Goal: Transaction & Acquisition: Purchase product/service

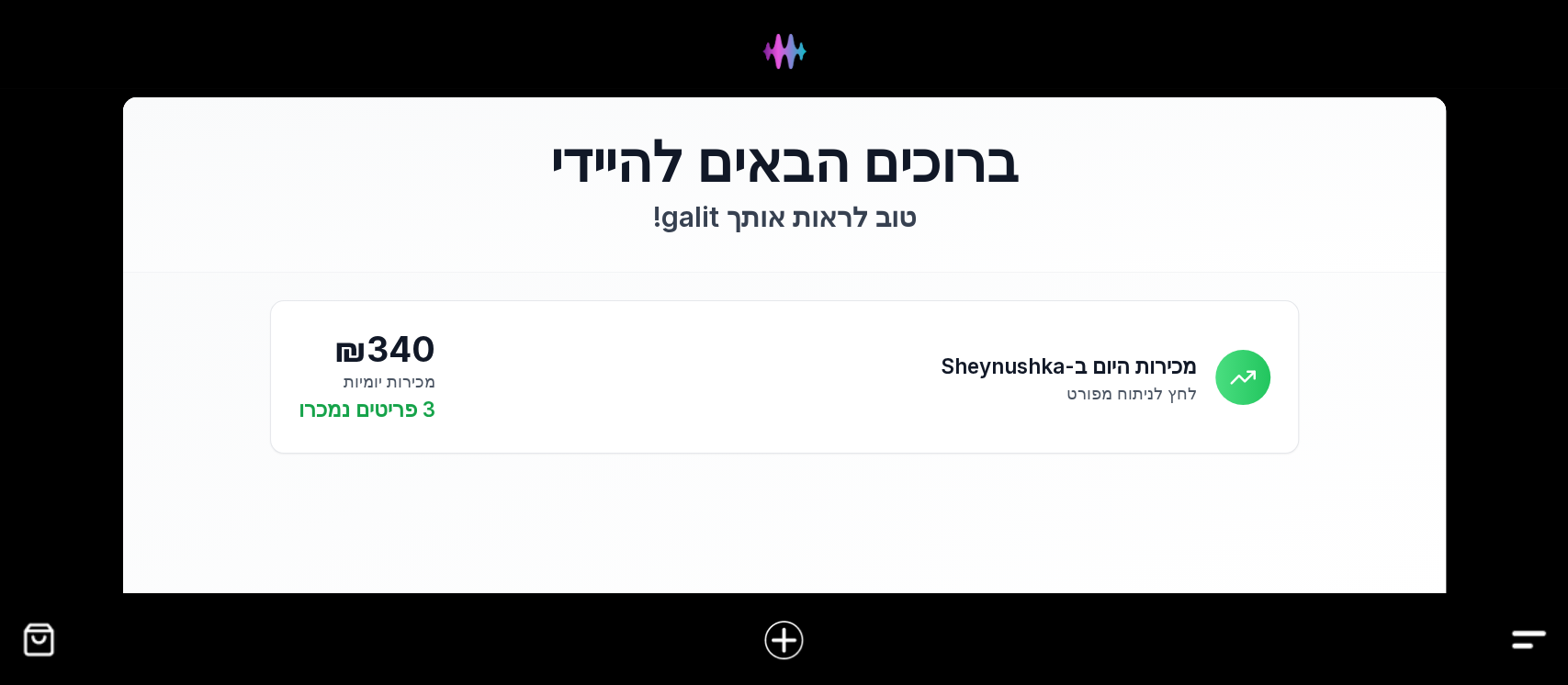
click at [1538, 644] on img "Drawer" at bounding box center [1528, 640] width 42 height 42
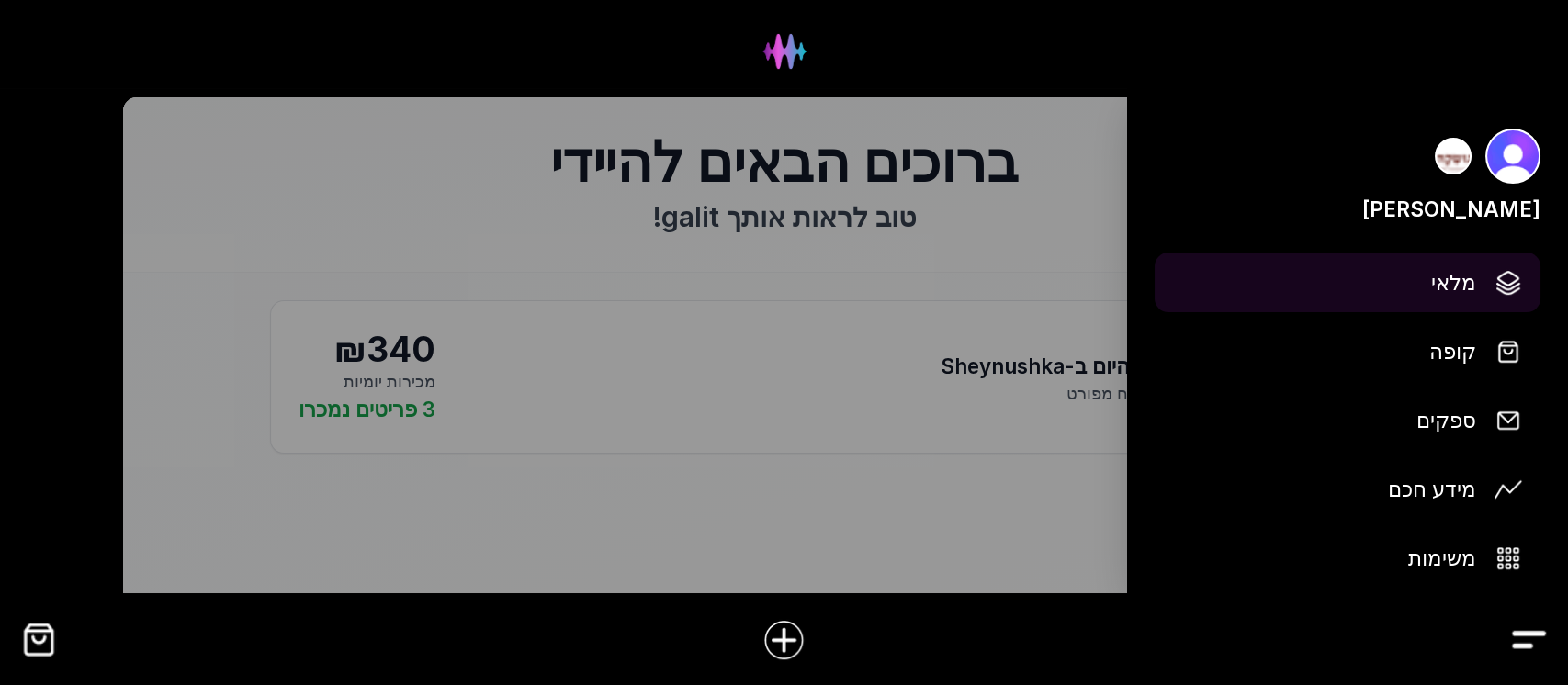
click at [1503, 273] on img at bounding box center [1509, 283] width 28 height 28
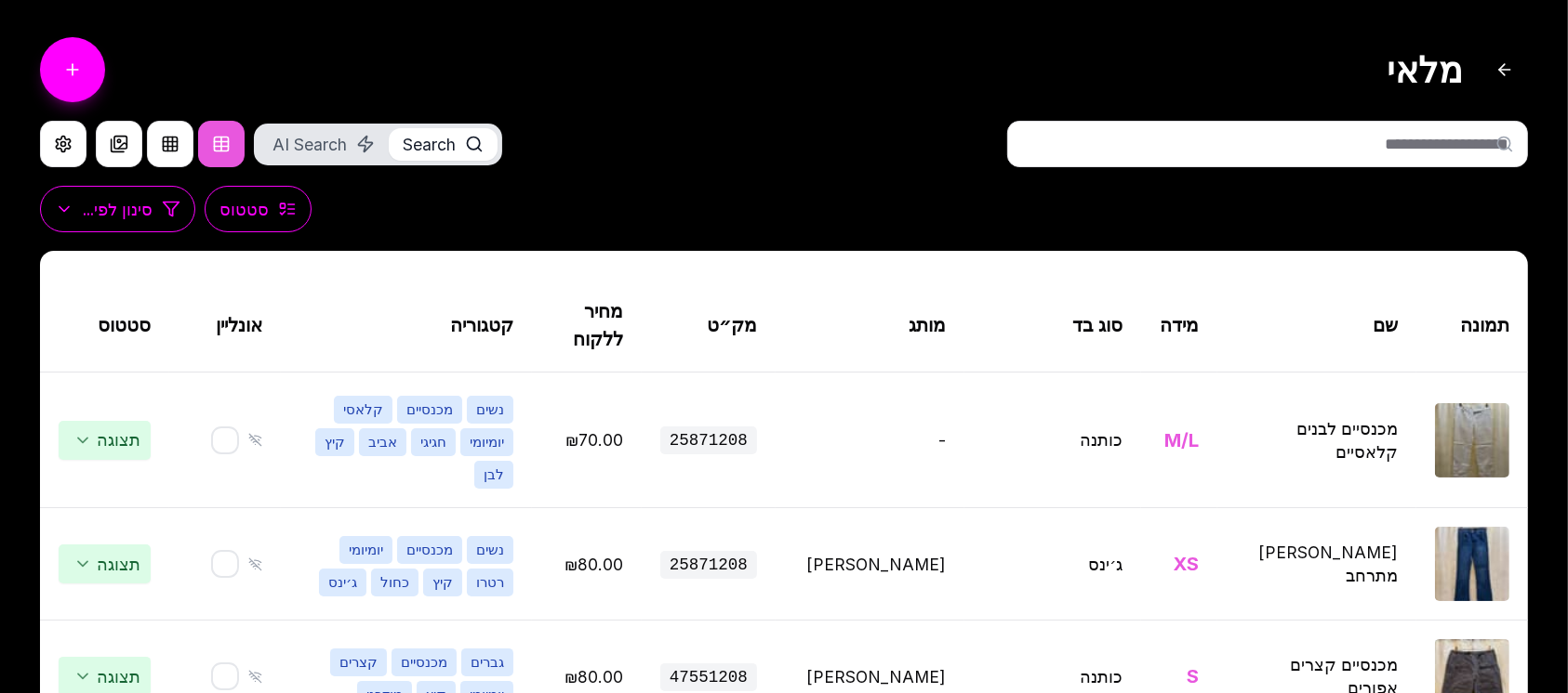
click at [1430, 150] on input "text" at bounding box center [1267, 144] width 521 height 47
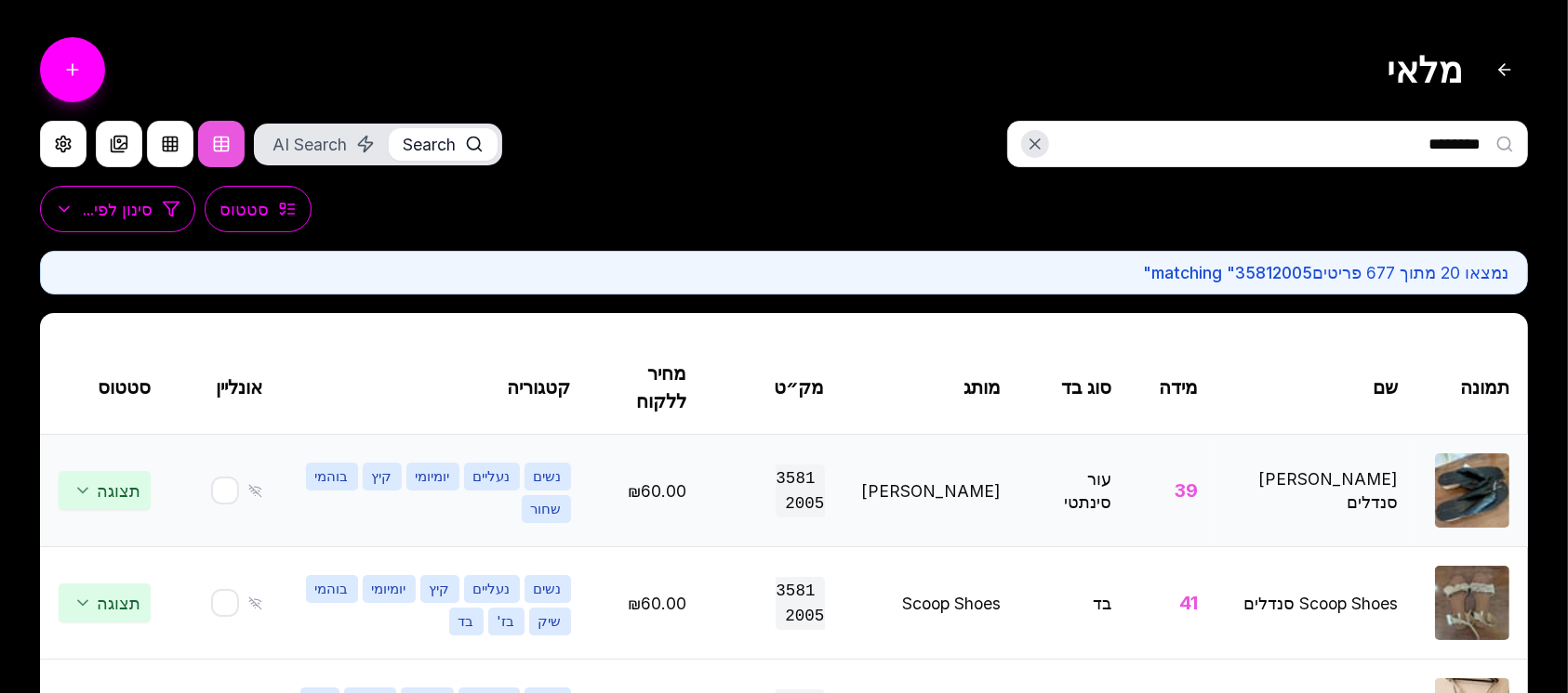
type input "********"
click at [1484, 486] on img at bounding box center [1471, 490] width 74 height 74
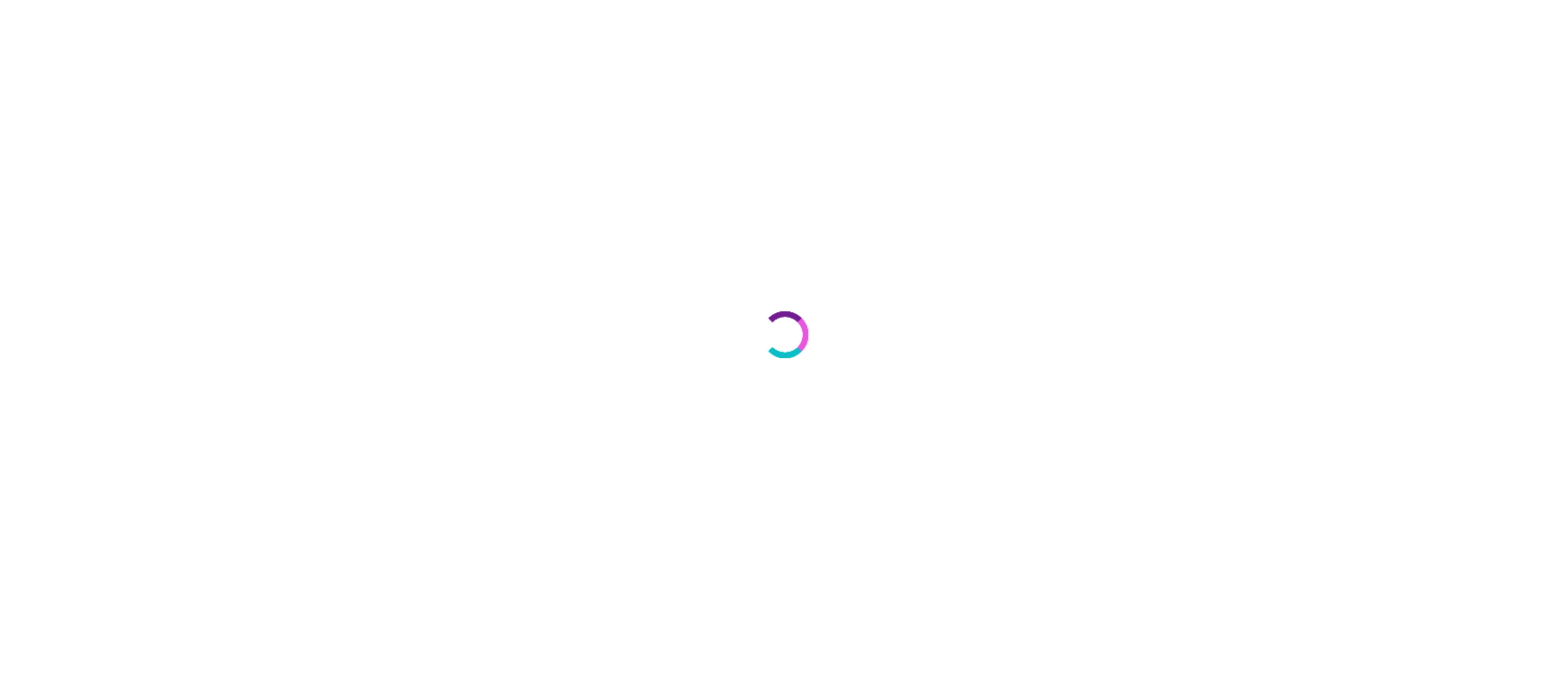
select select "***"
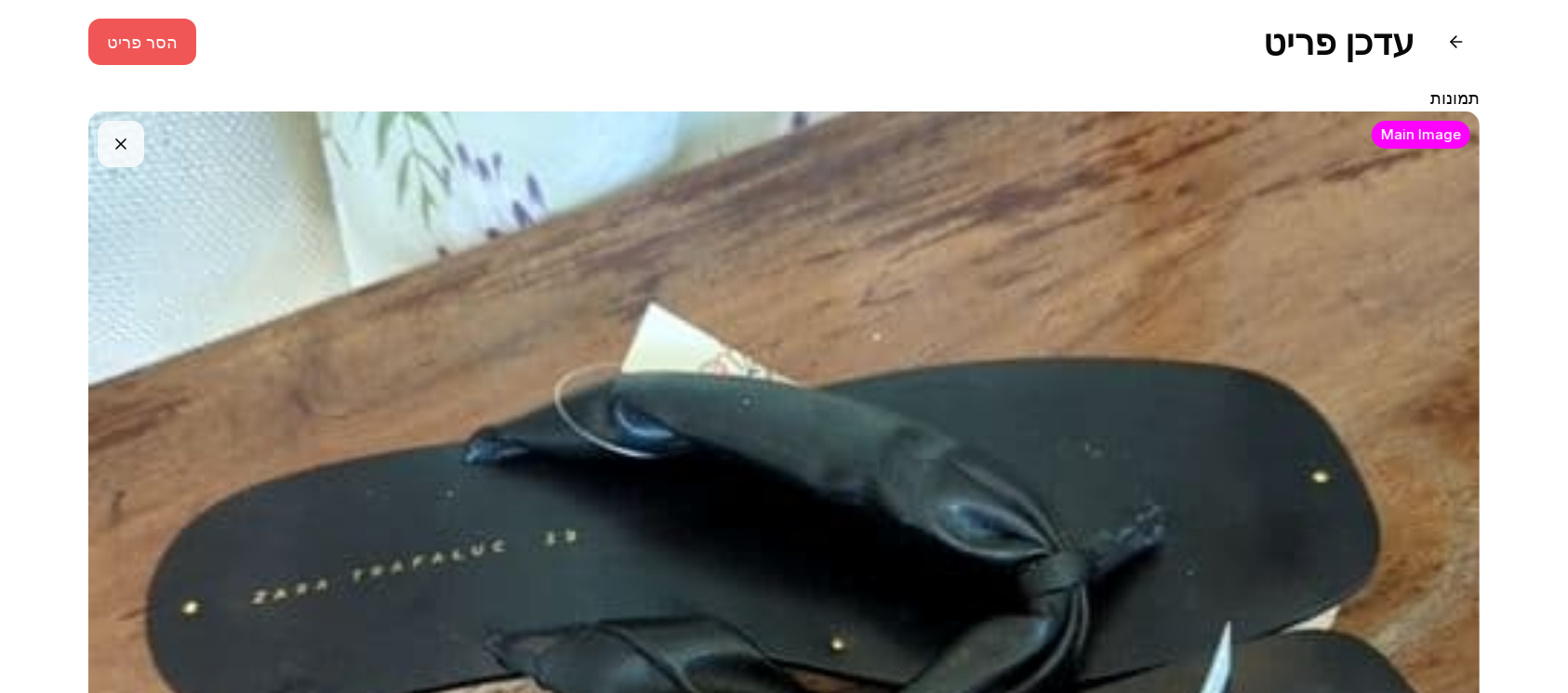
click at [159, 32] on button "הסר פריט" at bounding box center [142, 42] width 108 height 47
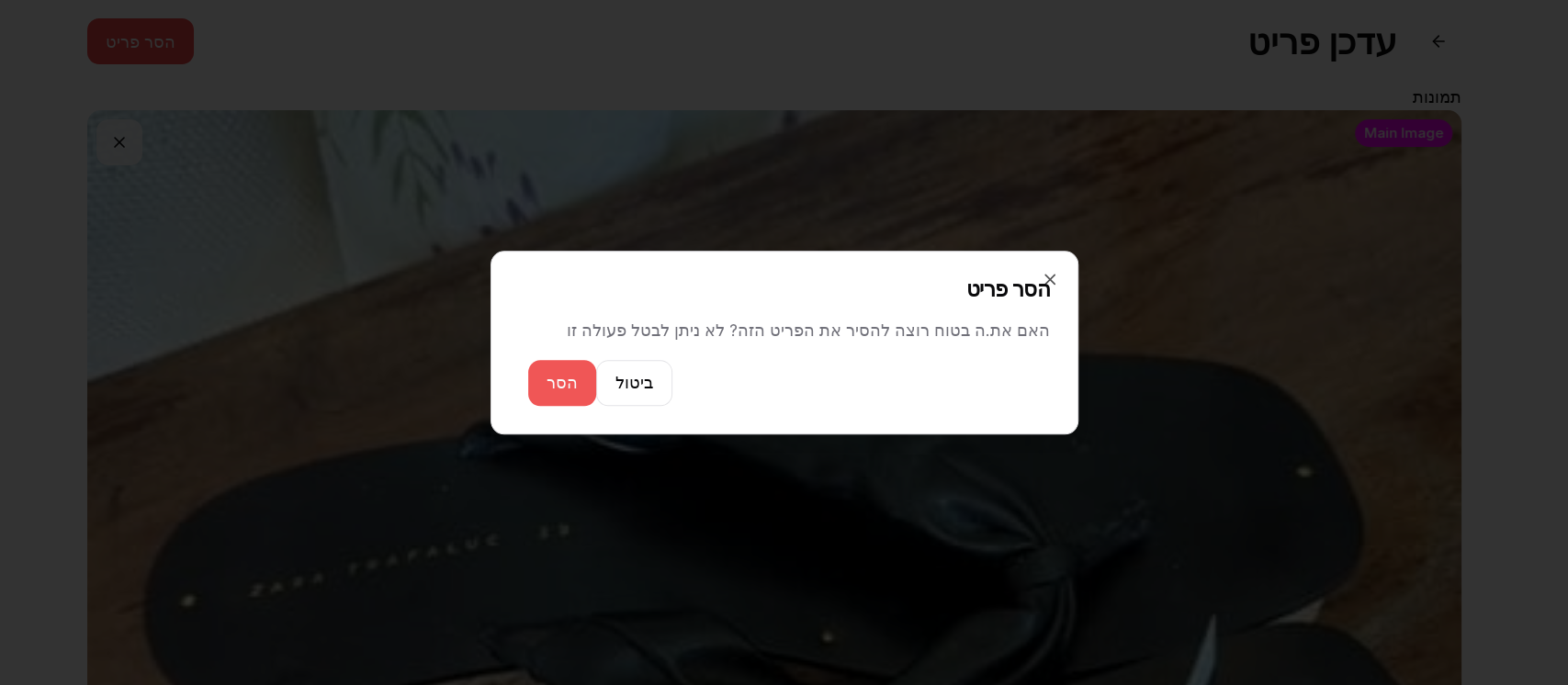
click at [553, 384] on button "הסר" at bounding box center [562, 384] width 68 height 46
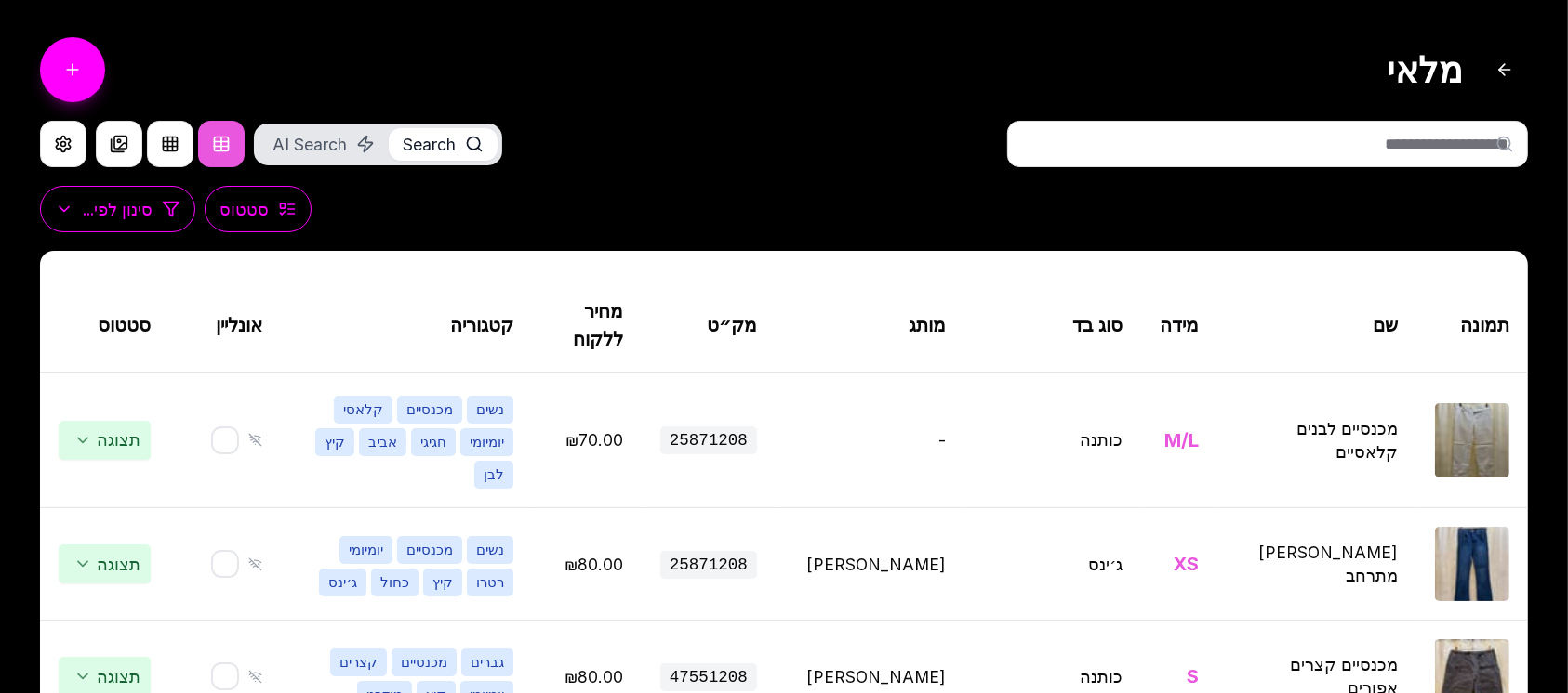
click at [1217, 152] on input "text" at bounding box center [1267, 144] width 521 height 47
click at [1230, 146] on input "text" at bounding box center [1267, 144] width 521 height 47
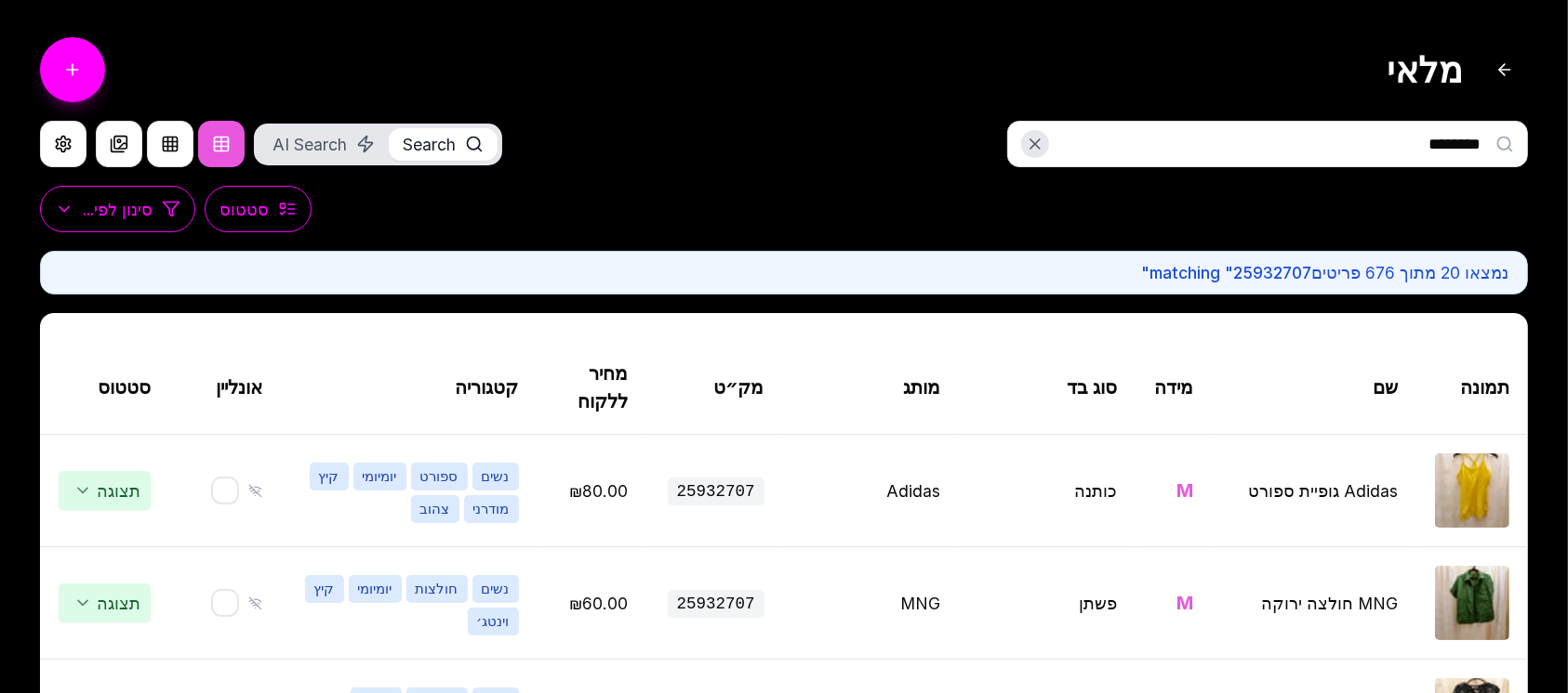
click at [1287, 154] on input "********" at bounding box center [1267, 144] width 521 height 47
type input "********"
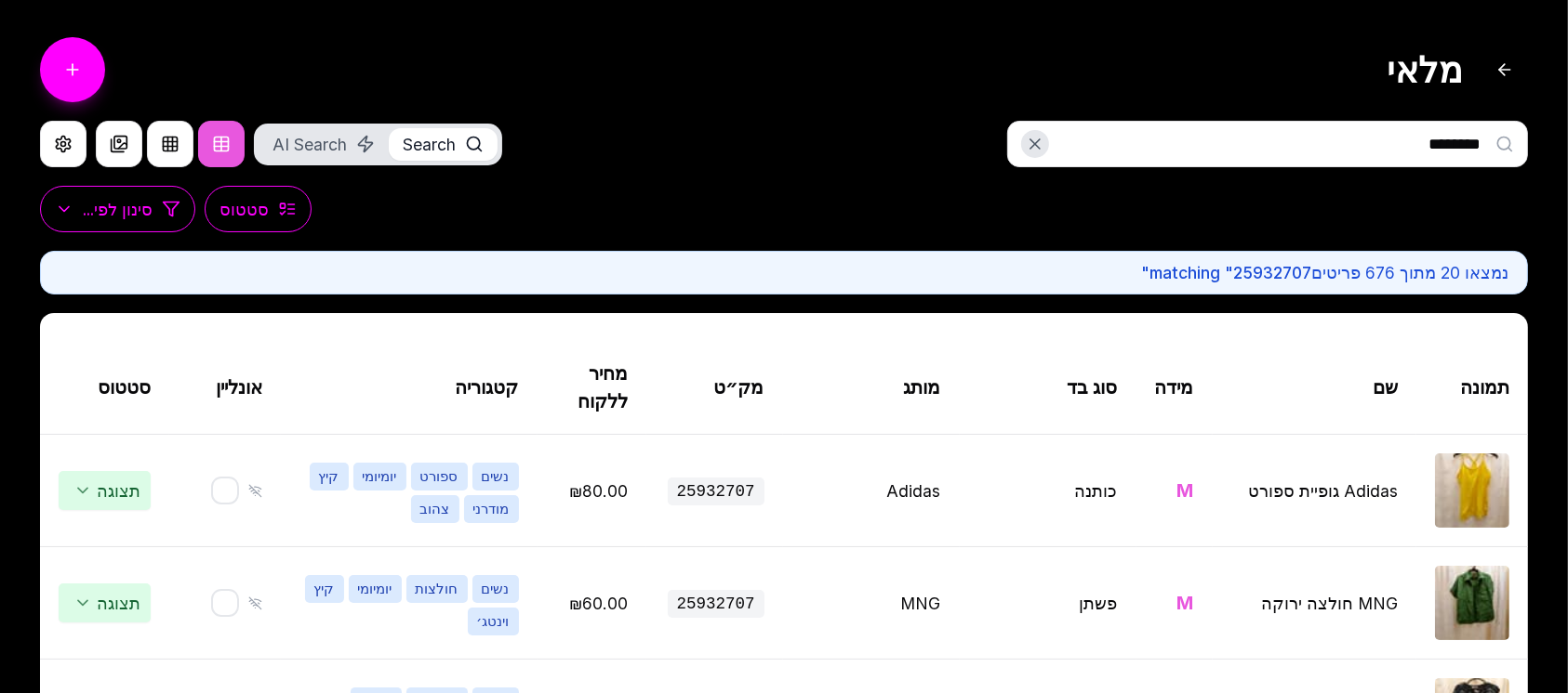
click at [1509, 148] on icon at bounding box center [1511, 150] width 4 height 4
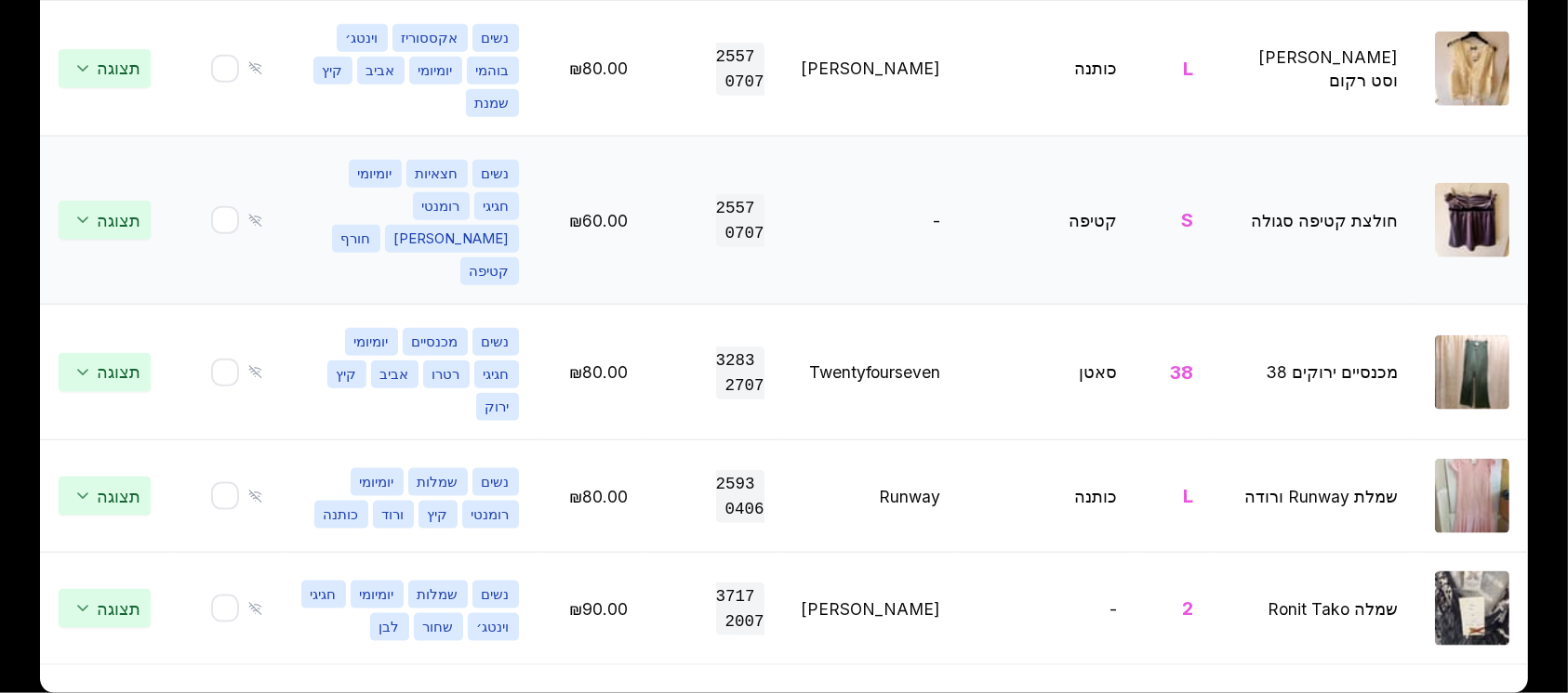
scroll to position [2691, 0]
drag, startPoint x: 1363, startPoint y: 463, endPoint x: 1484, endPoint y: 460, distance: 121.0
click at [1484, 460] on img at bounding box center [1471, 496] width 74 height 74
click at [1469, 464] on img at bounding box center [1471, 496] width 74 height 74
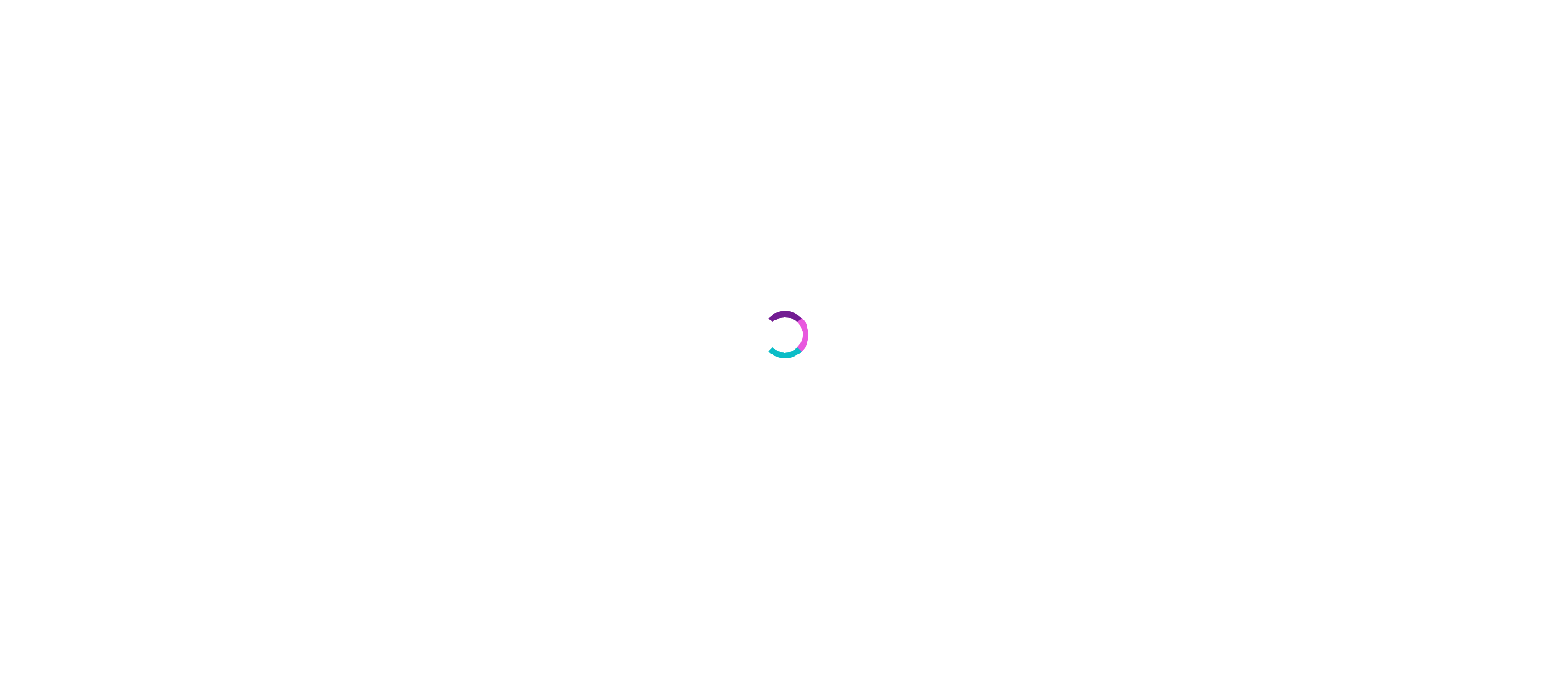
select select "***"
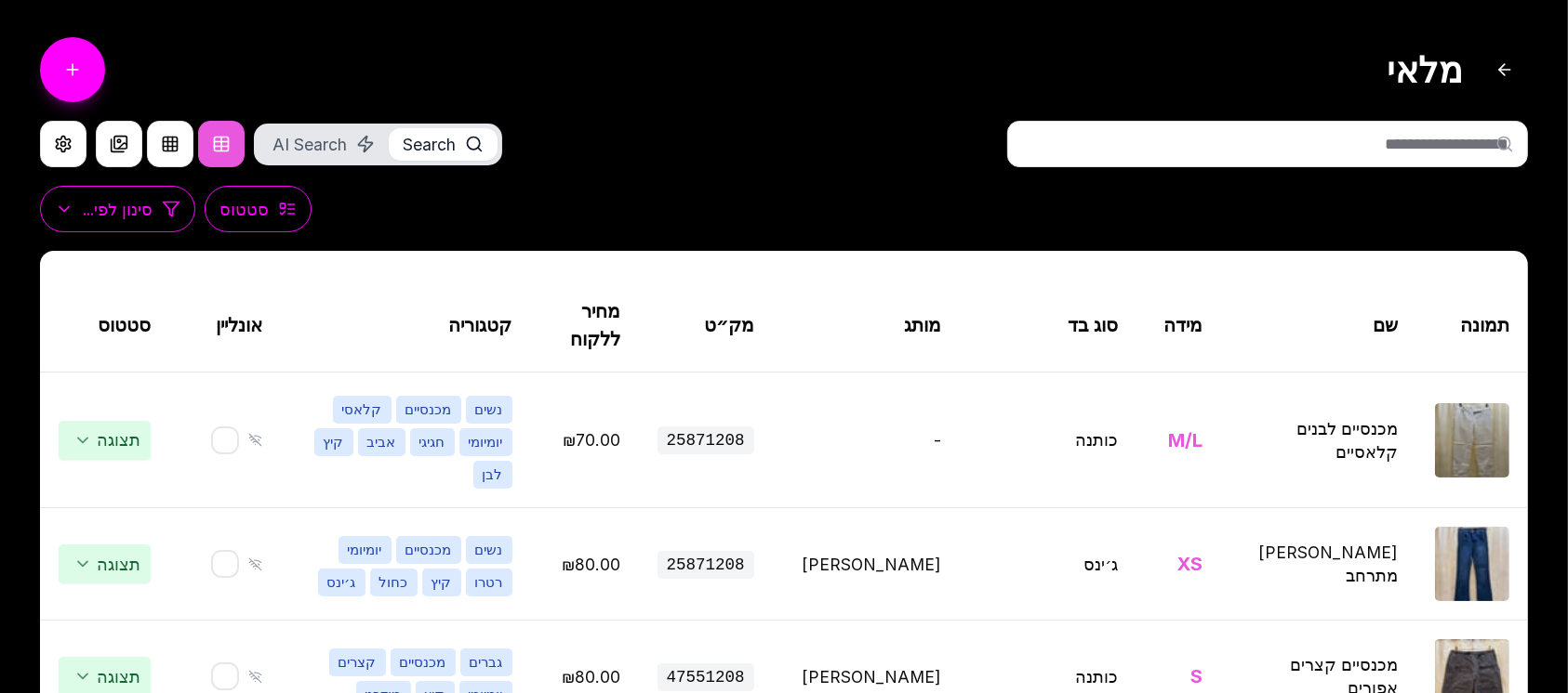
click at [1286, 162] on input "text" at bounding box center [1267, 144] width 521 height 47
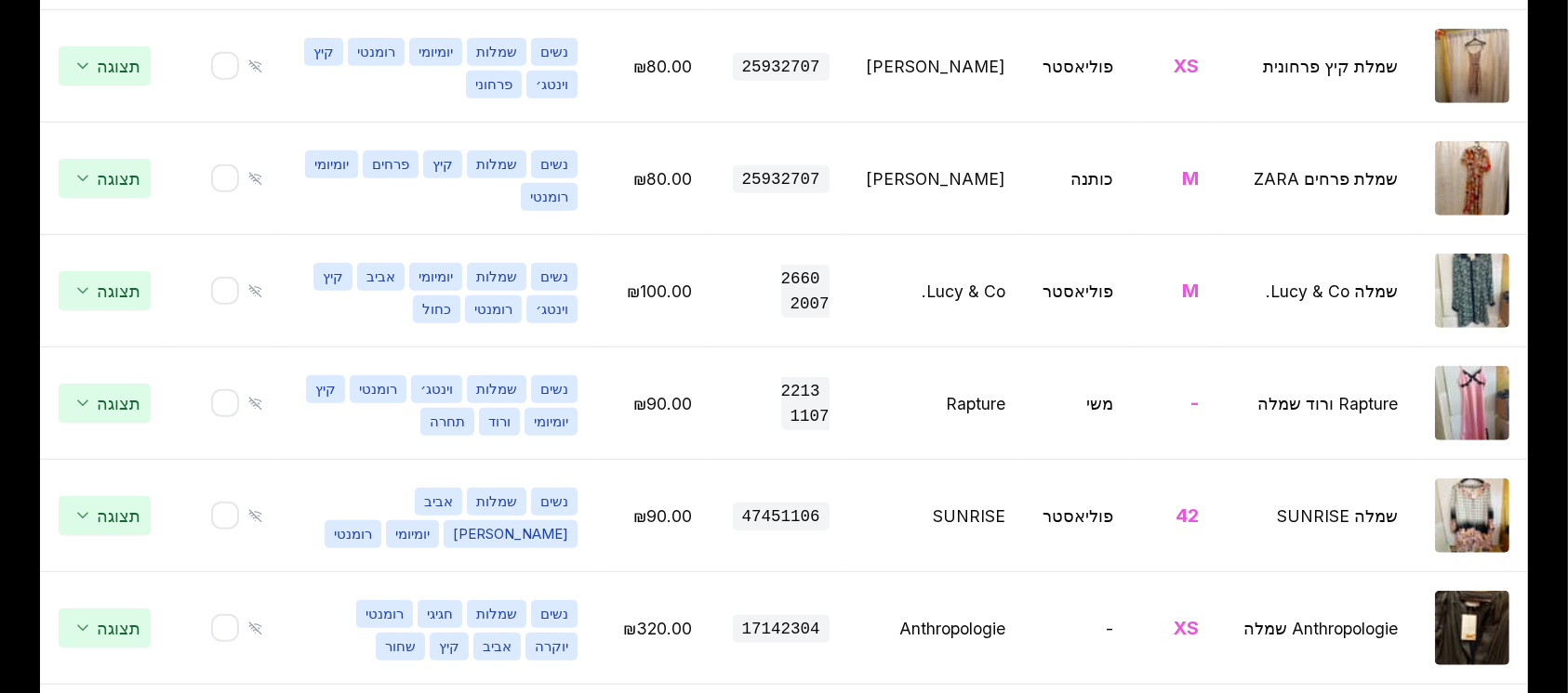
scroll to position [1363, 0]
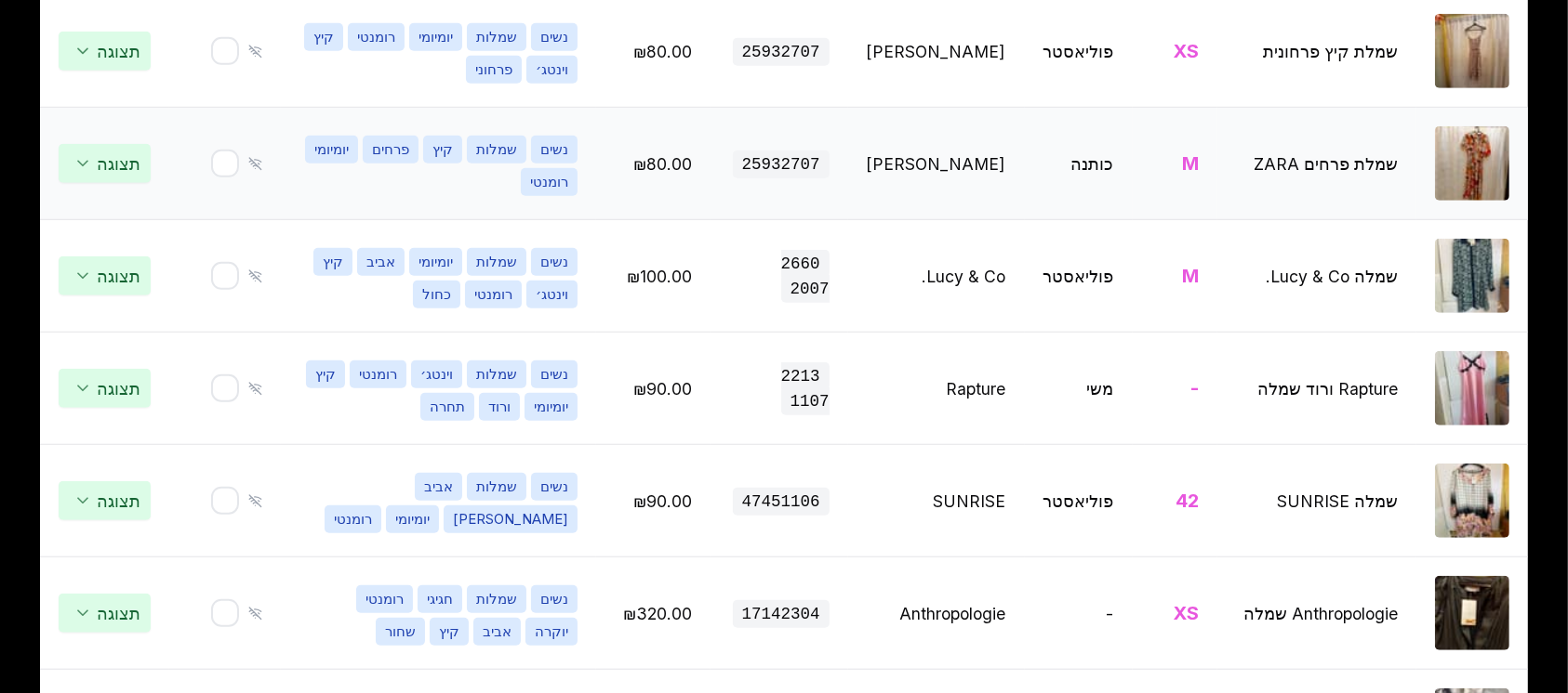
type input "**********"
click at [1463, 201] on img at bounding box center [1471, 163] width 74 height 74
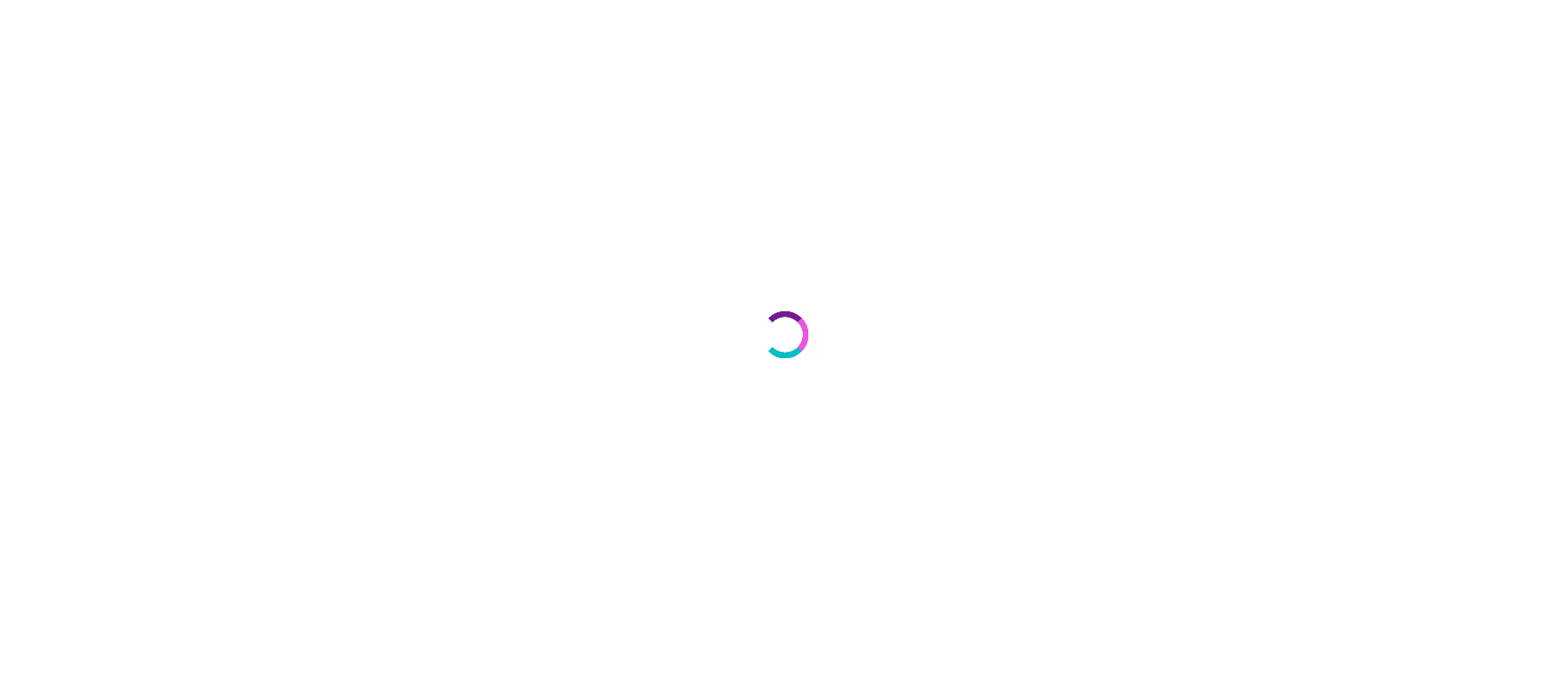
select select "***"
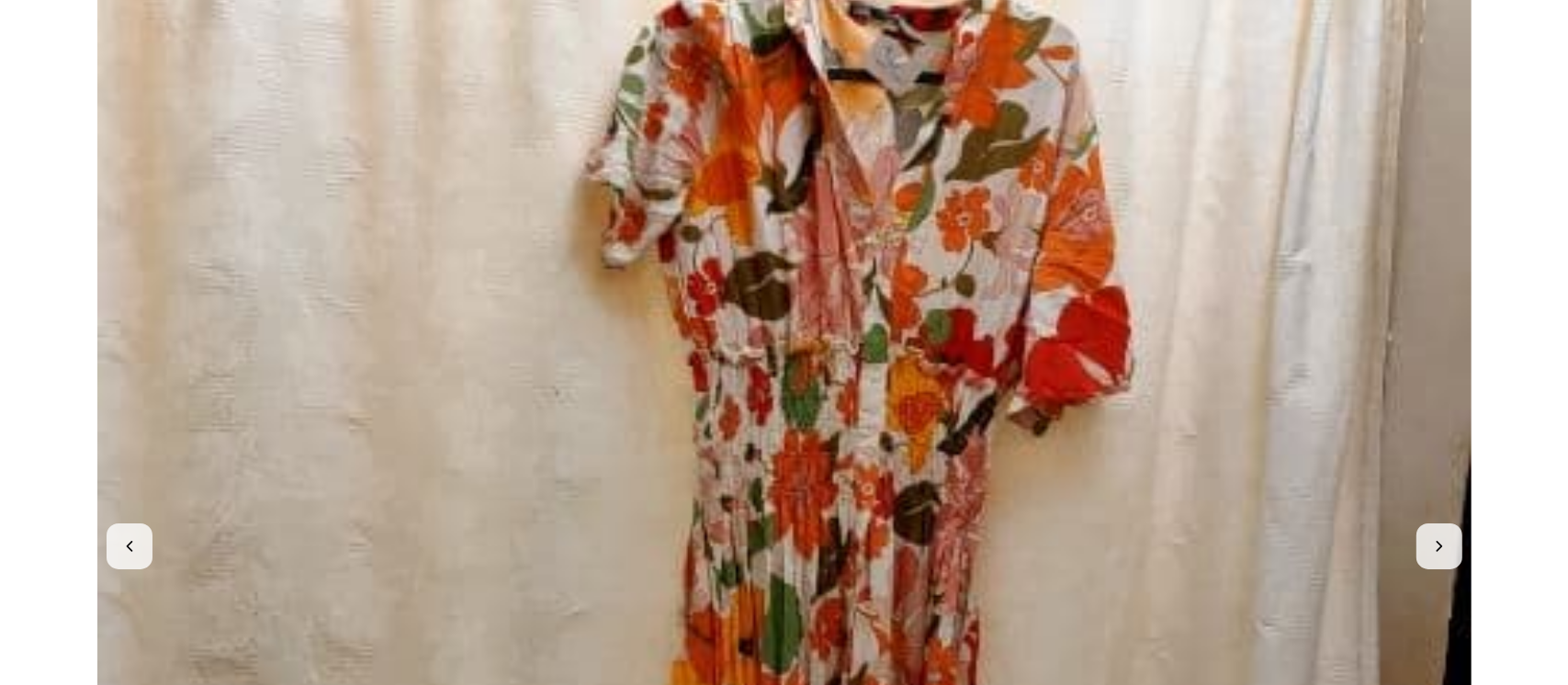
scroll to position [245, 0]
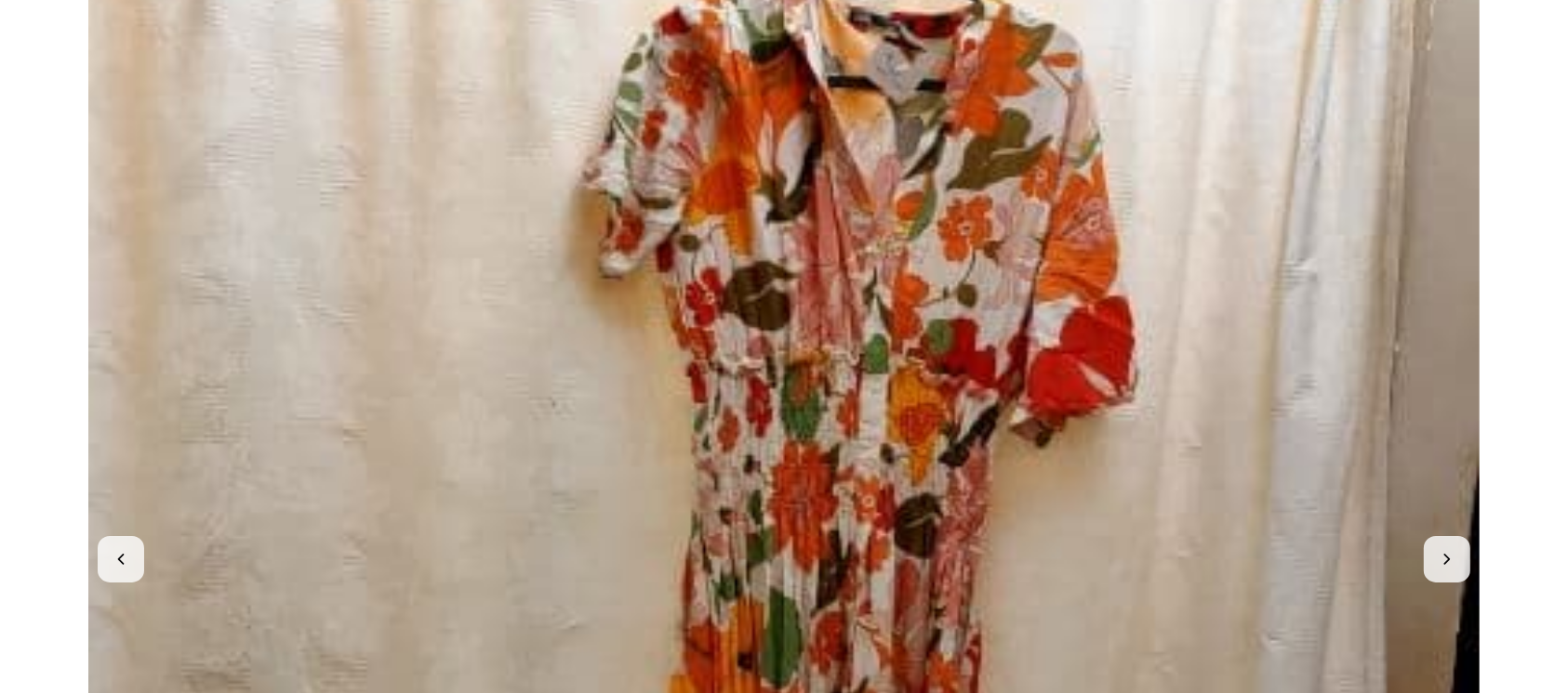
click at [1163, 324] on img at bounding box center [784, 559] width 1392 height 1391
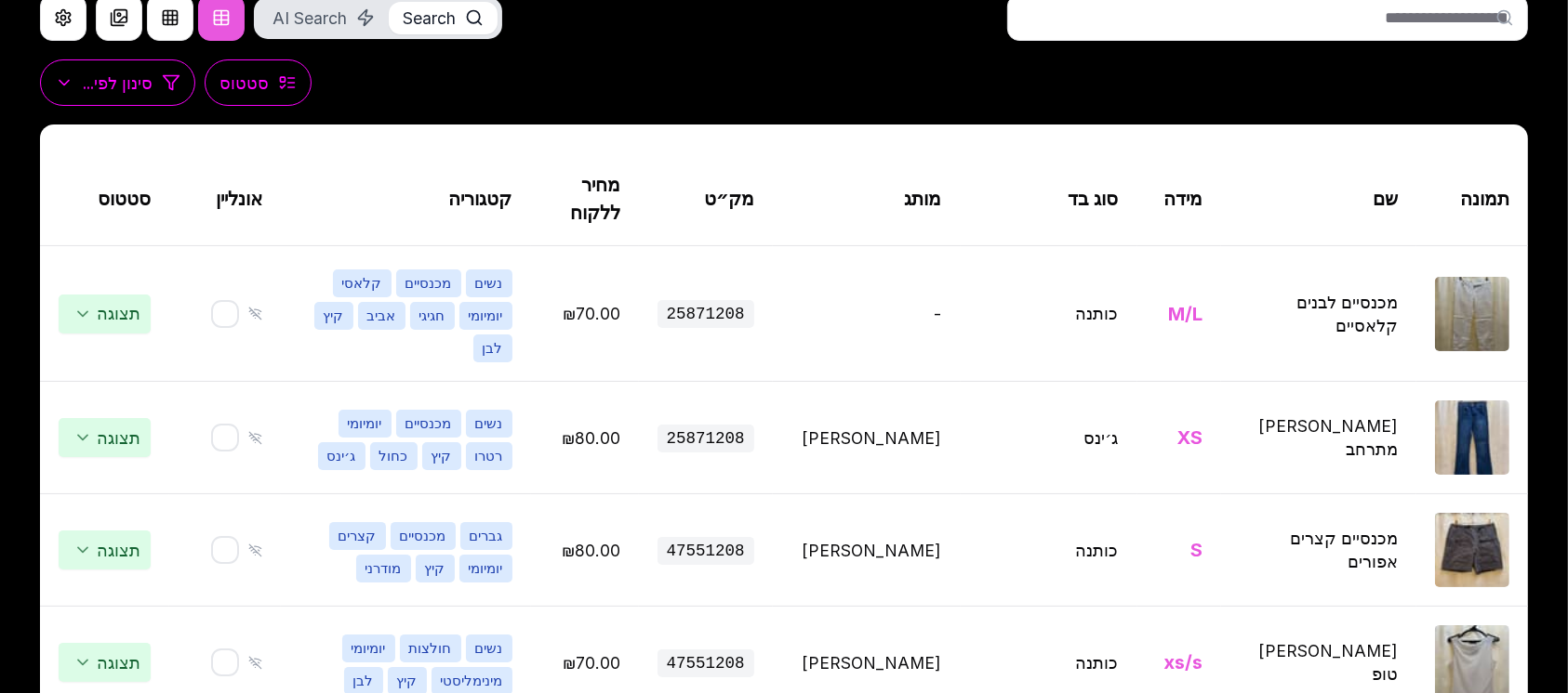
scroll to position [124, 0]
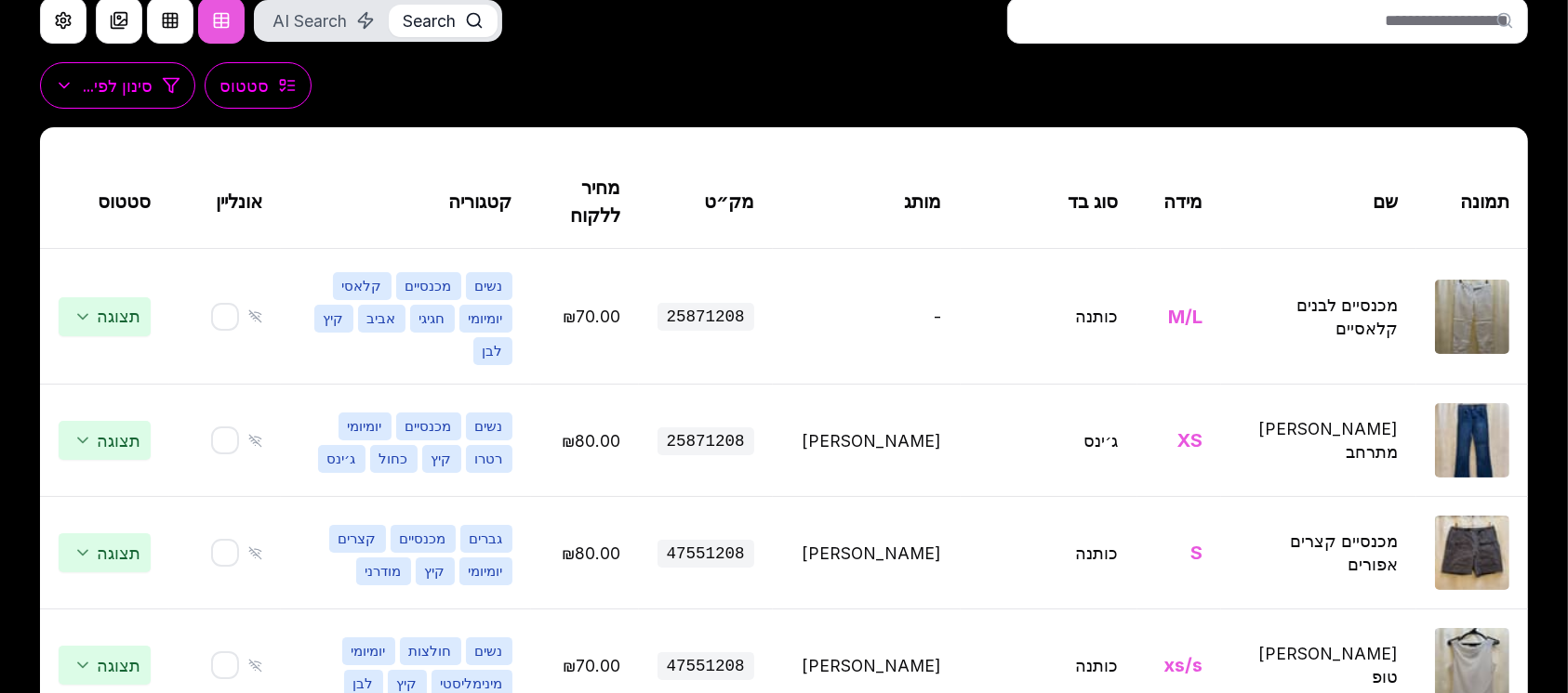
click at [1318, 28] on input "text" at bounding box center [1267, 21] width 521 height 47
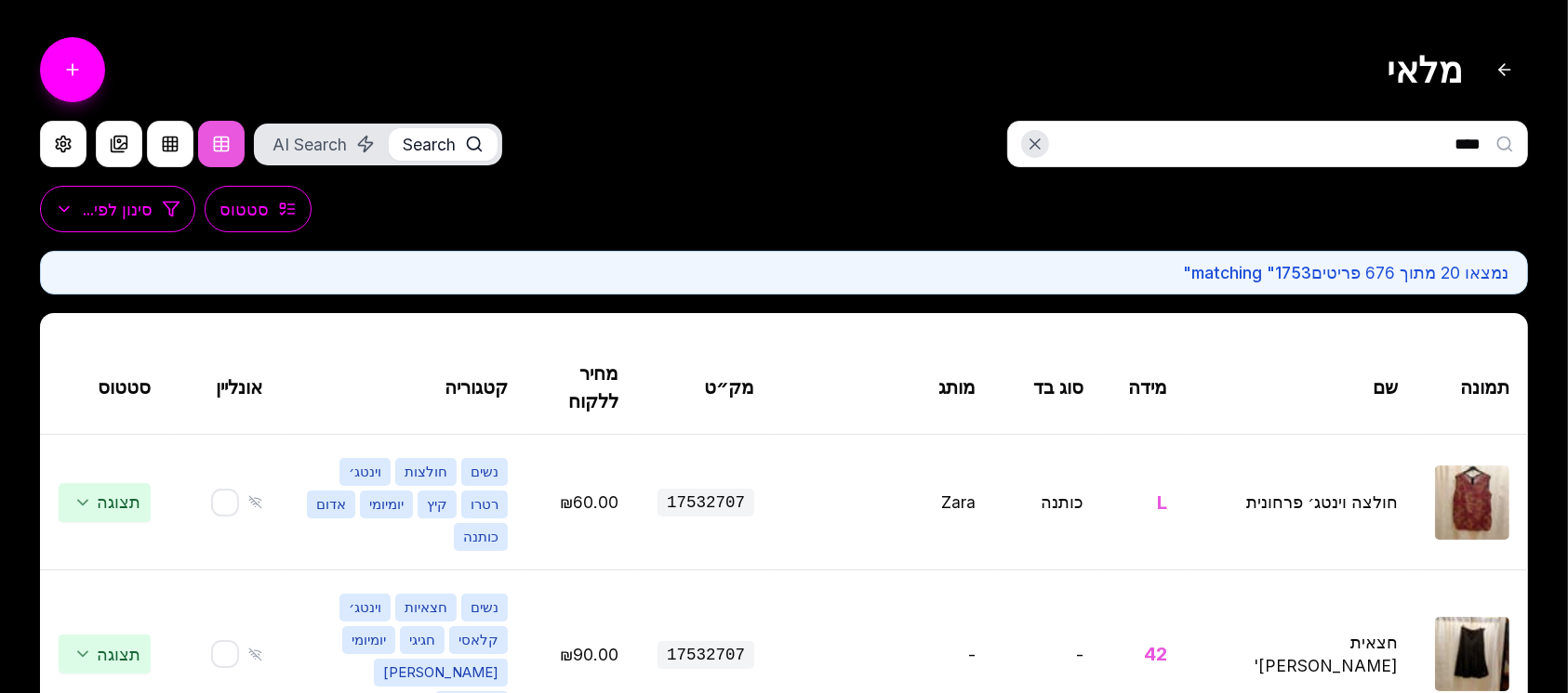
type input "**********"
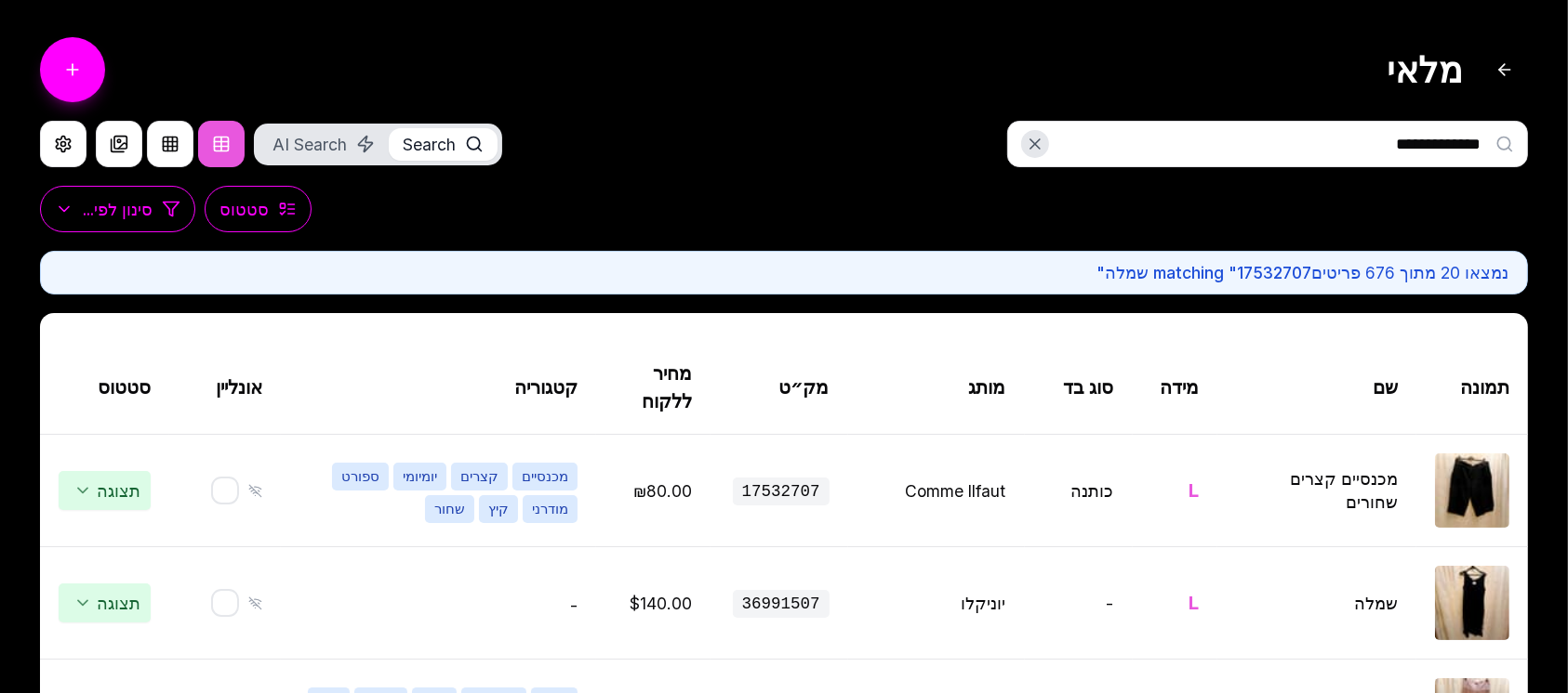
click at [1139, 146] on input "**********" at bounding box center [1267, 144] width 521 height 47
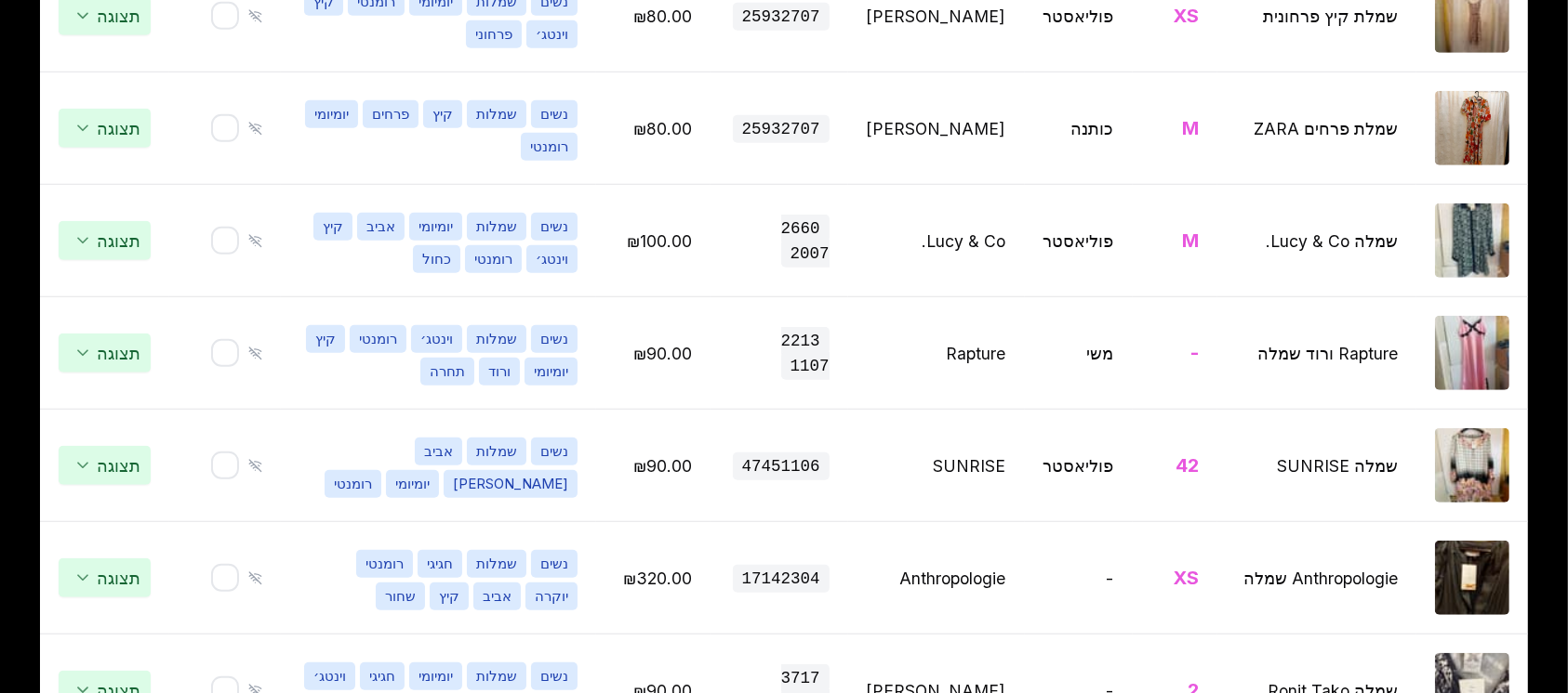
scroll to position [1487, 0]
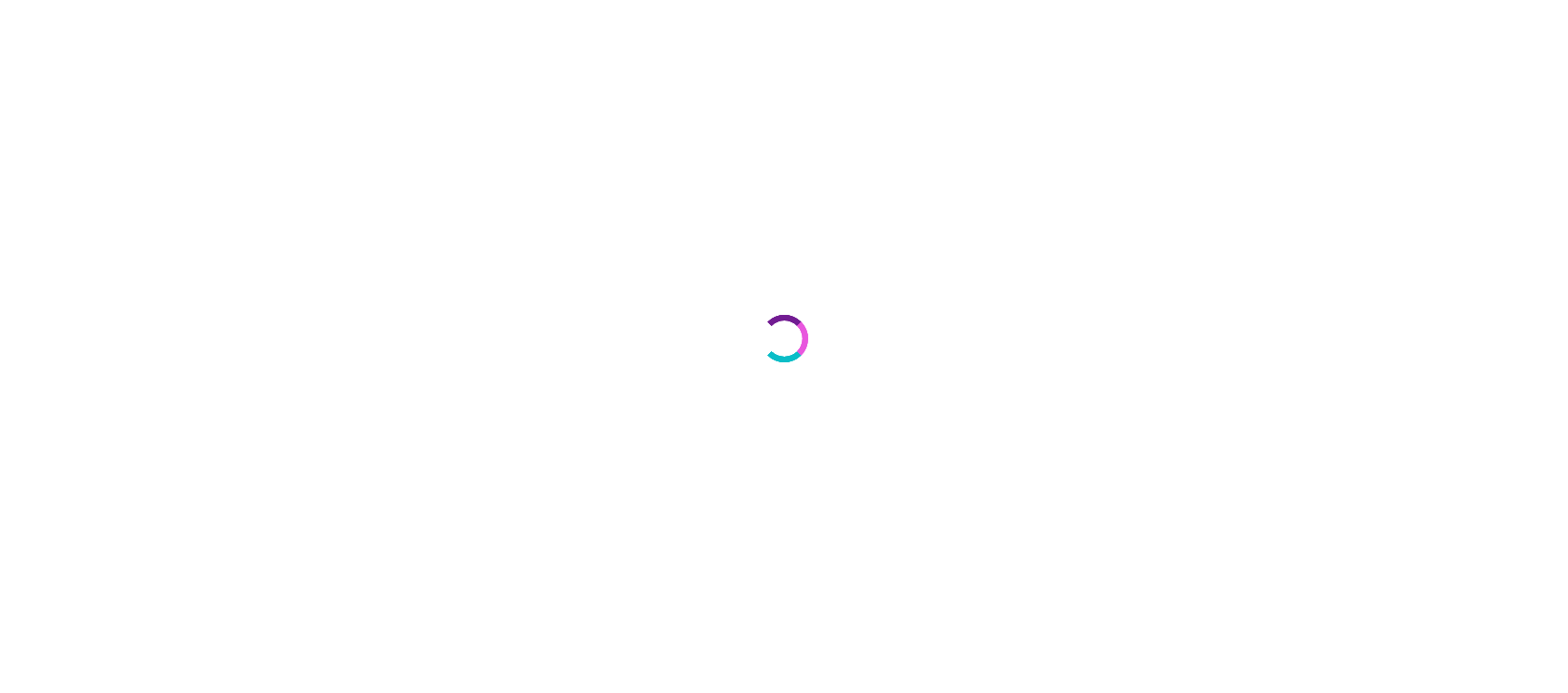
select select "***"
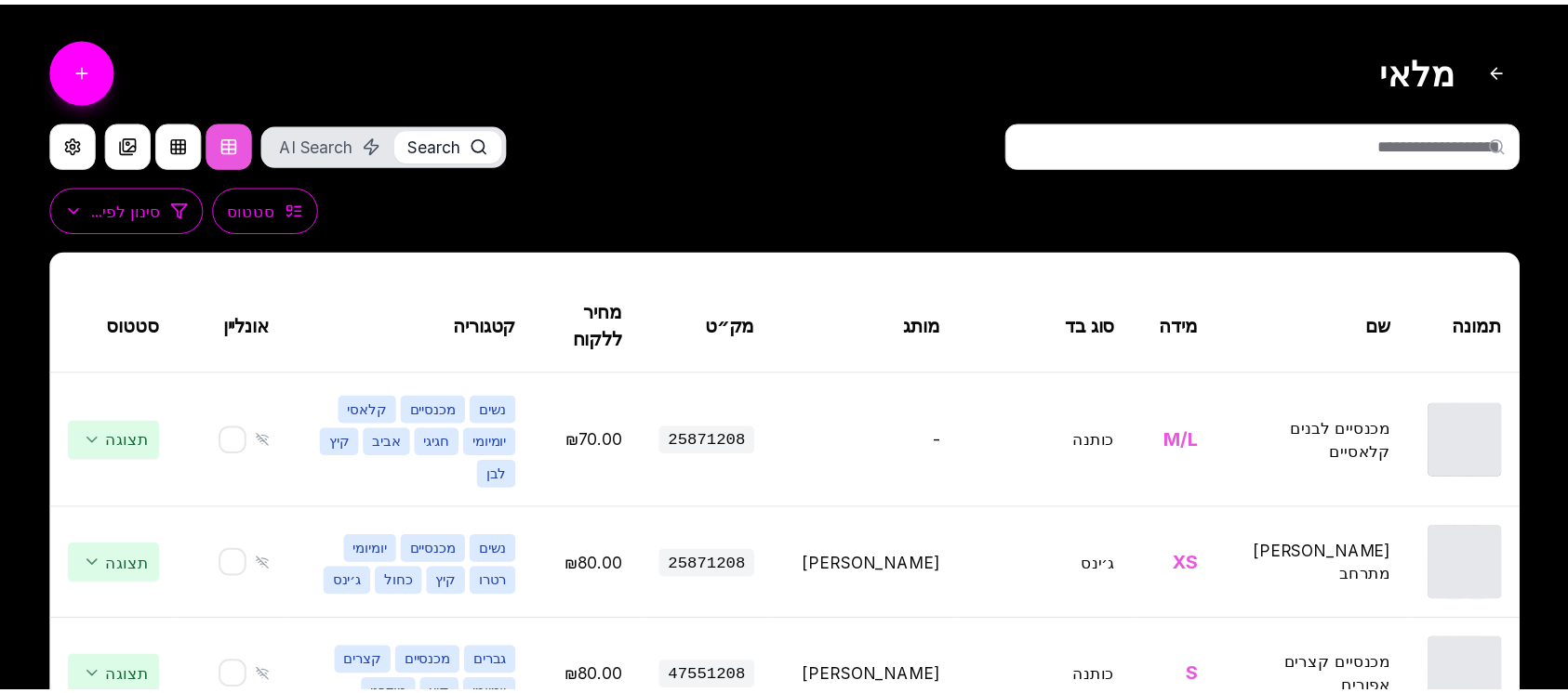
scroll to position [1487, 0]
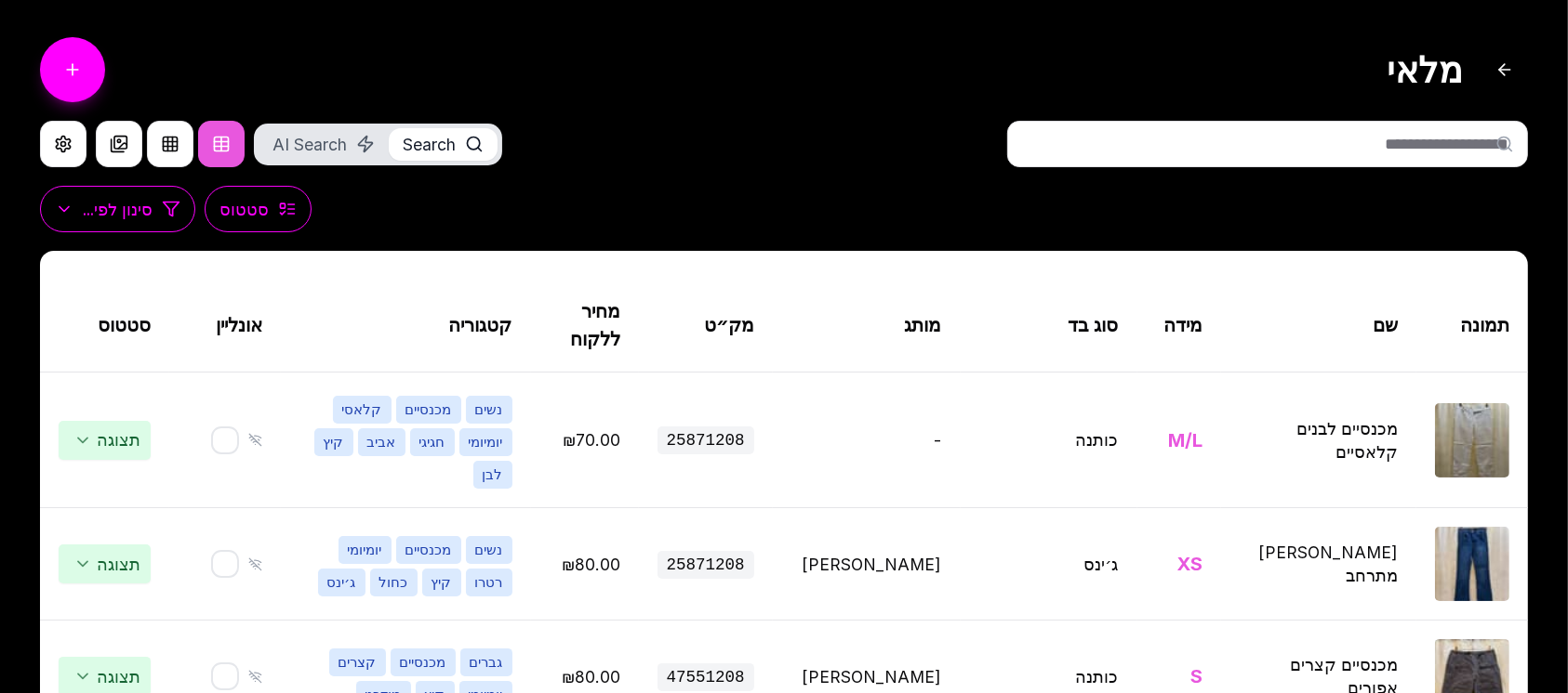
click at [1159, 144] on input "text" at bounding box center [1267, 144] width 521 height 47
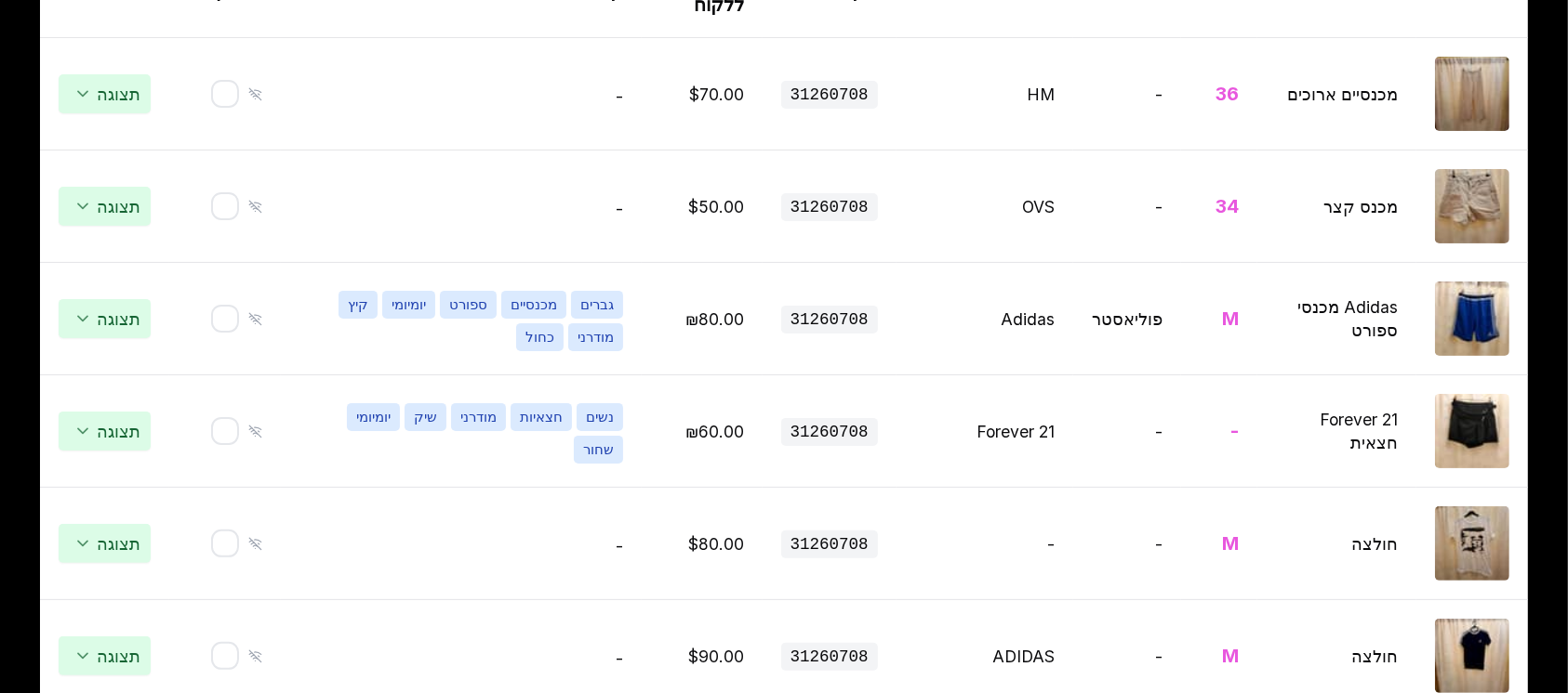
scroll to position [124, 0]
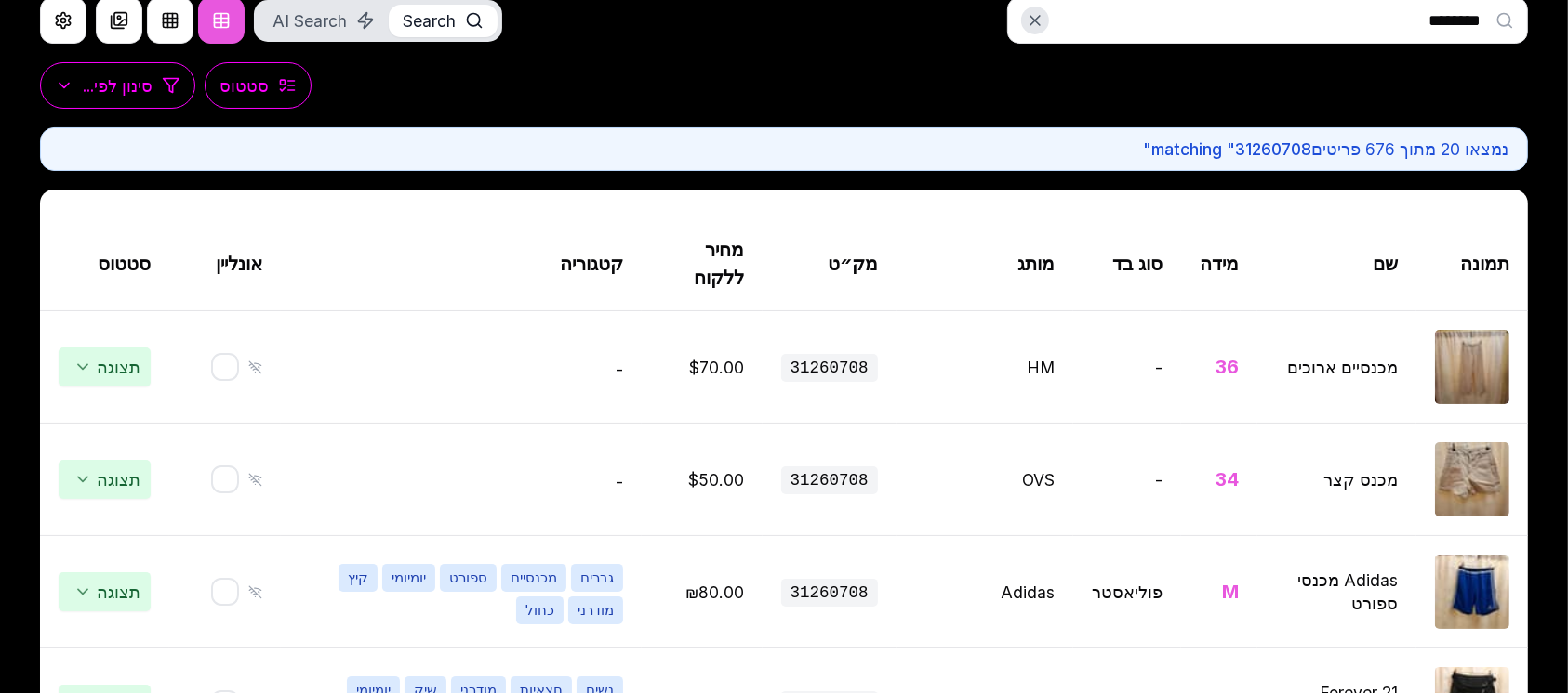
click at [1377, 25] on input "********" at bounding box center [1267, 21] width 521 height 47
click at [1368, 28] on input "********" at bounding box center [1267, 21] width 521 height 47
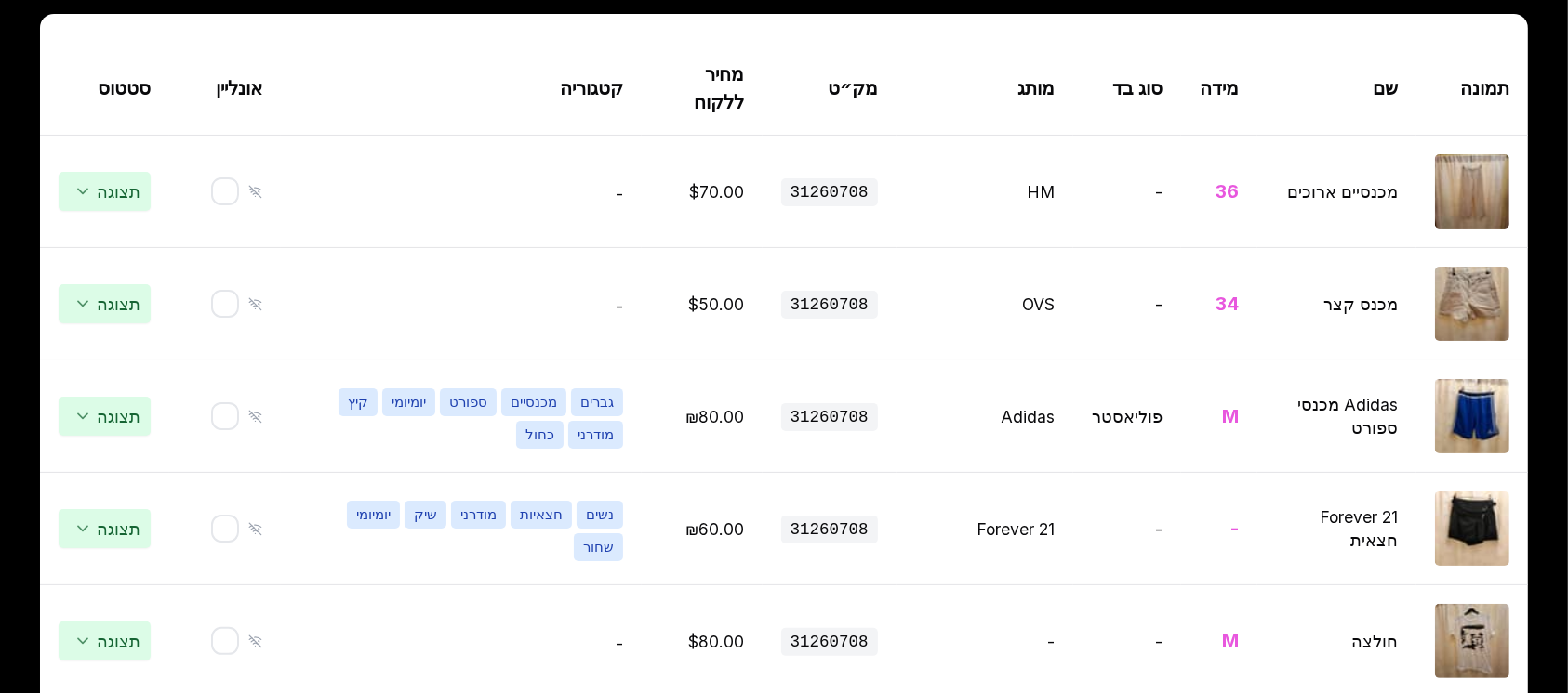
scroll to position [0, 0]
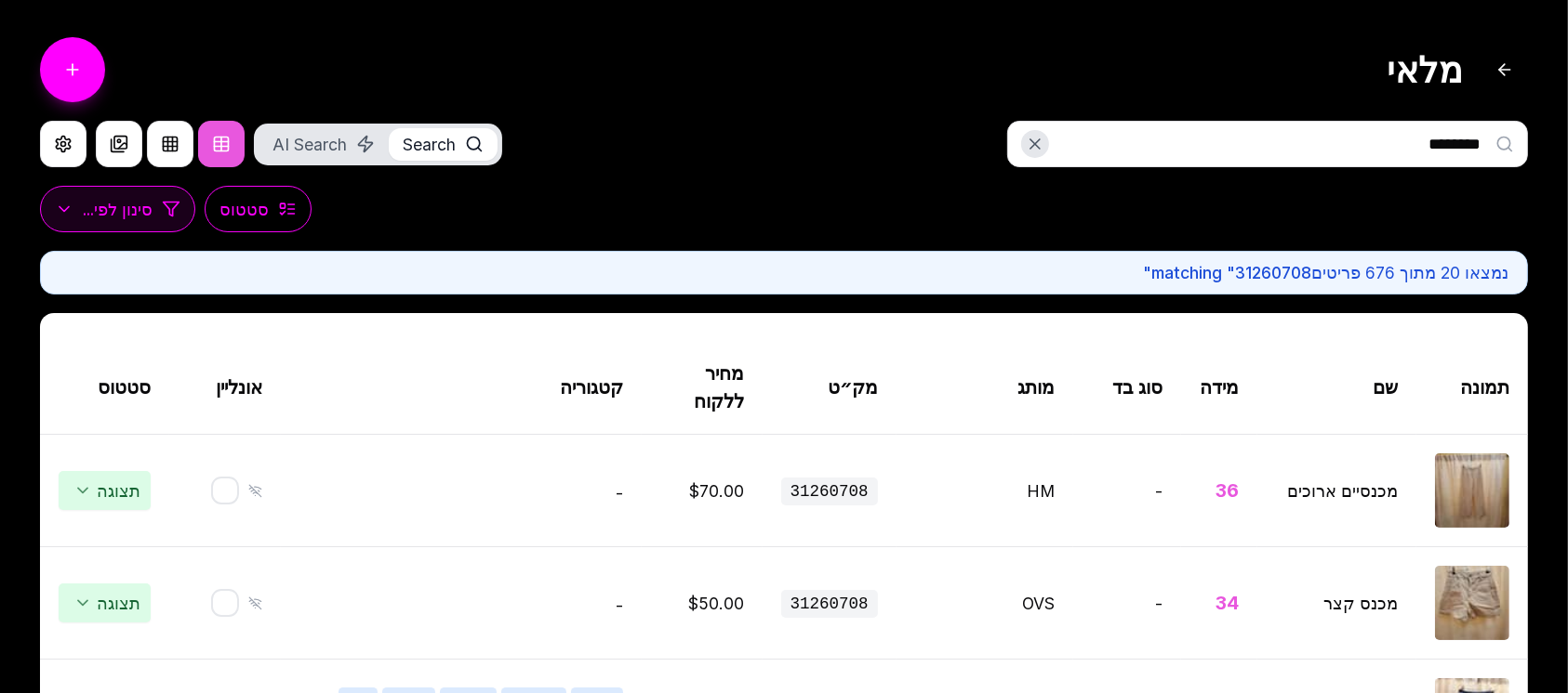
type input "********"
click at [122, 218] on span "סינון לפי..." at bounding box center [117, 209] width 69 height 23
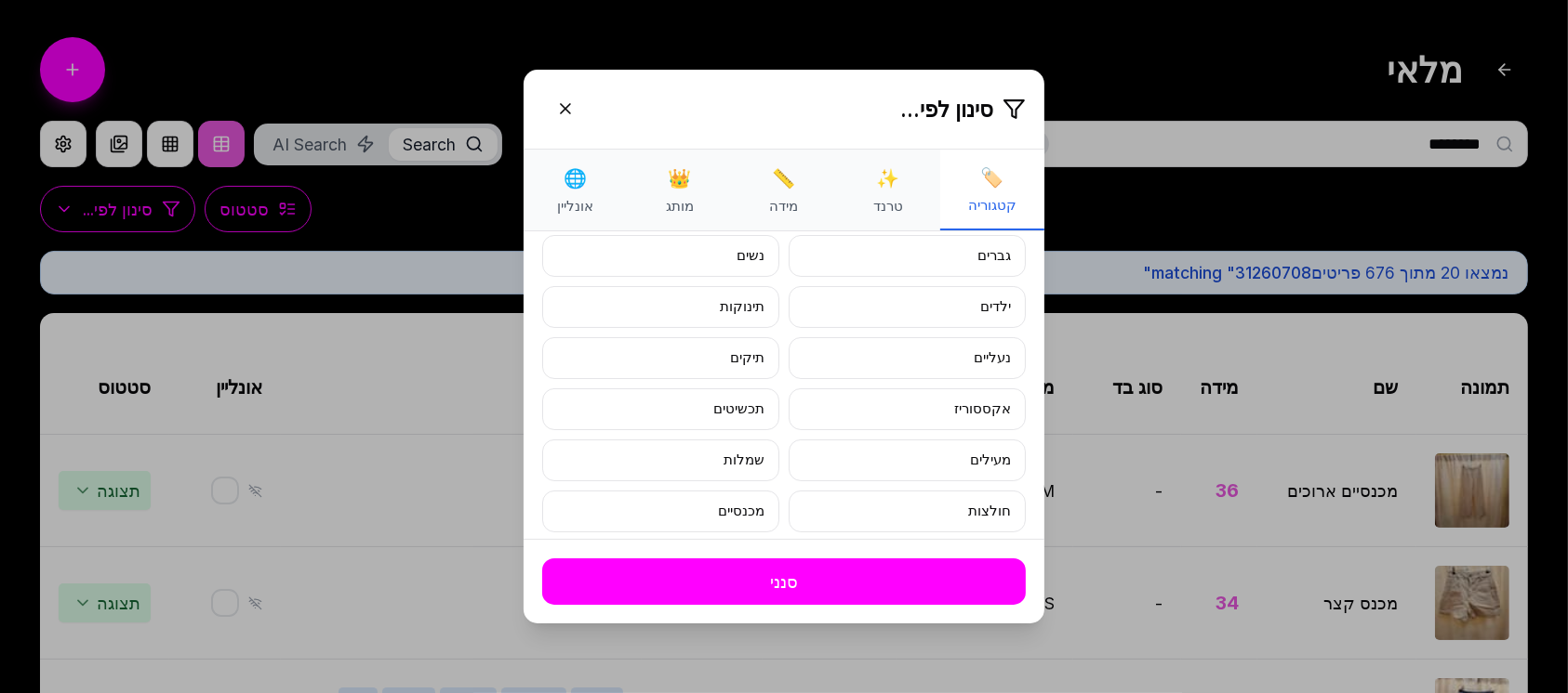
scroll to position [371, 0]
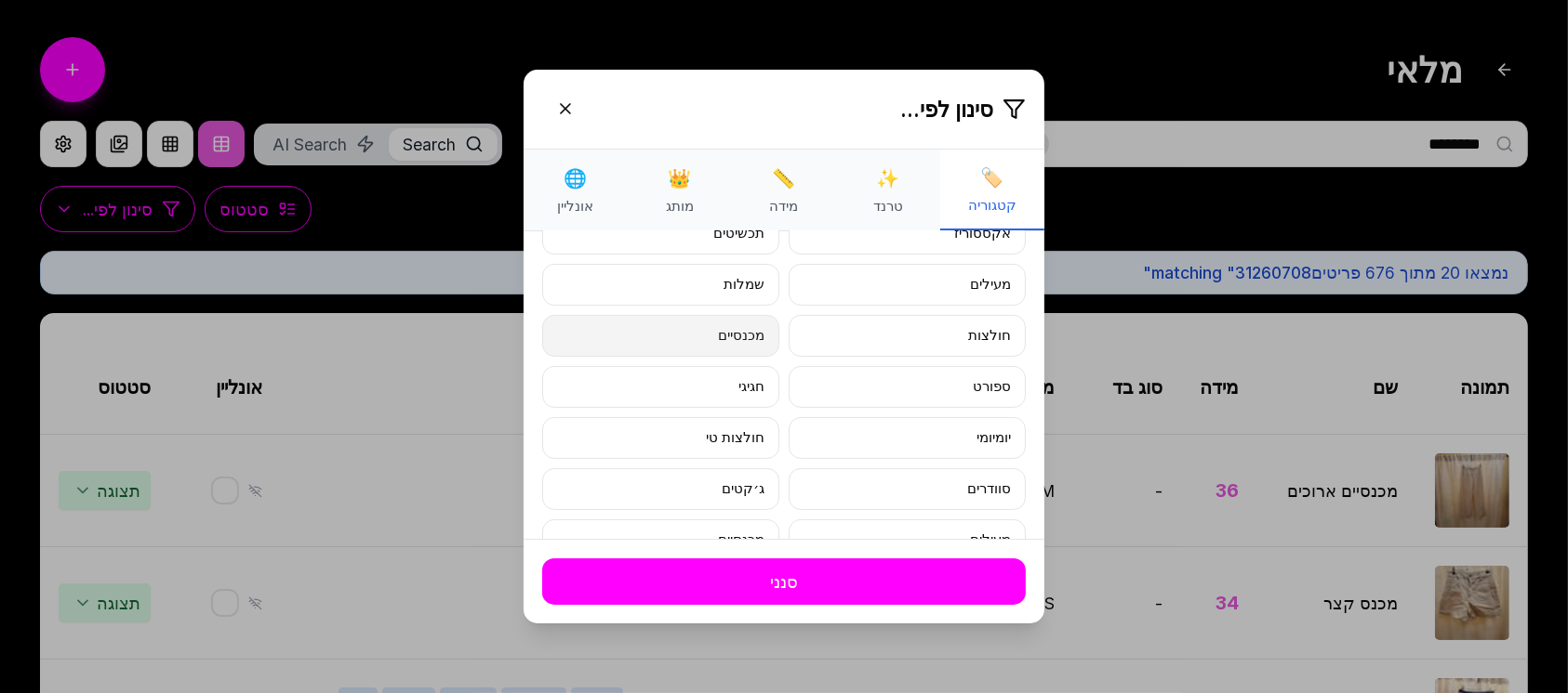
click at [752, 330] on button "מכנסיים" at bounding box center [661, 336] width 237 height 42
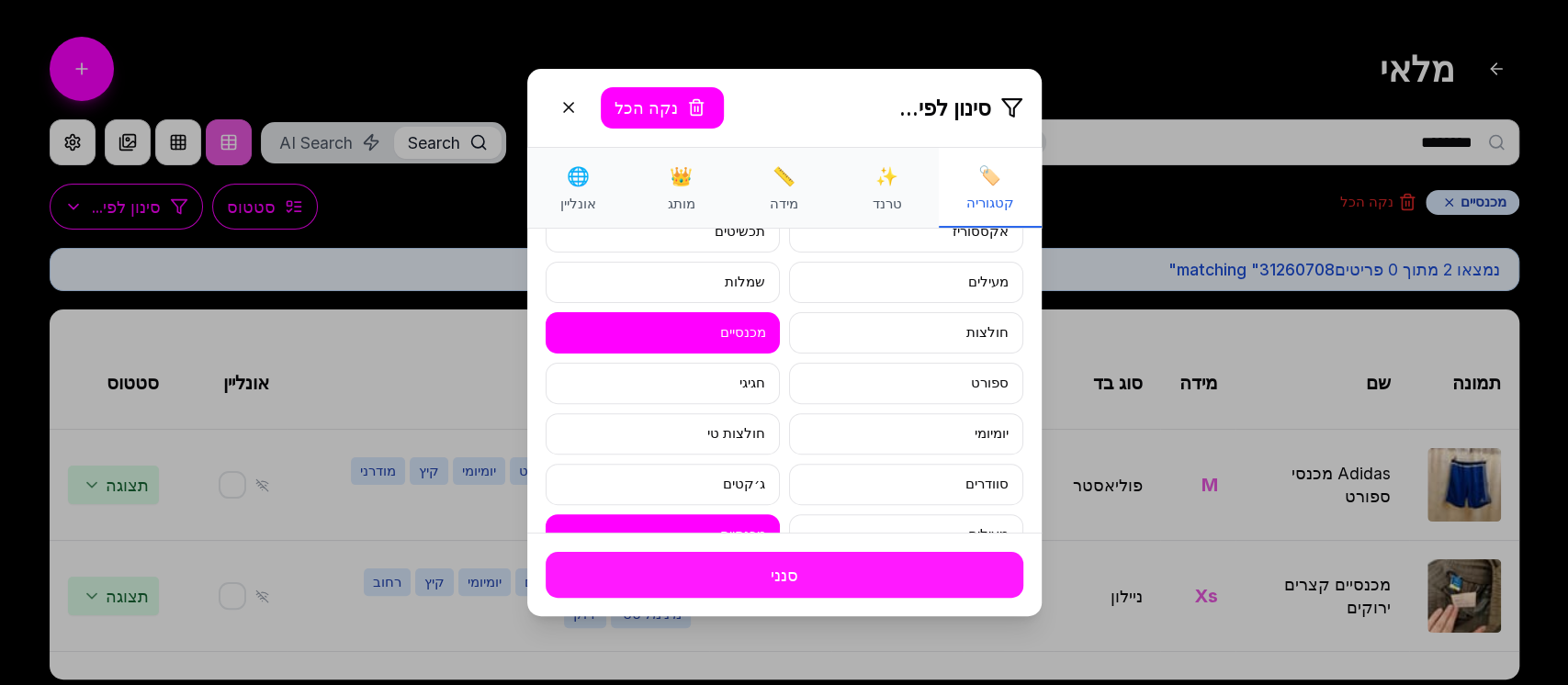
click at [815, 574] on button "סנני" at bounding box center [784, 576] width 477 height 46
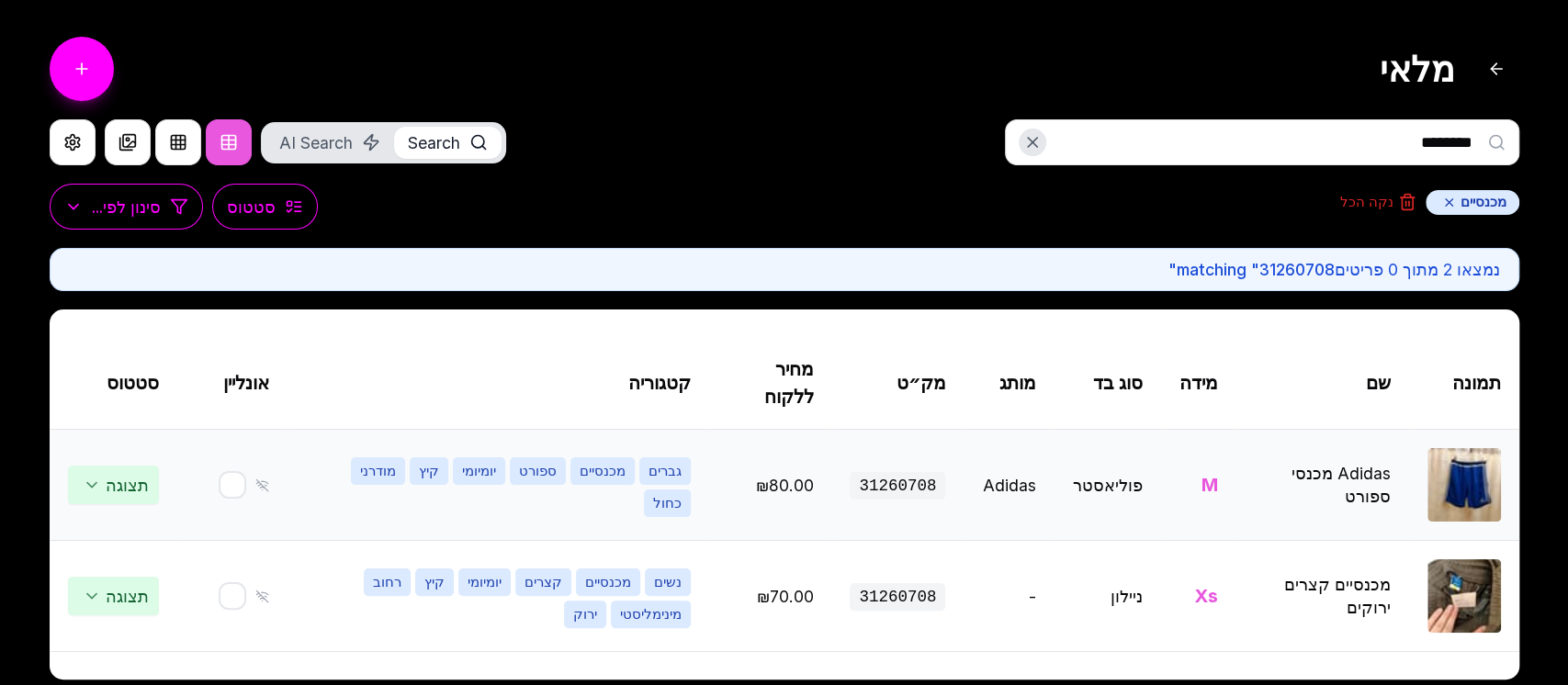
click at [1460, 496] on img at bounding box center [1463, 485] width 73 height 73
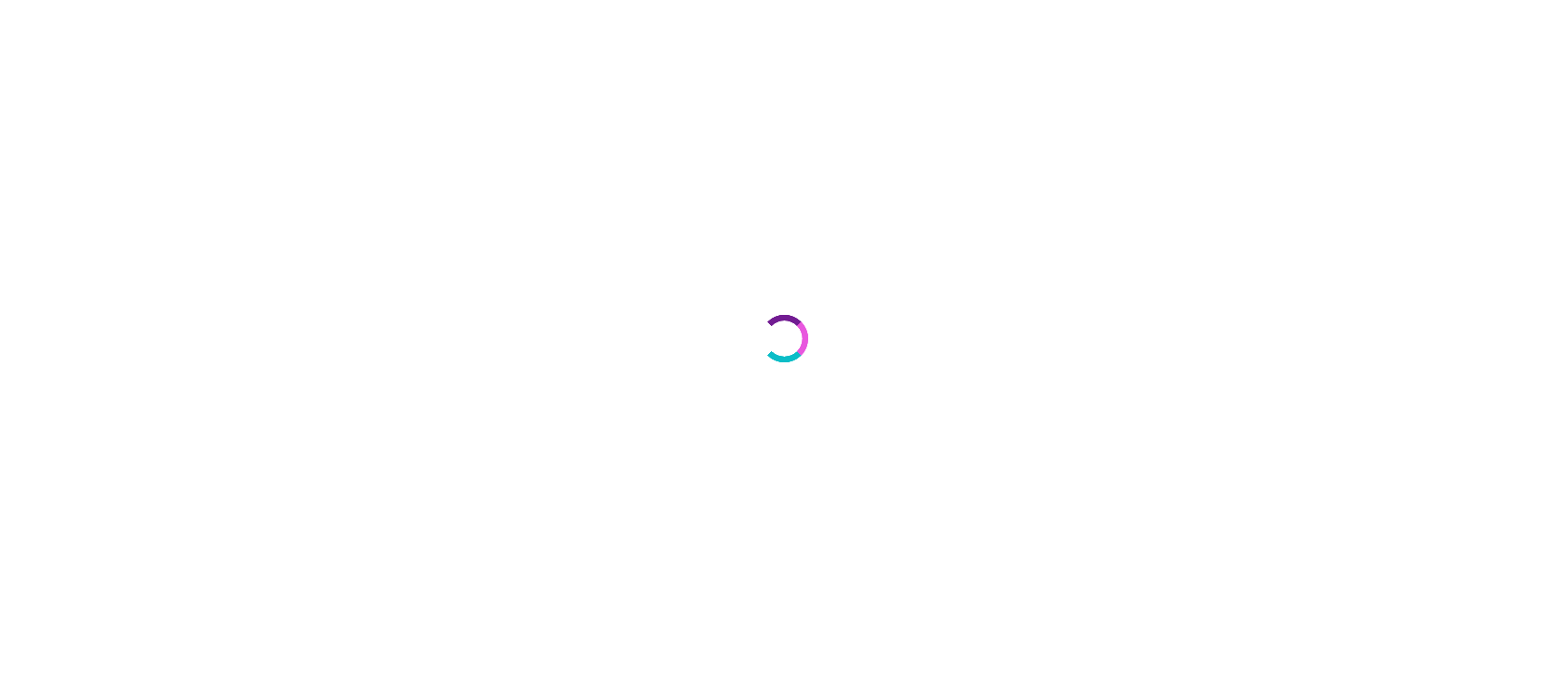
select select "***"
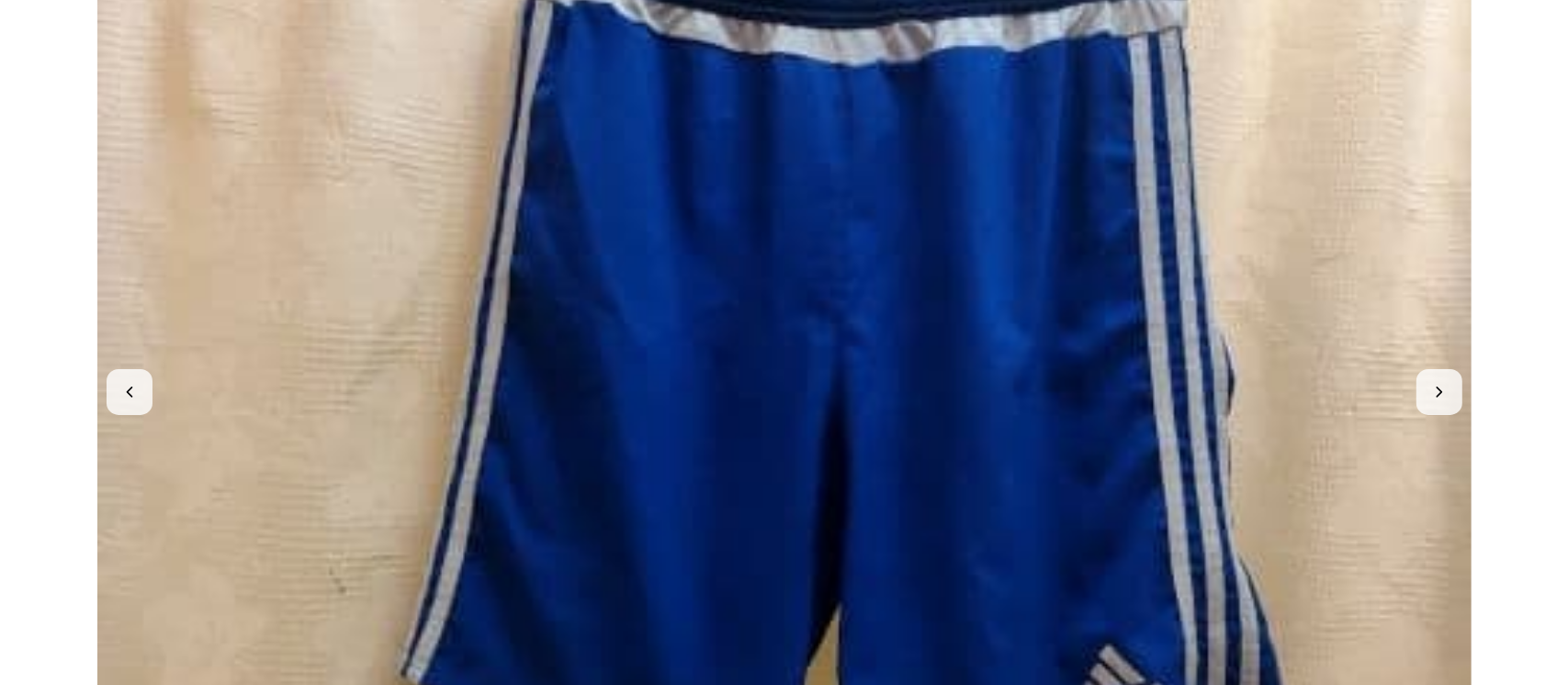
scroll to position [367, 0]
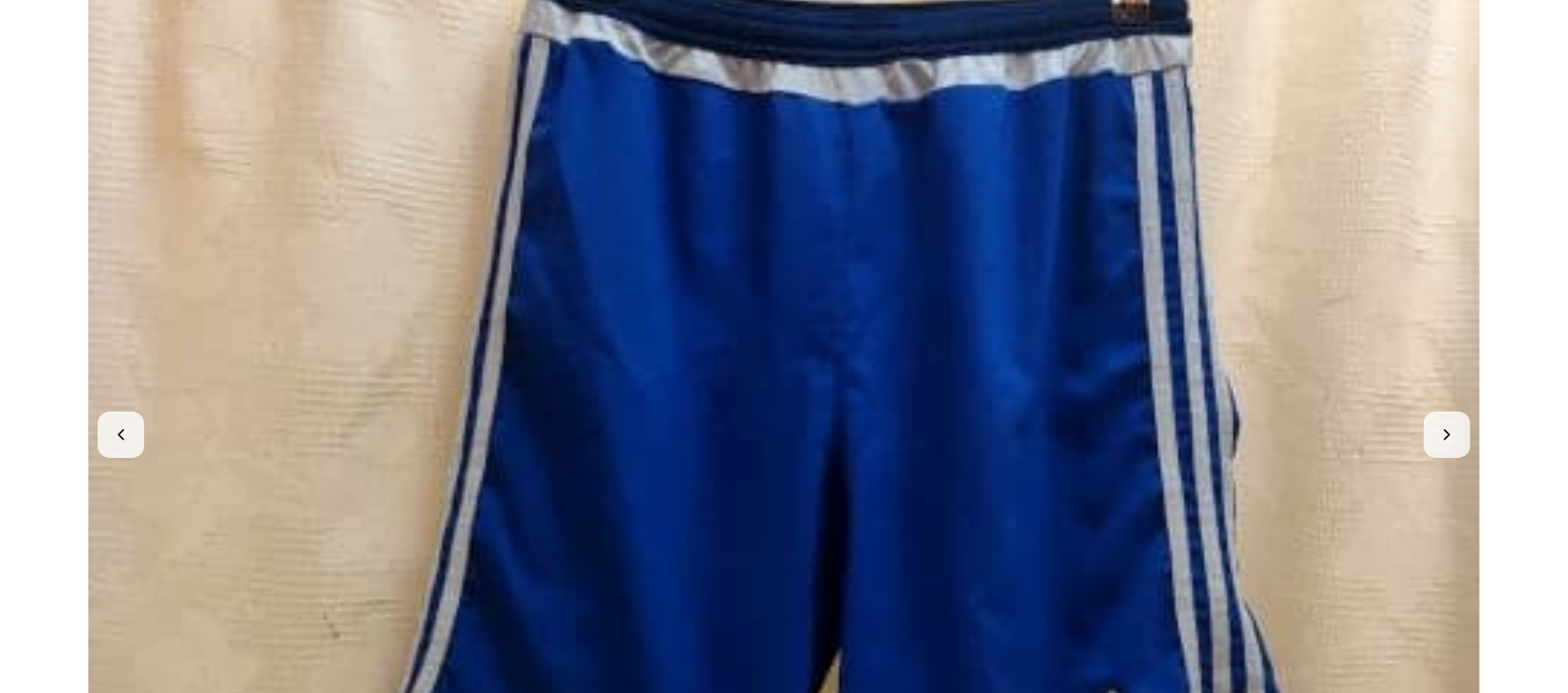
click at [1042, 391] on img at bounding box center [784, 434] width 1392 height 1391
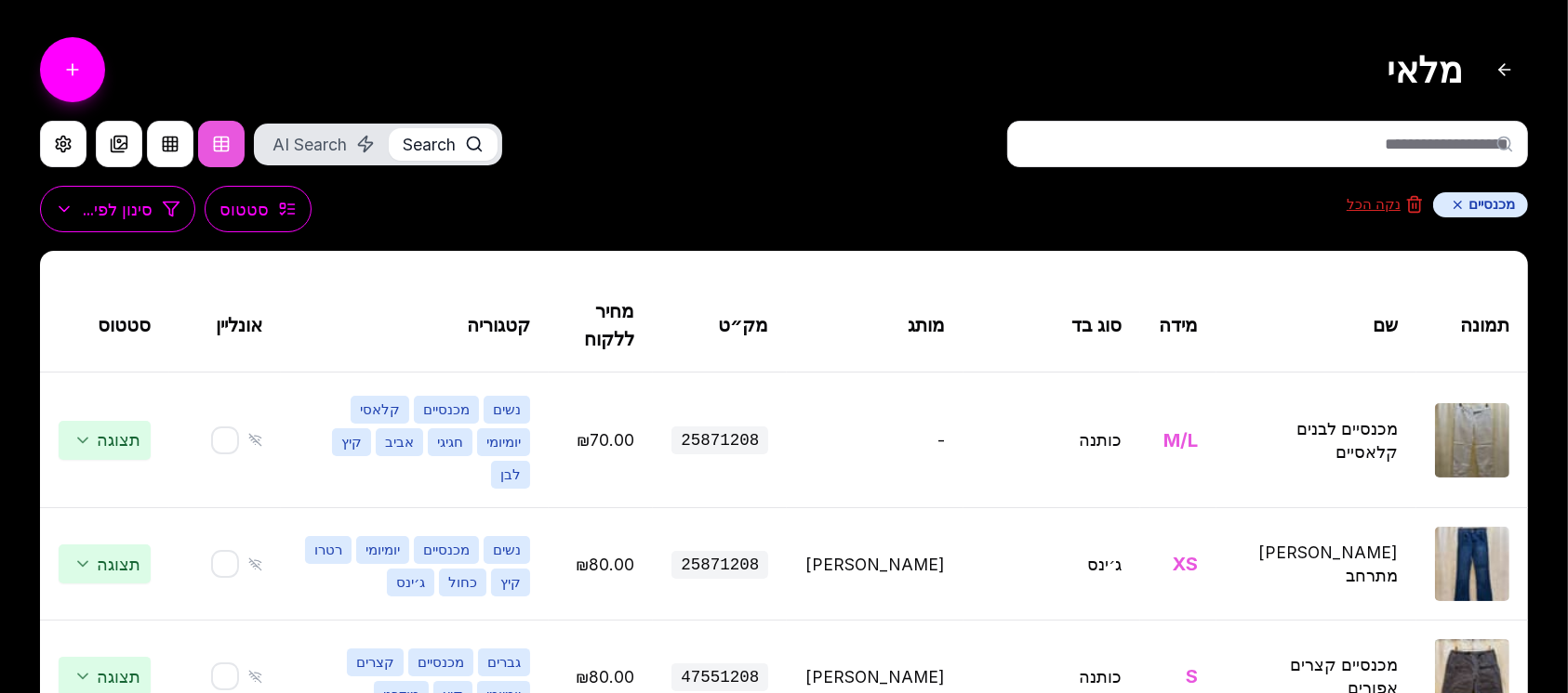
click at [1375, 205] on button "נקה הכל" at bounding box center [1385, 204] width 77 height 19
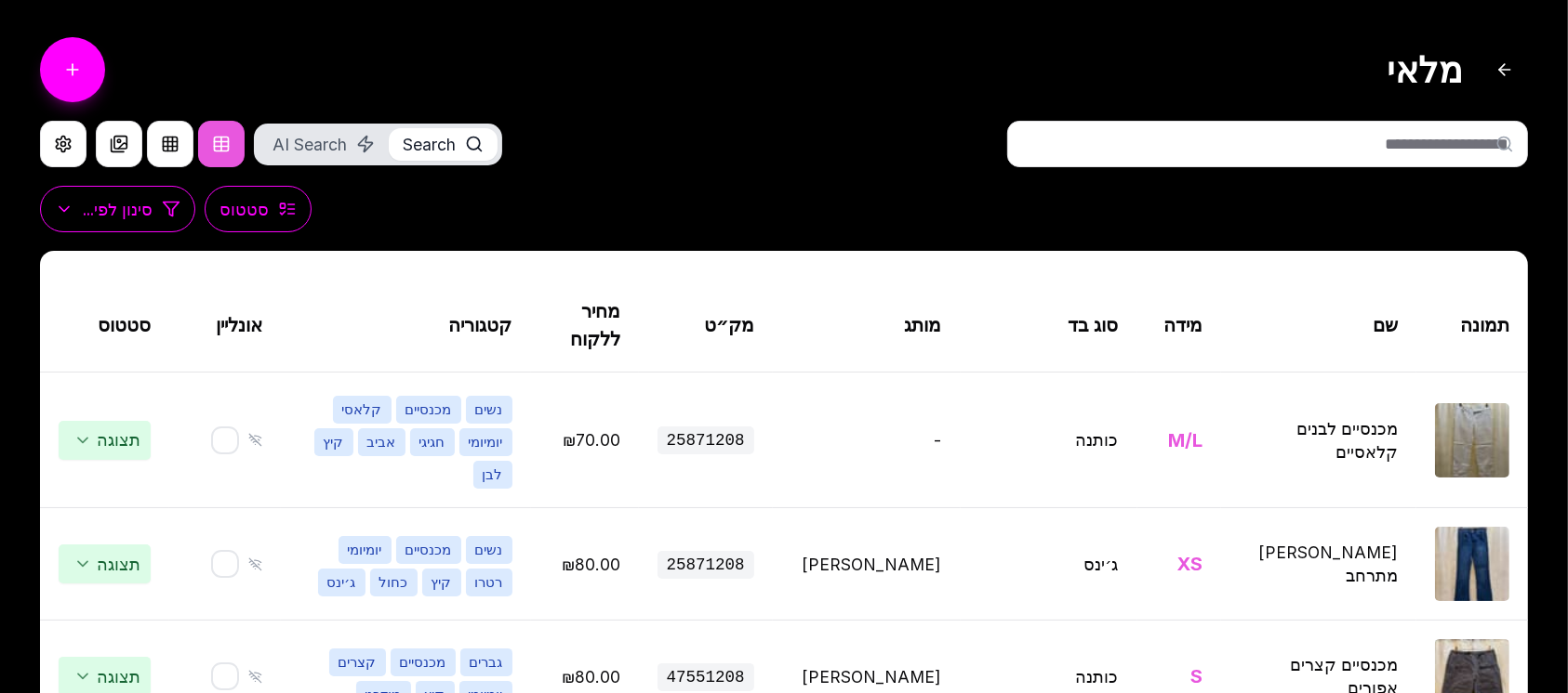
click at [1375, 143] on input "text" at bounding box center [1267, 144] width 521 height 47
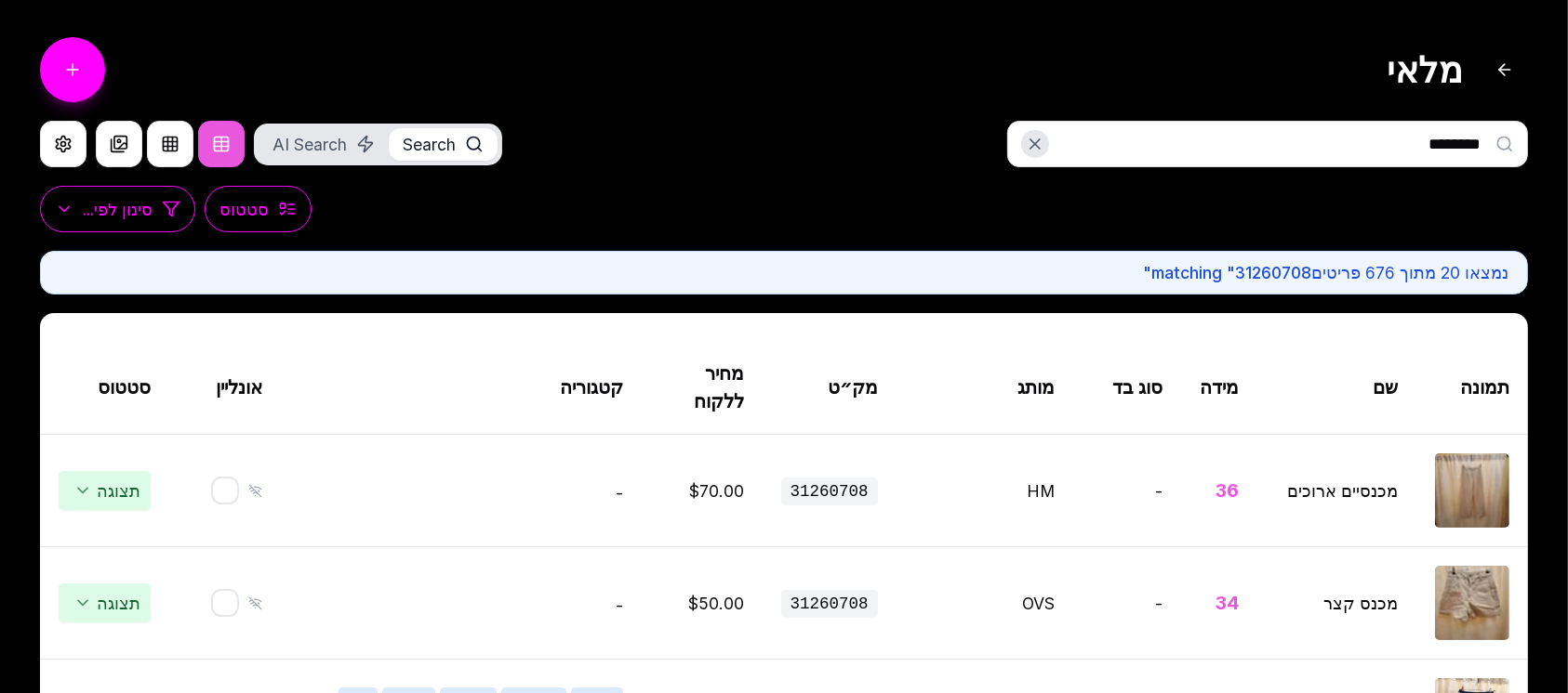
type input "********"
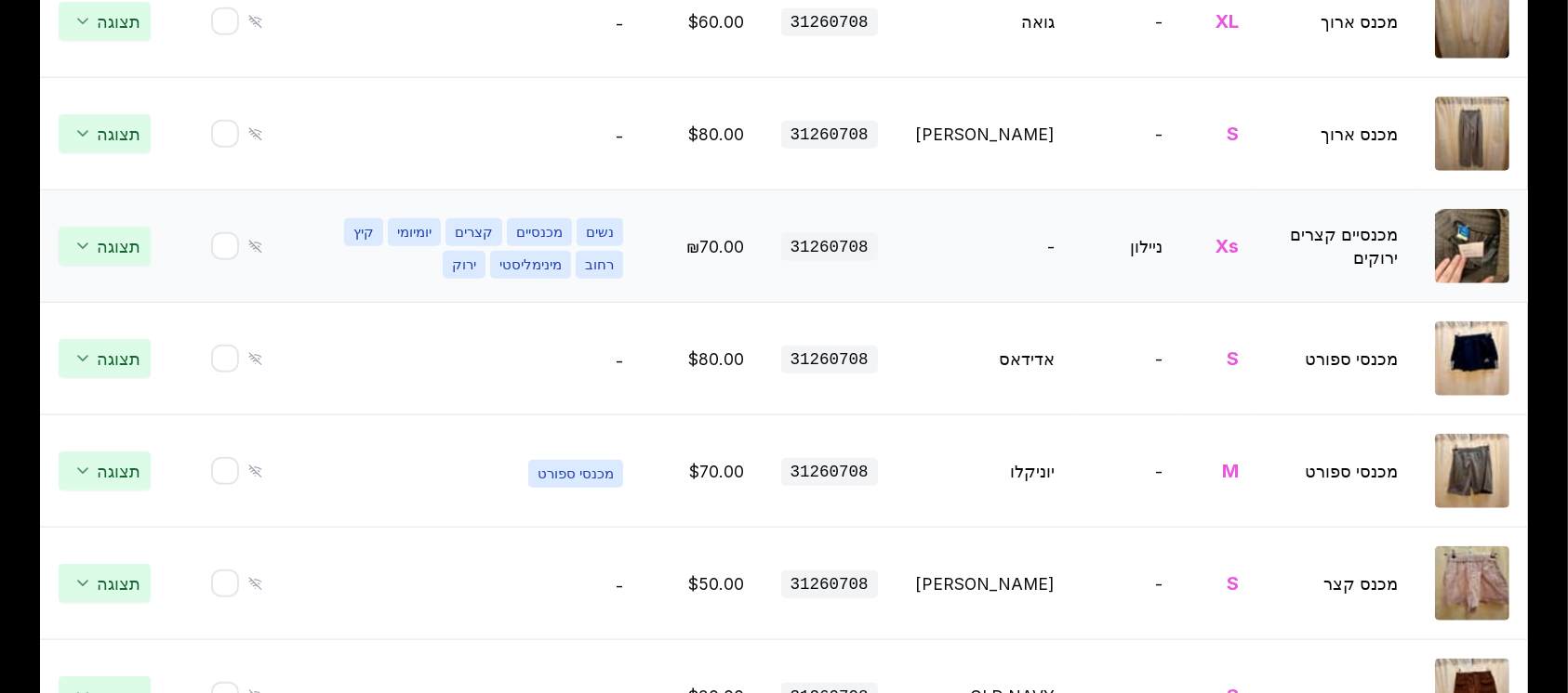
scroll to position [1898, 0]
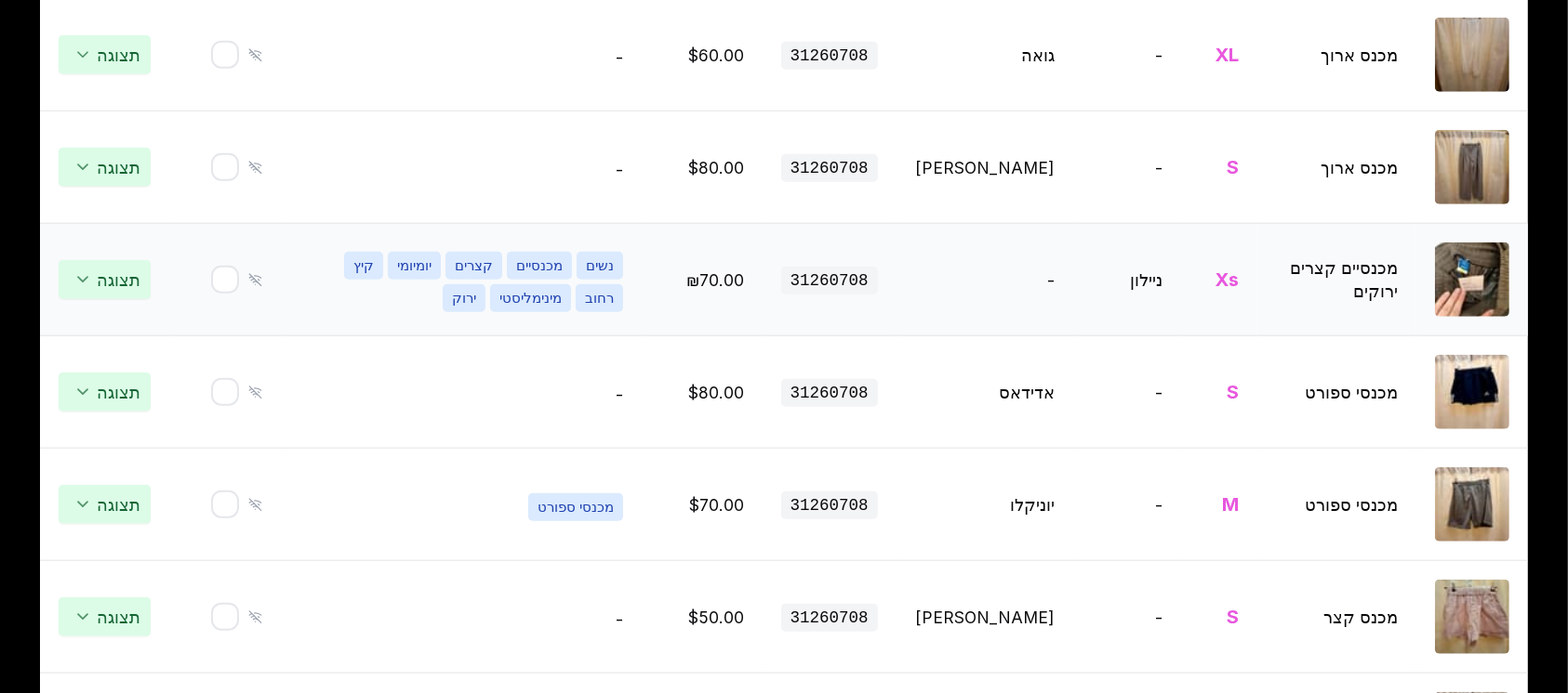
click at [1358, 282] on td "מכנסיים קצרים ירוקים" at bounding box center [1336, 280] width 159 height 113
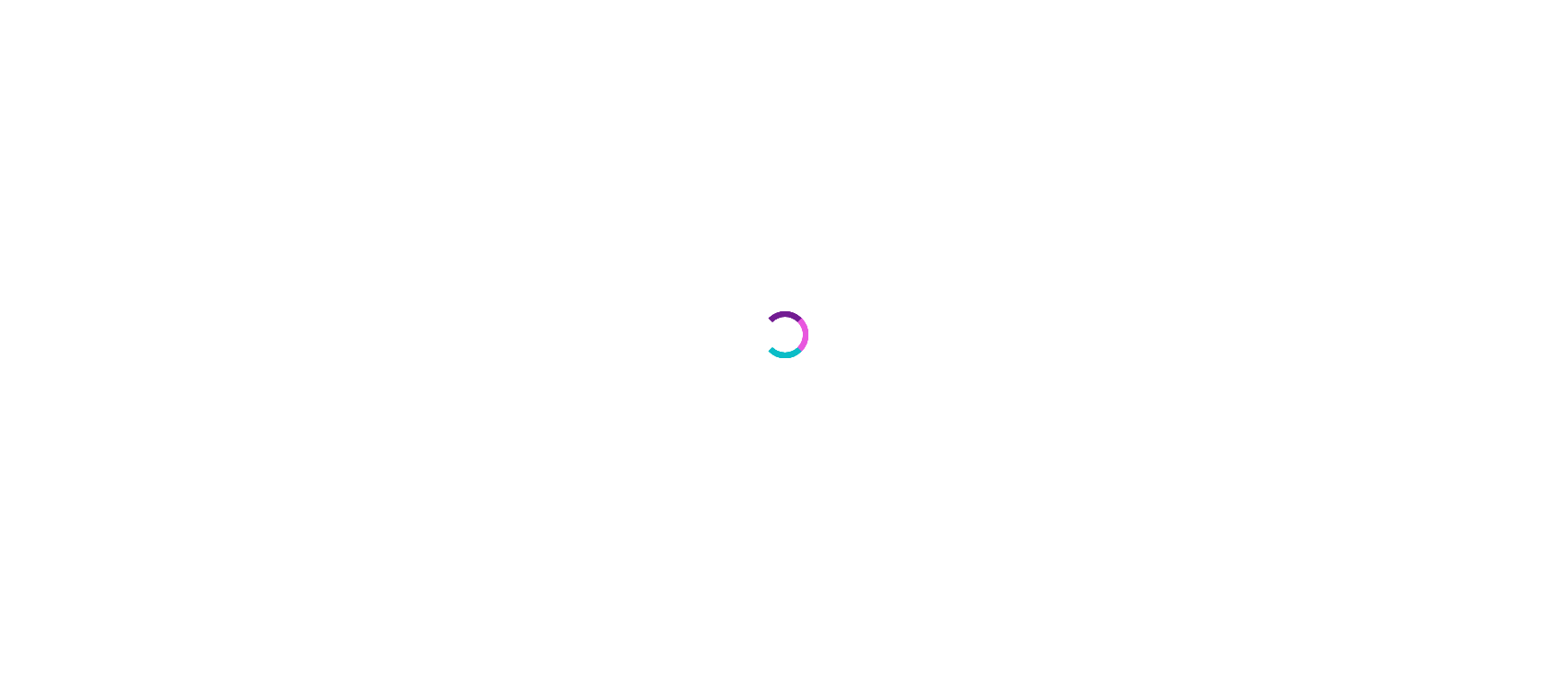
select select "***"
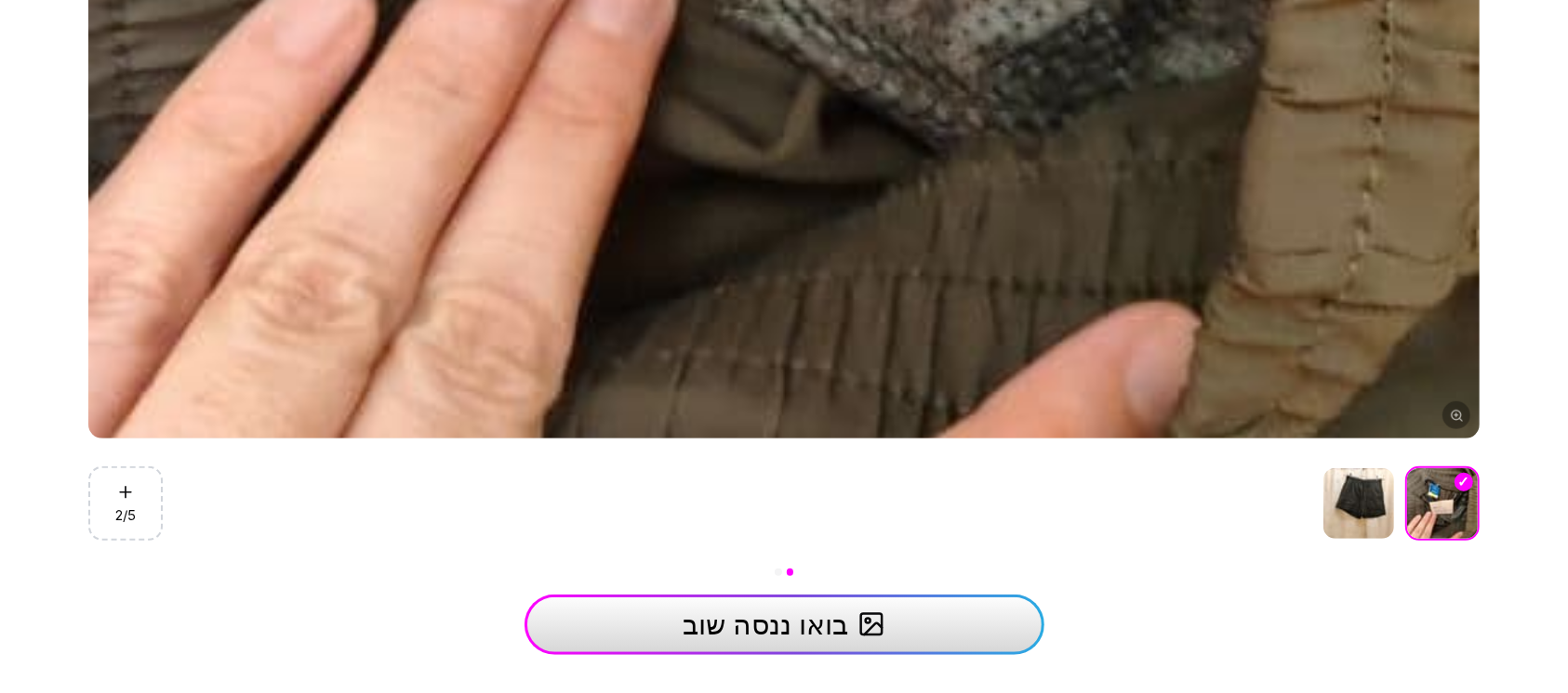
scroll to position [1115, 0]
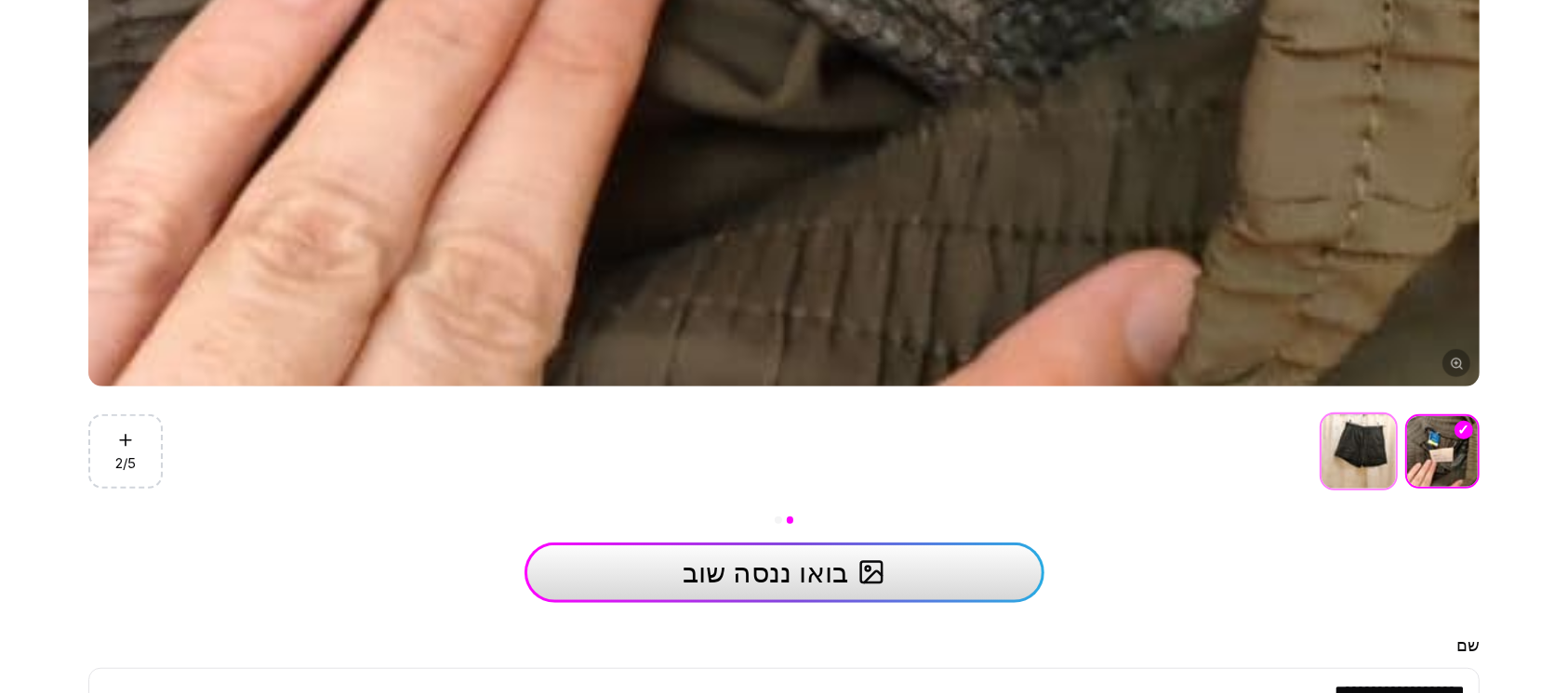
click at [1350, 462] on img at bounding box center [1358, 451] width 74 height 74
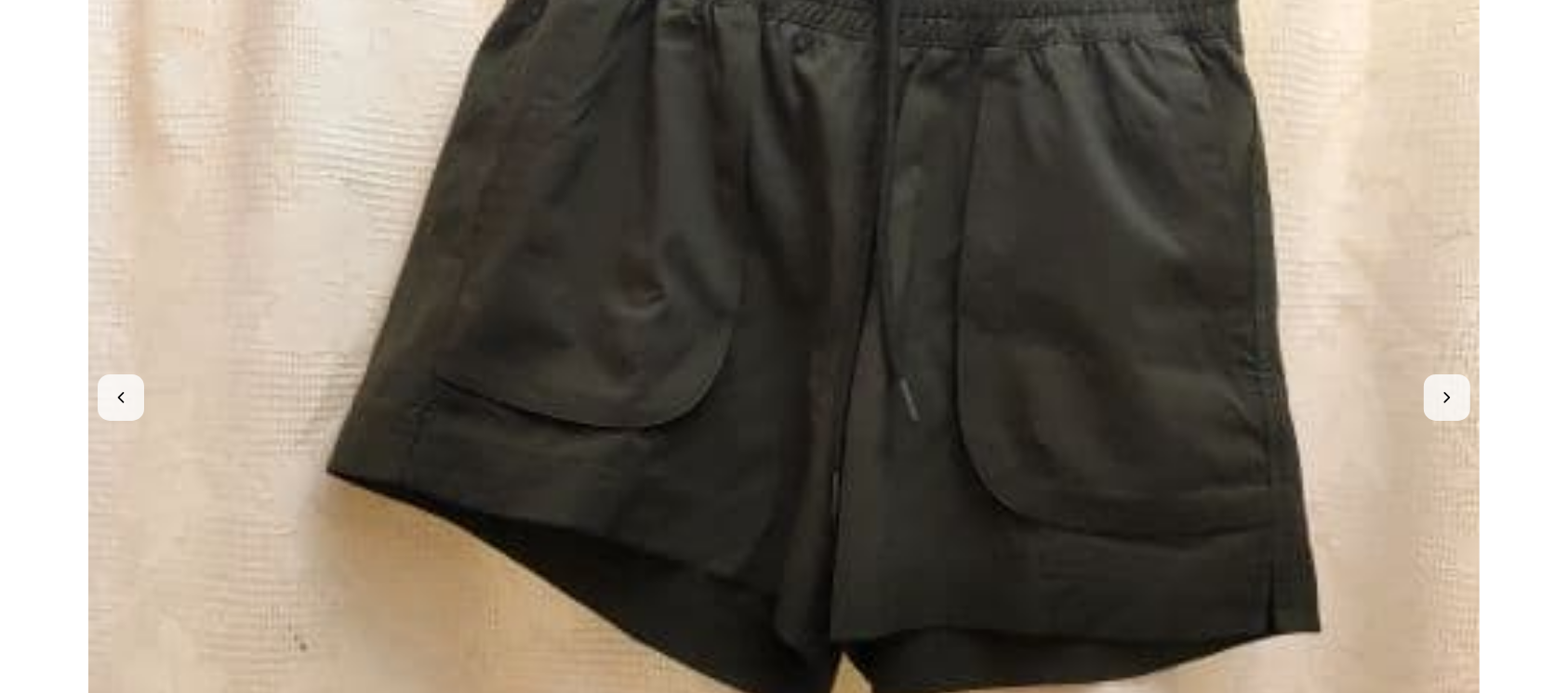
scroll to position [371, 0]
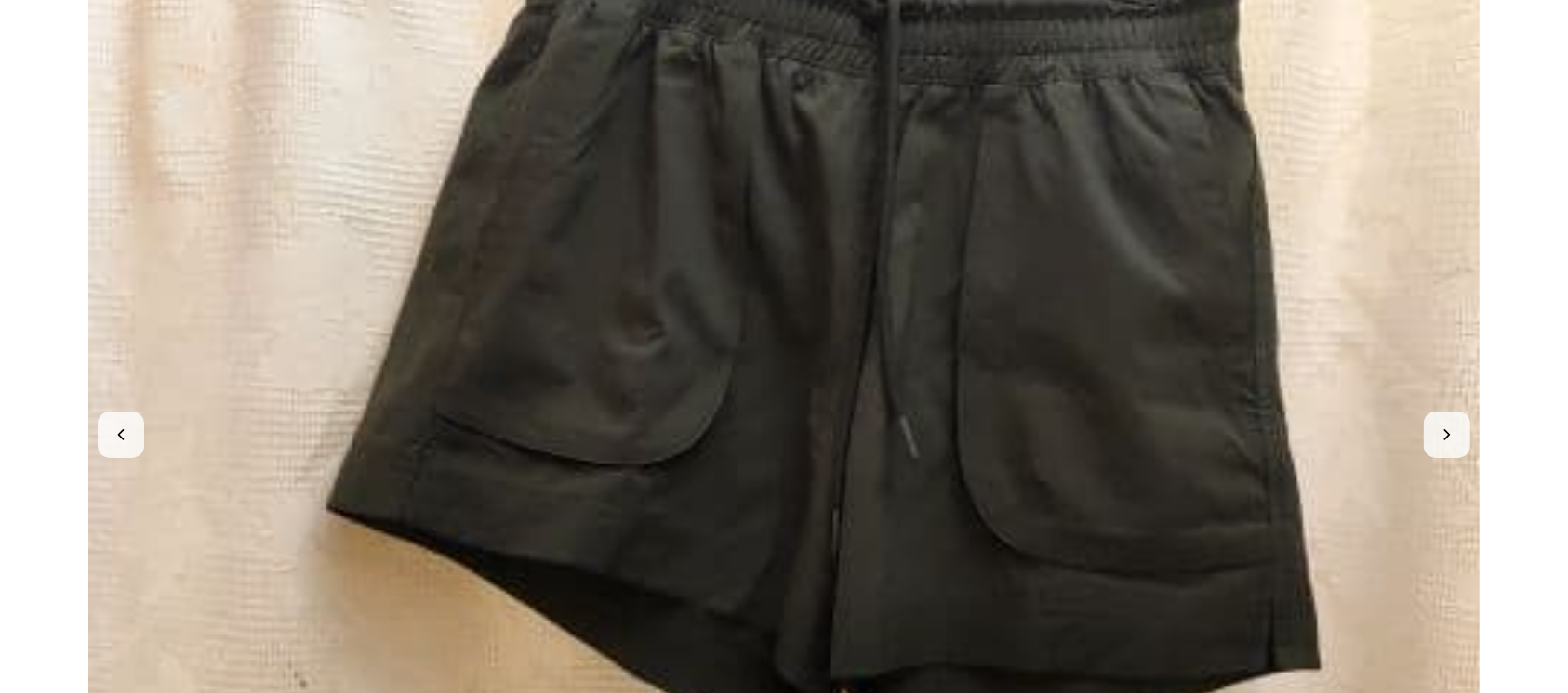
click at [981, 319] on img at bounding box center [784, 434] width 1392 height 1391
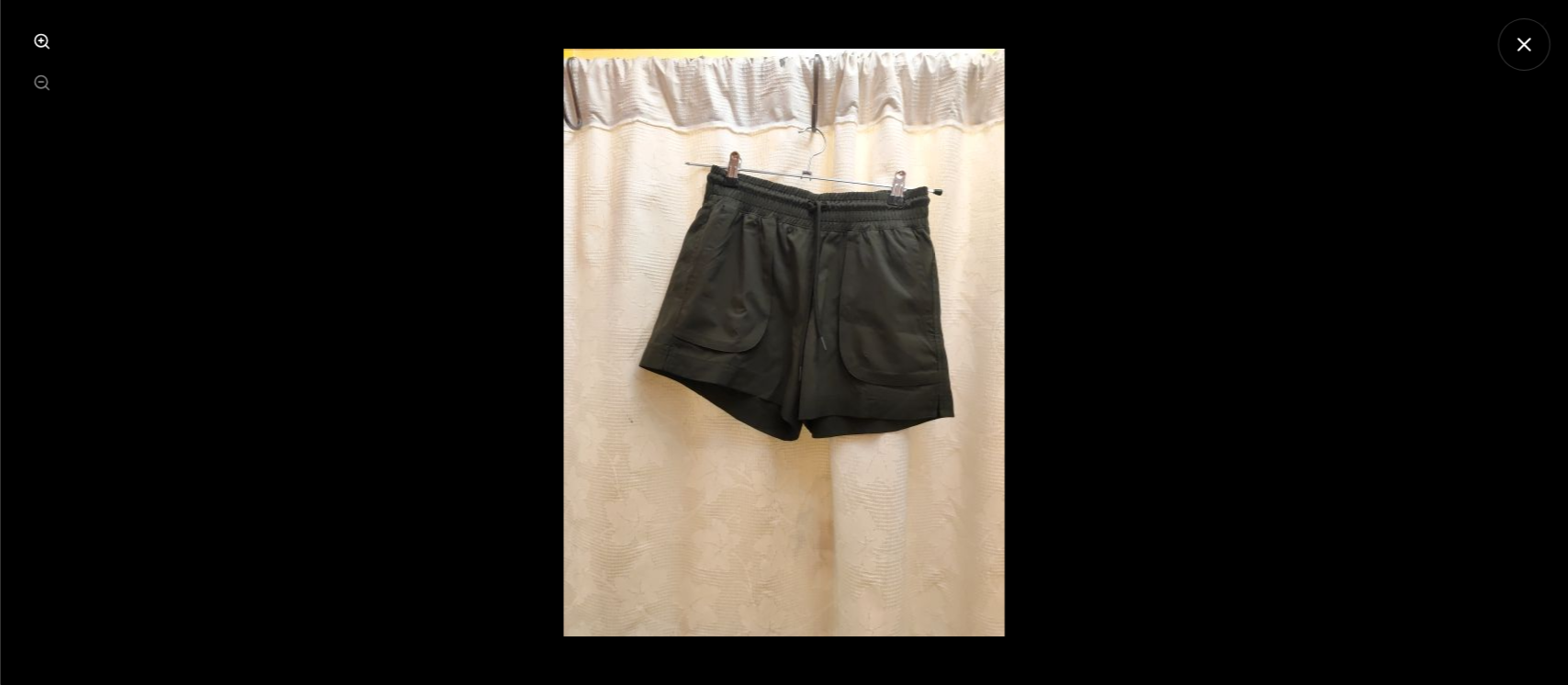
click at [1521, 46] on icon "סגור תצוגת תמונה" at bounding box center [1523, 44] width 12 height 12
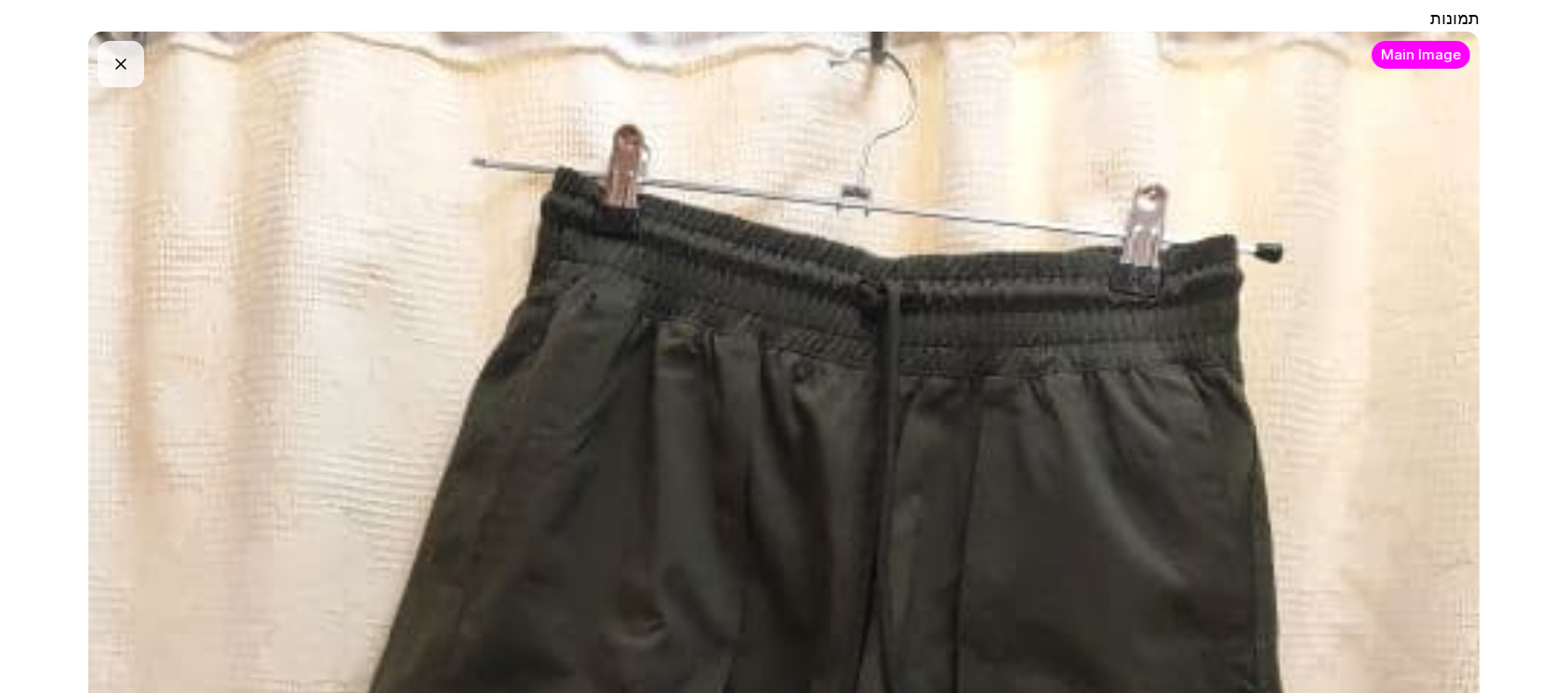
scroll to position [0, 0]
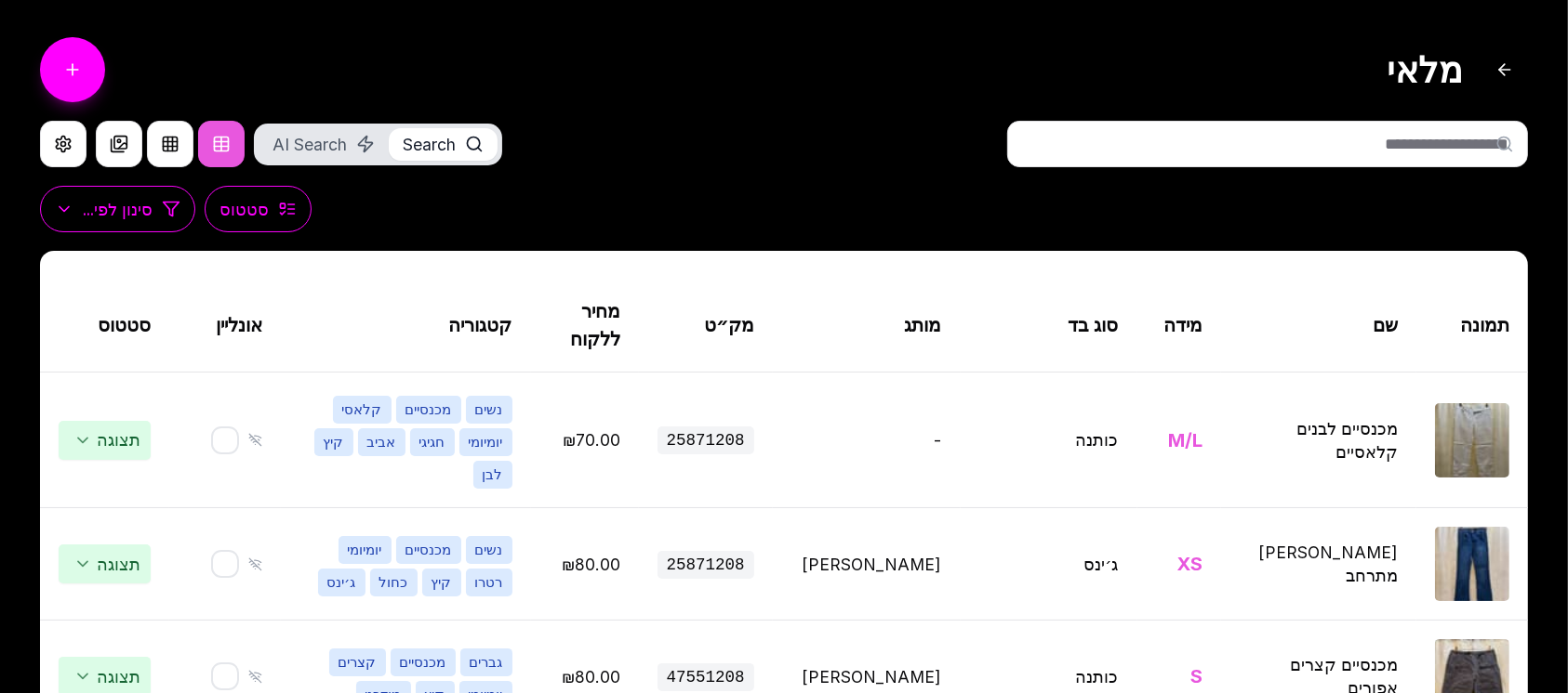
click at [1317, 150] on input "text" at bounding box center [1267, 144] width 521 height 47
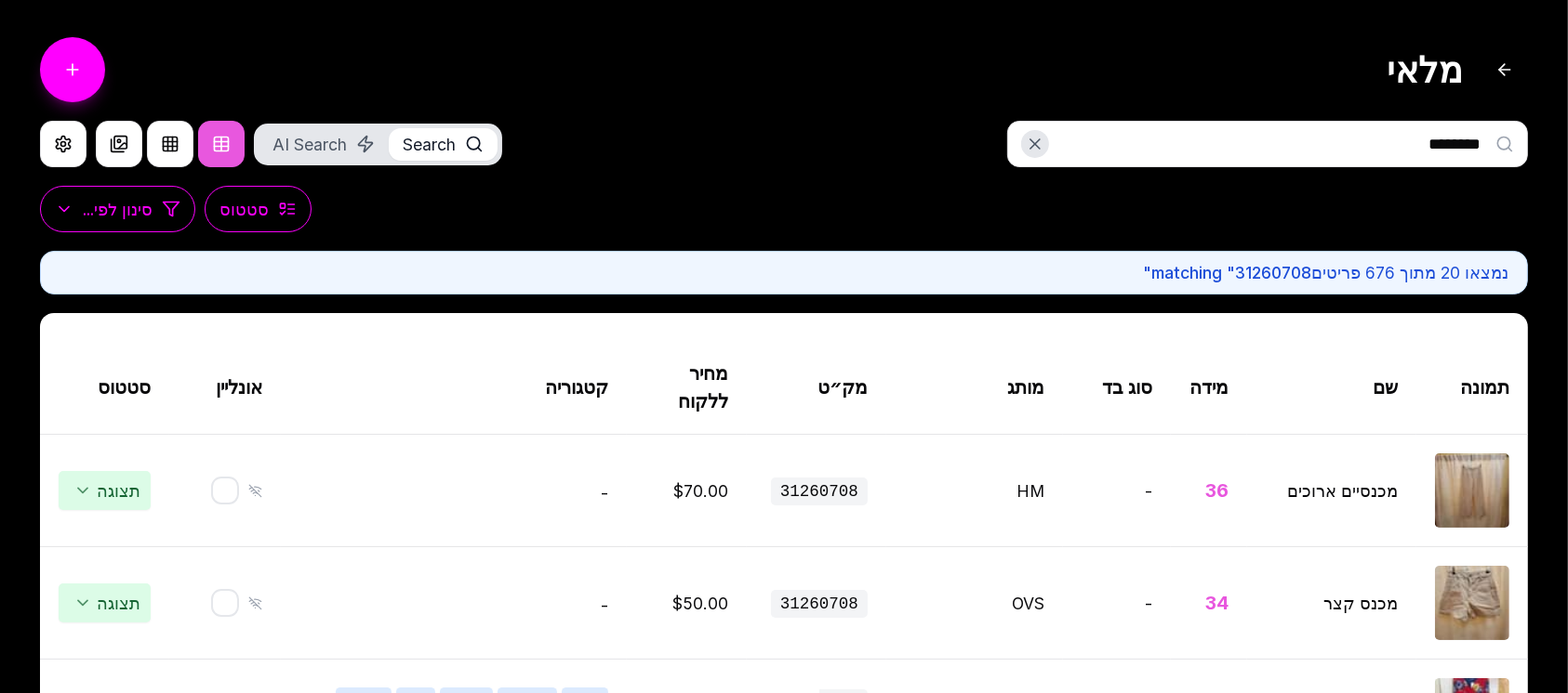
type input "********"
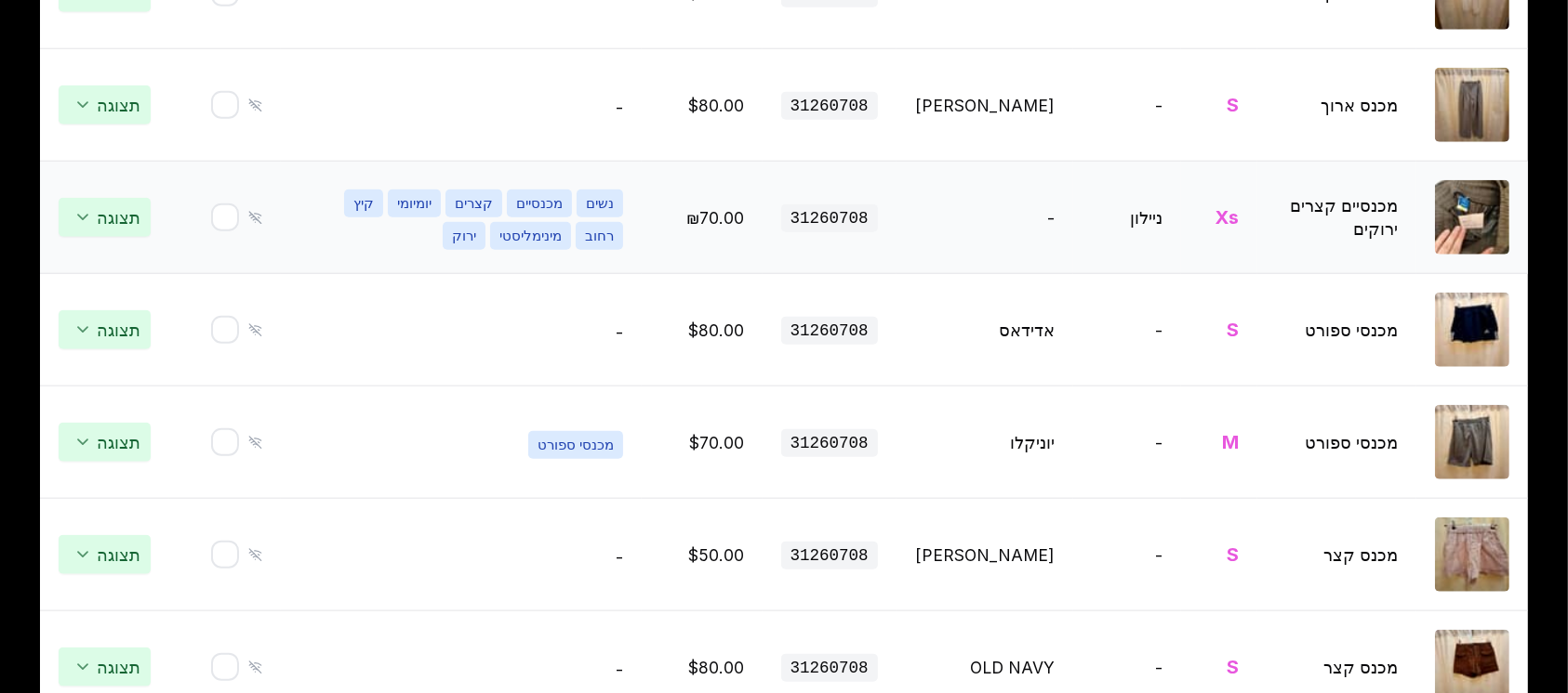
scroll to position [1982, 0]
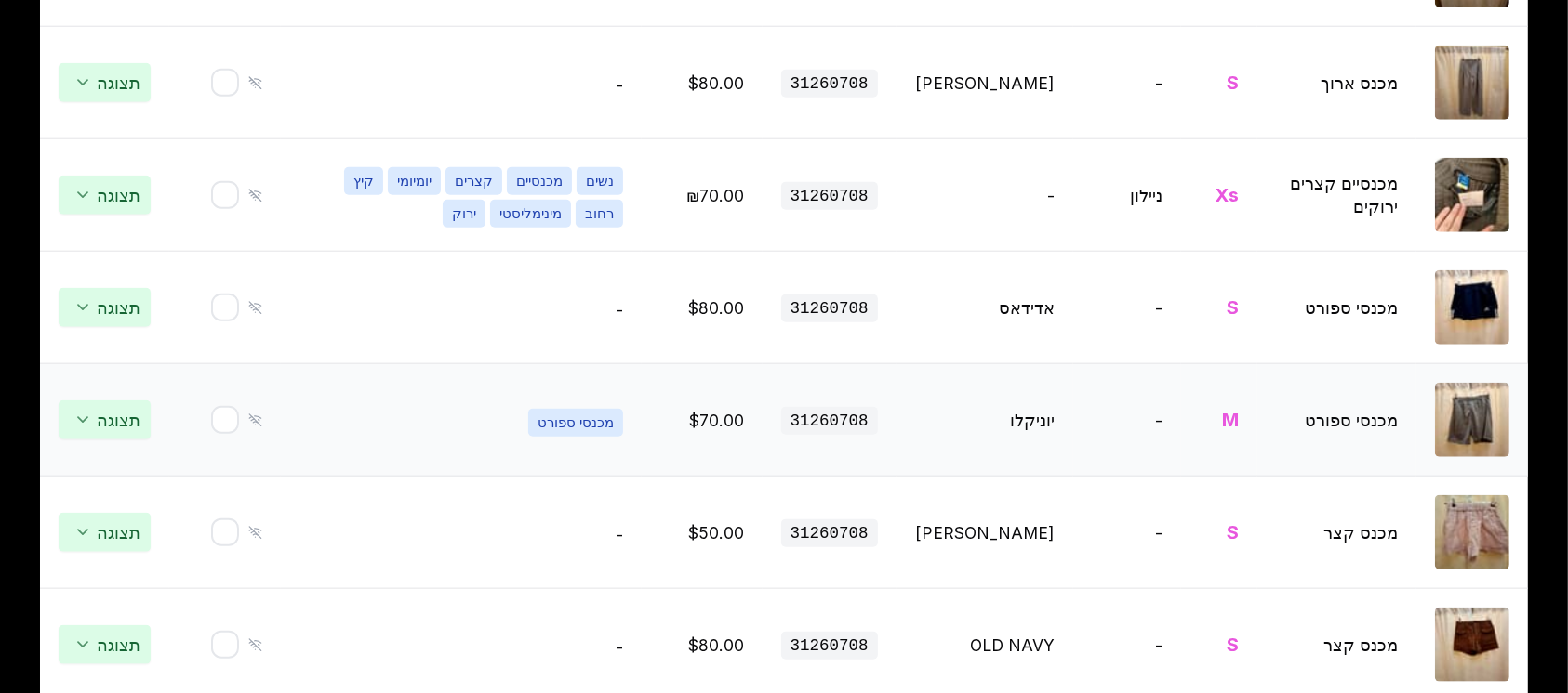
click at [1465, 428] on img at bounding box center [1471, 419] width 74 height 74
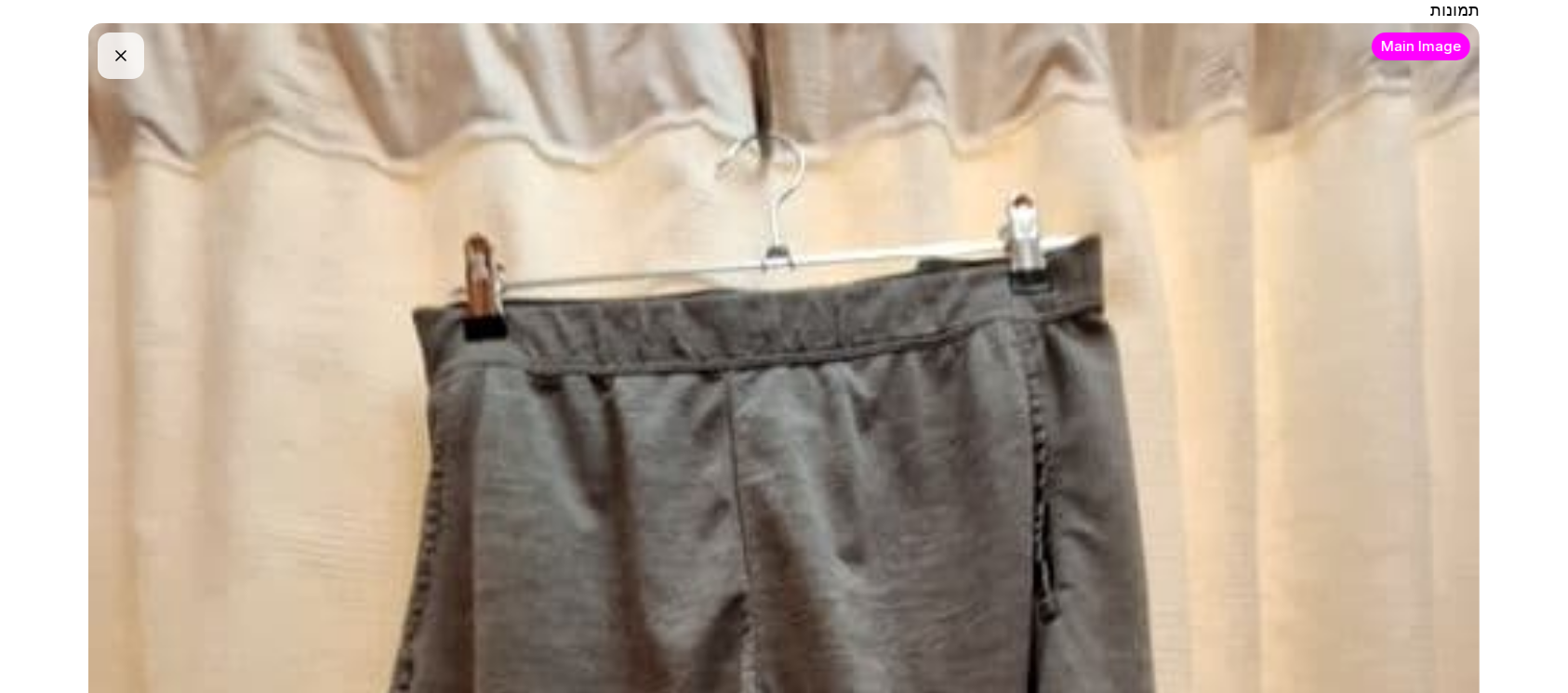
scroll to position [248, 0]
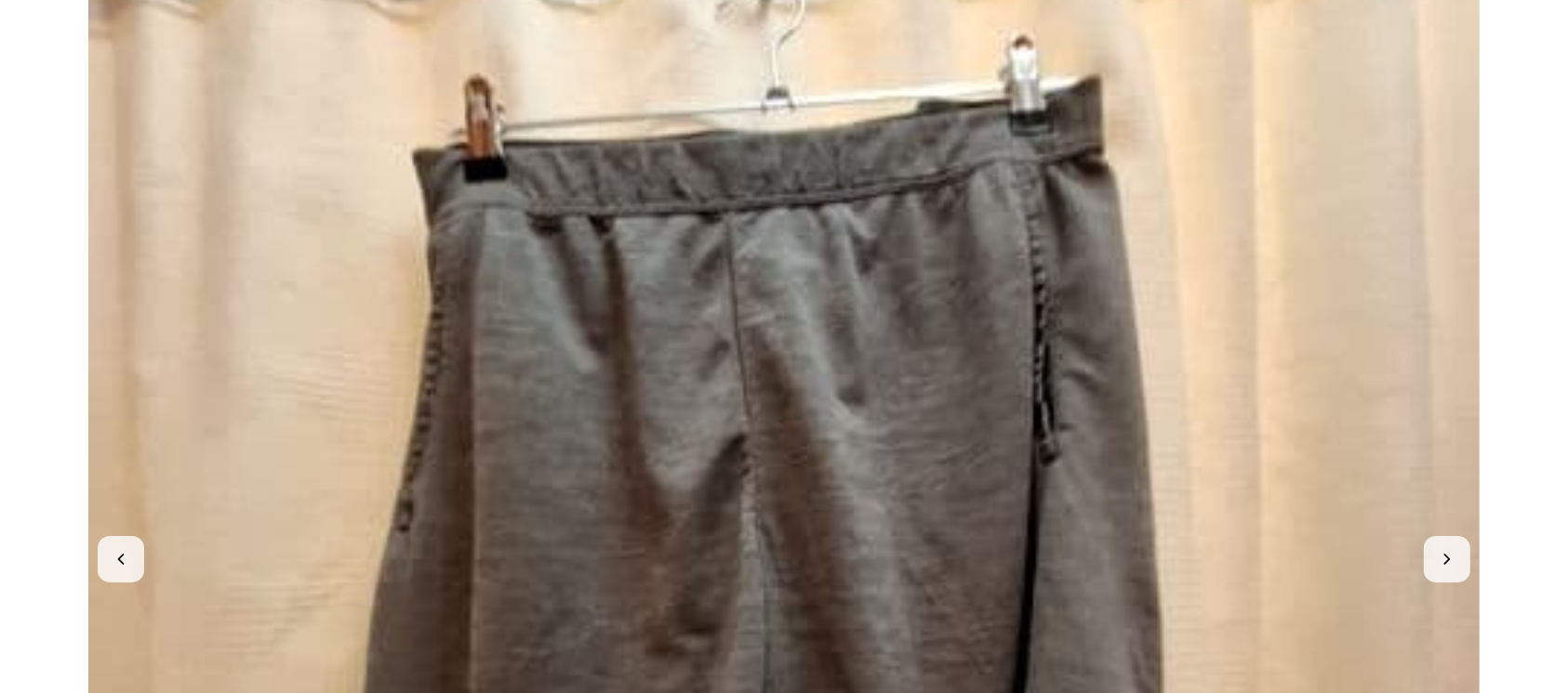
click at [907, 326] on img at bounding box center [784, 559] width 1392 height 1391
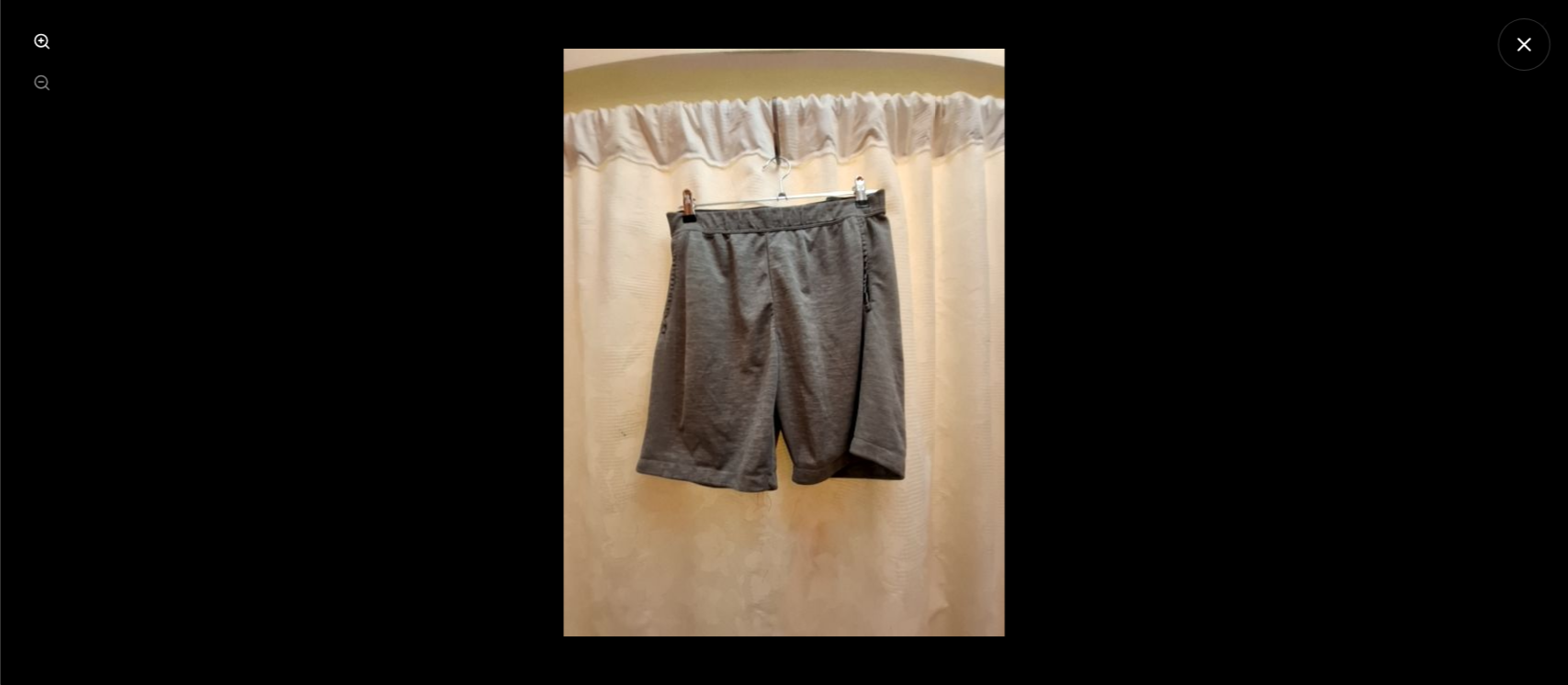
click at [825, 284] on img "תצוגת תמונה" at bounding box center [785, 343] width 441 height 588
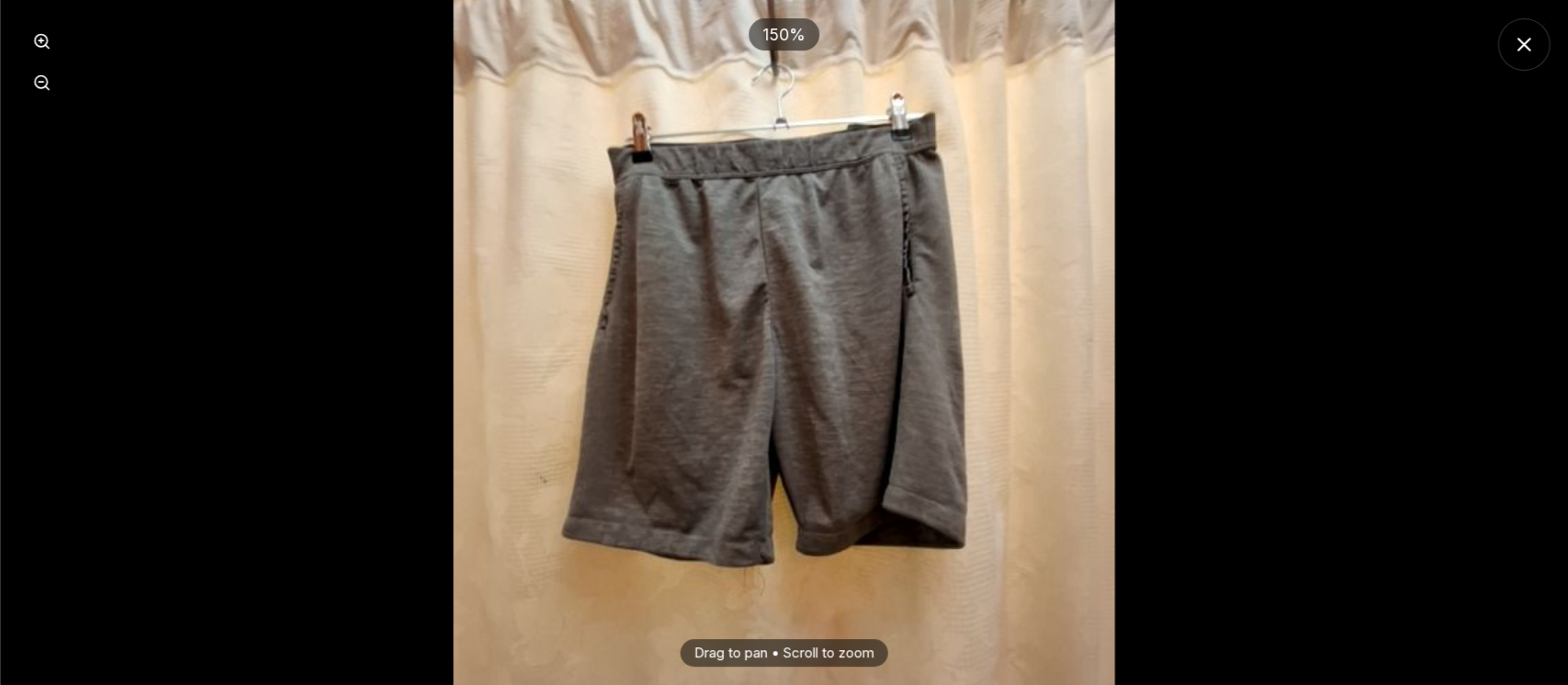
click at [1527, 48] on icon "סגור תצוגת תמונה" at bounding box center [1523, 44] width 12 height 12
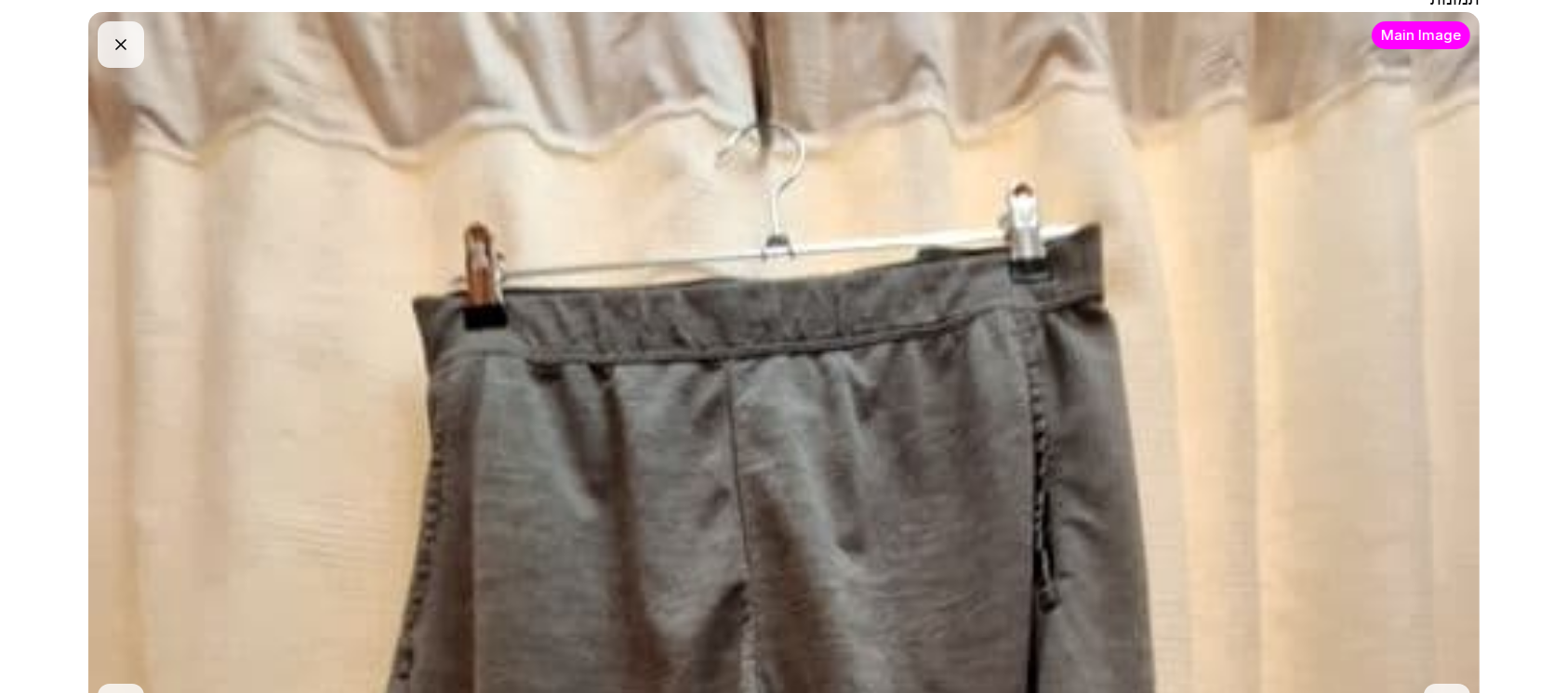
scroll to position [0, 0]
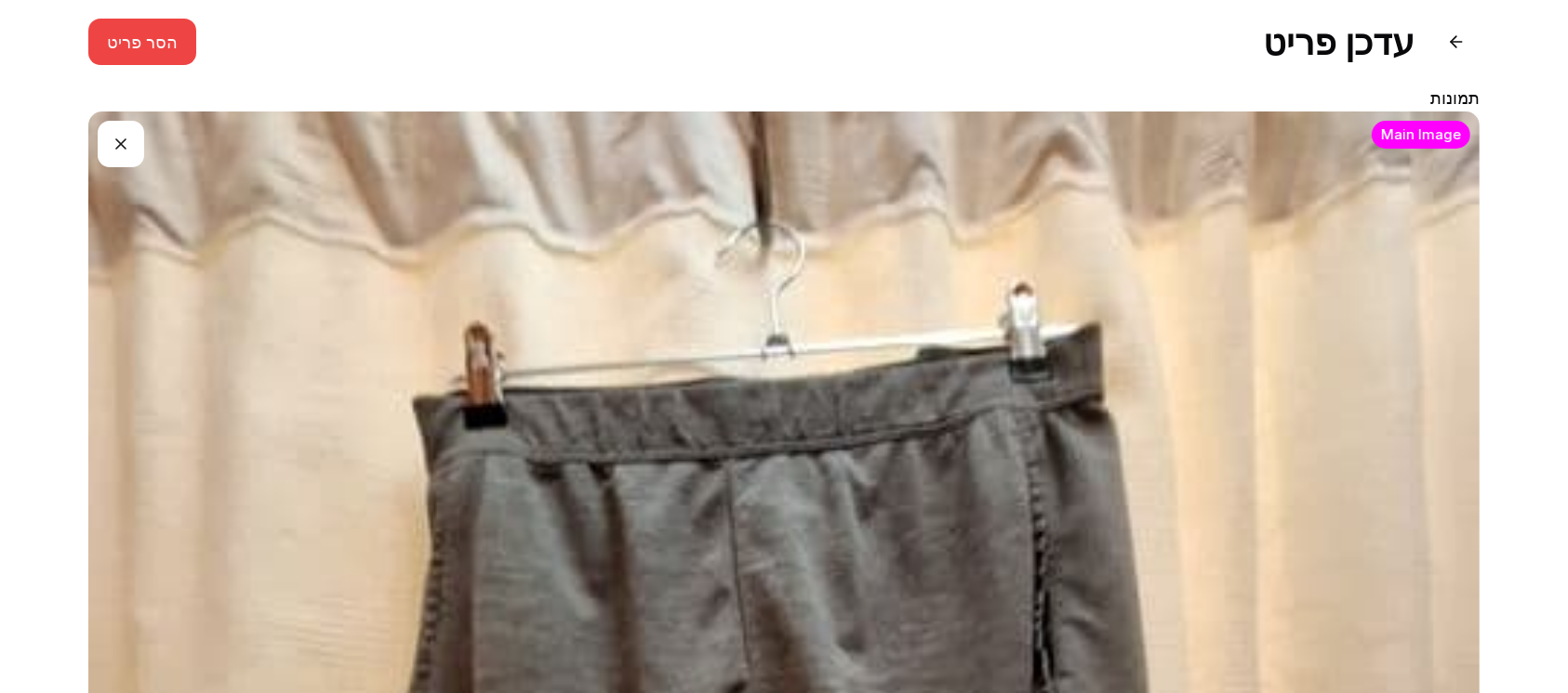
click at [119, 142] on button "button" at bounding box center [121, 144] width 47 height 47
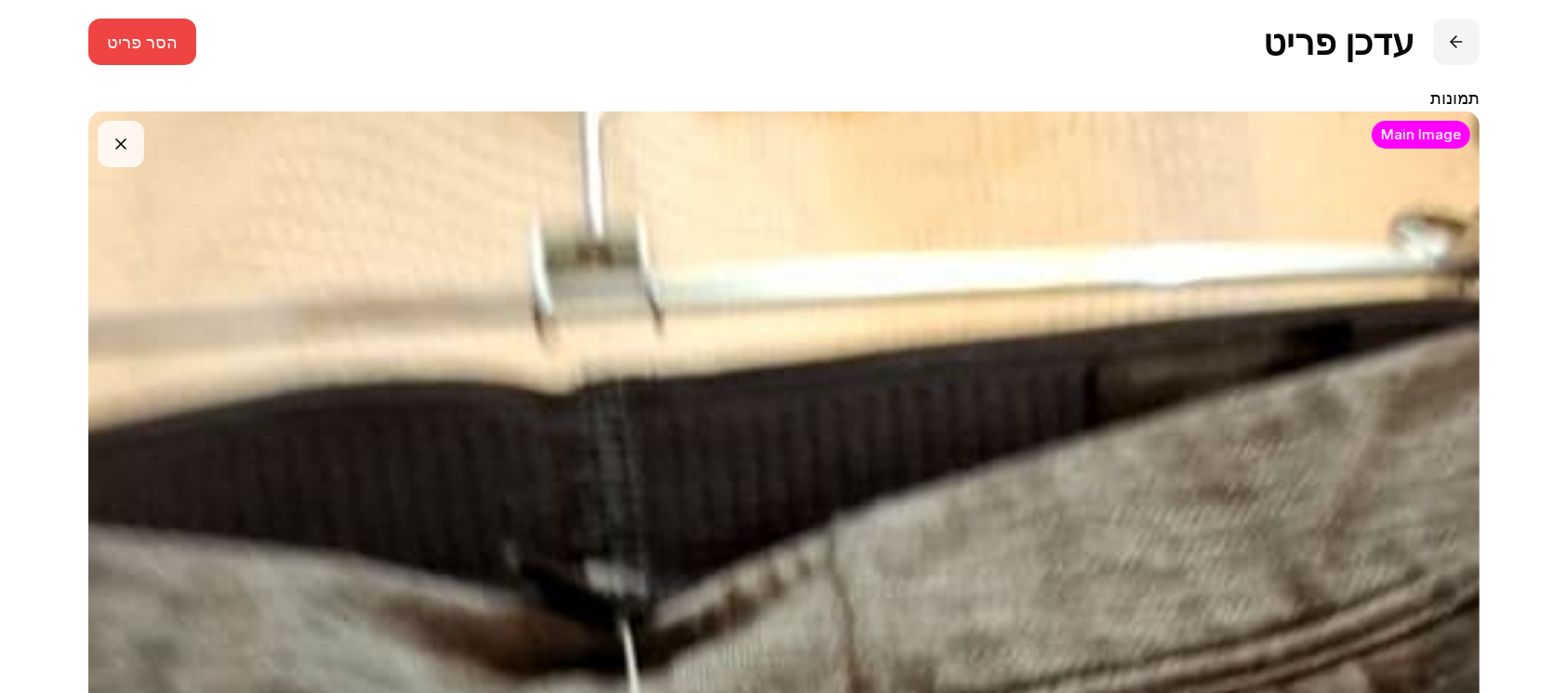
click at [1455, 42] on button at bounding box center [1456, 42] width 47 height 47
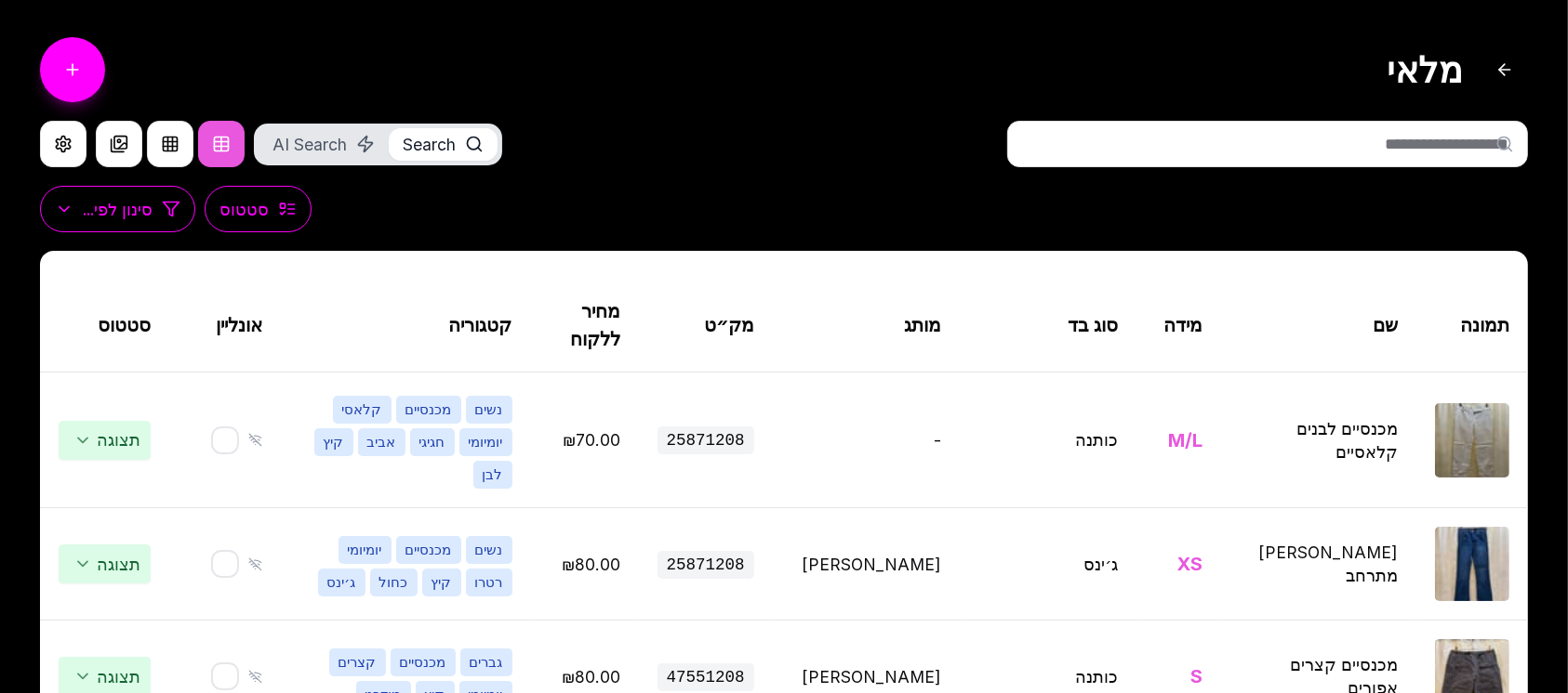
click at [1202, 149] on input "text" at bounding box center [1267, 144] width 521 height 47
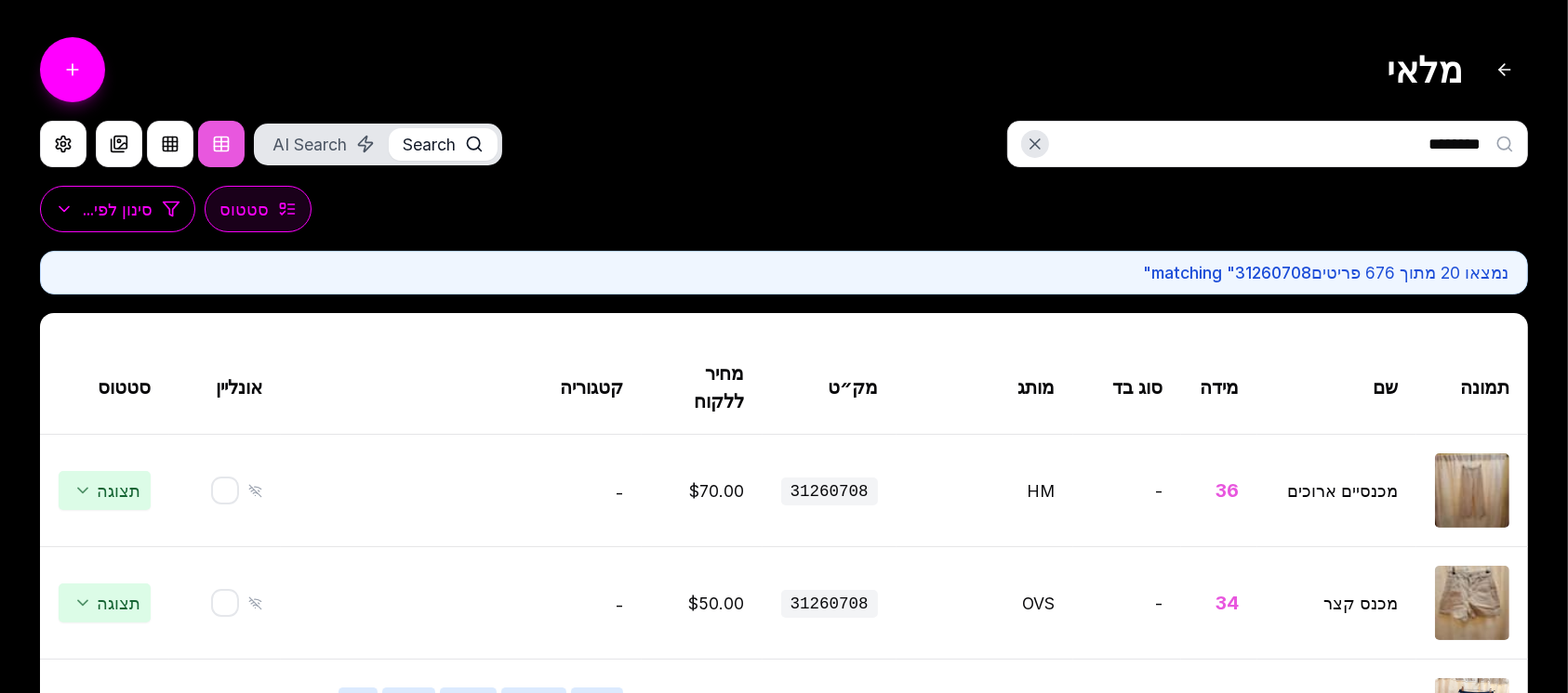
type input "********"
click at [288, 194] on button "סטטוס" at bounding box center [258, 209] width 107 height 47
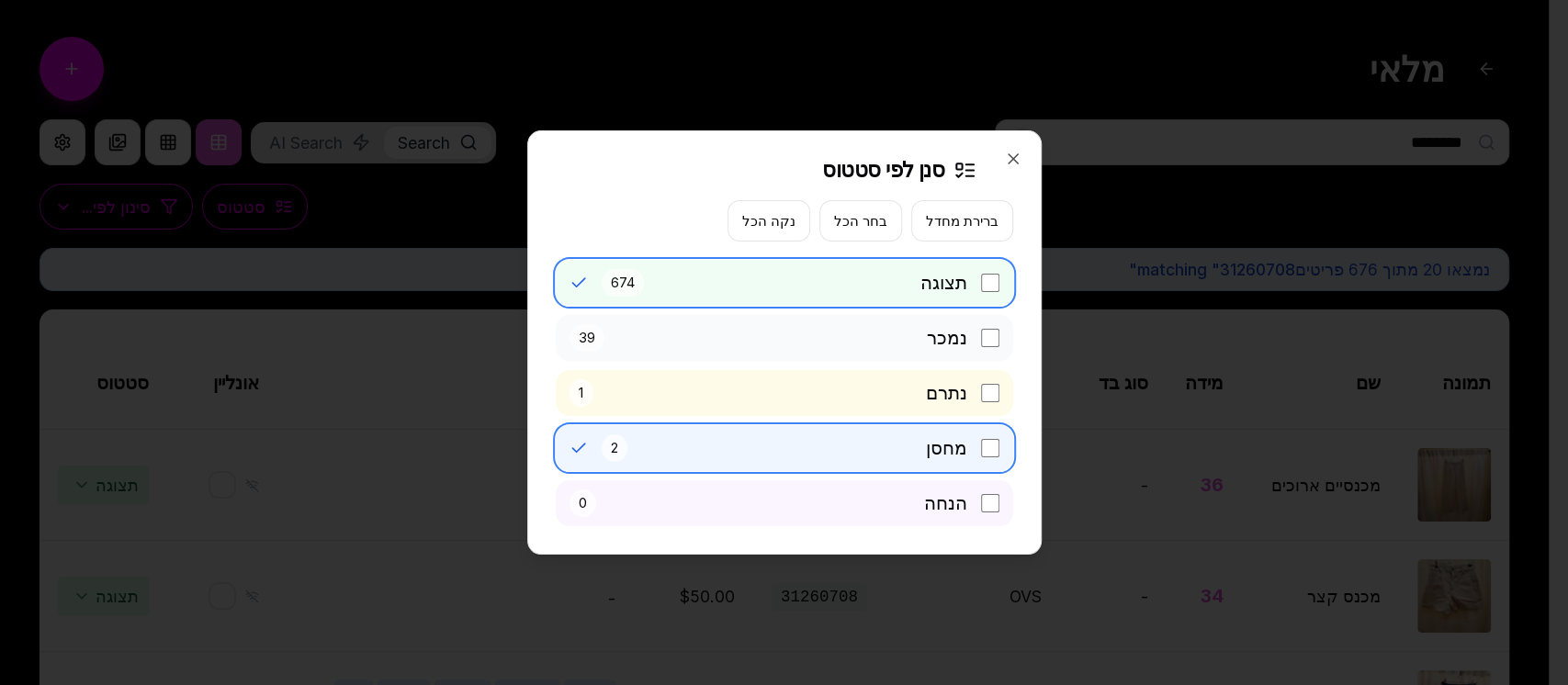
click at [1160, 208] on div at bounding box center [784, 342] width 1568 height 685
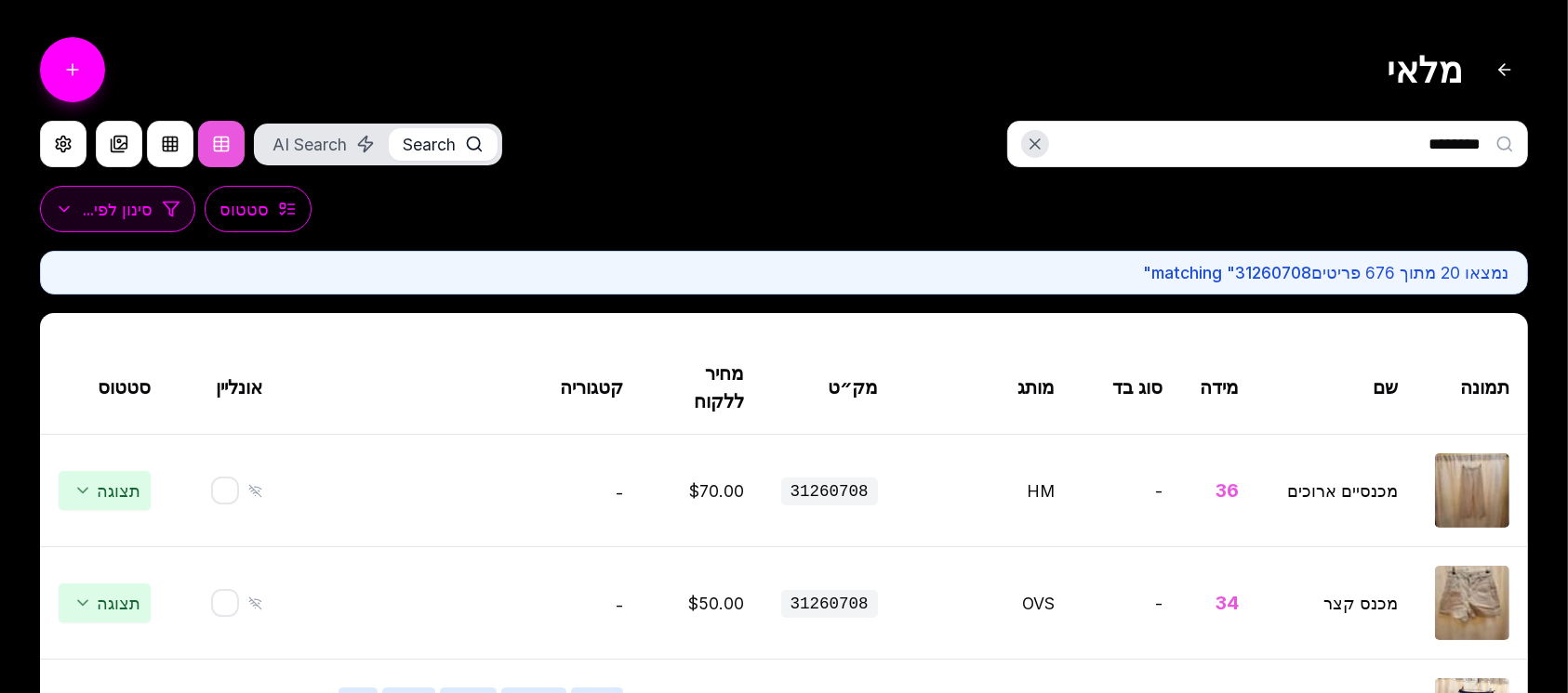
click at [193, 202] on button "סינון לפי..." at bounding box center [118, 209] width 156 height 47
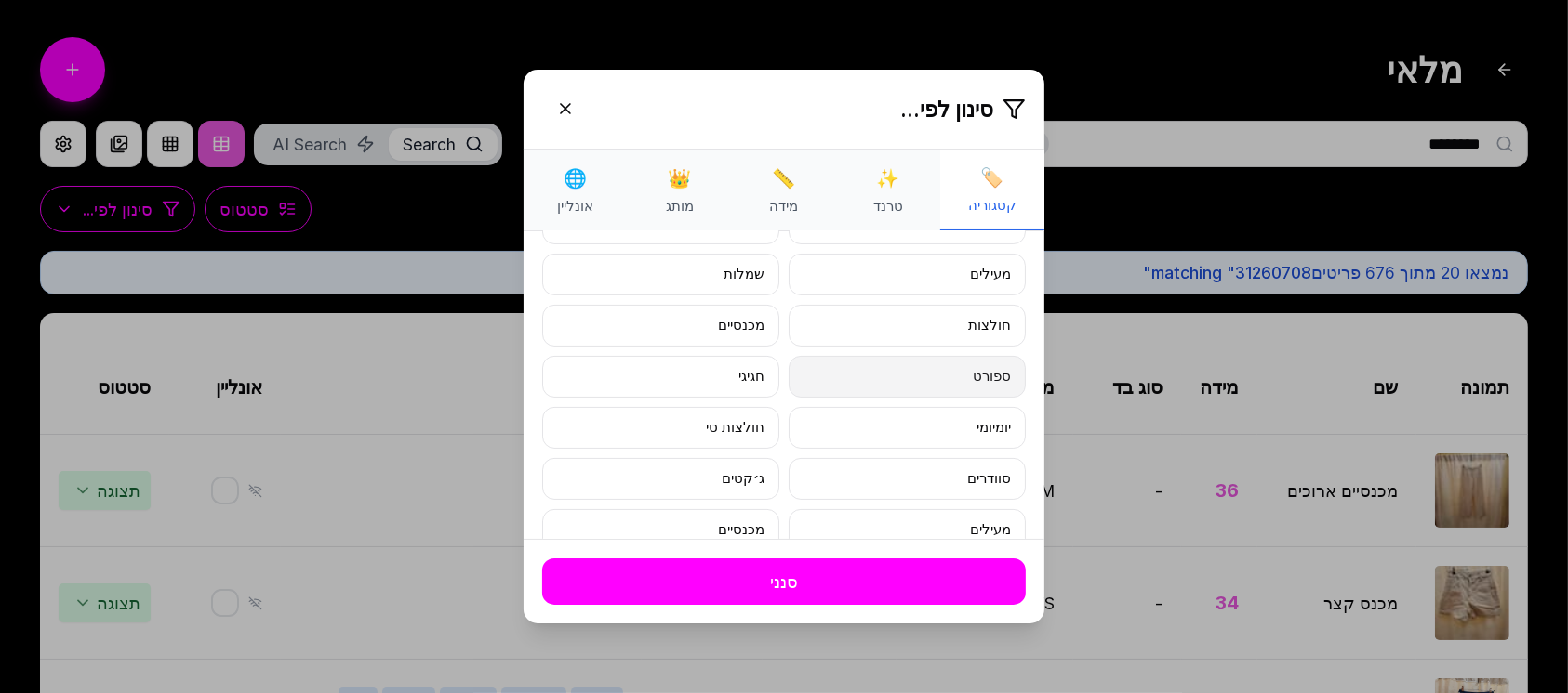
scroll to position [462, 0]
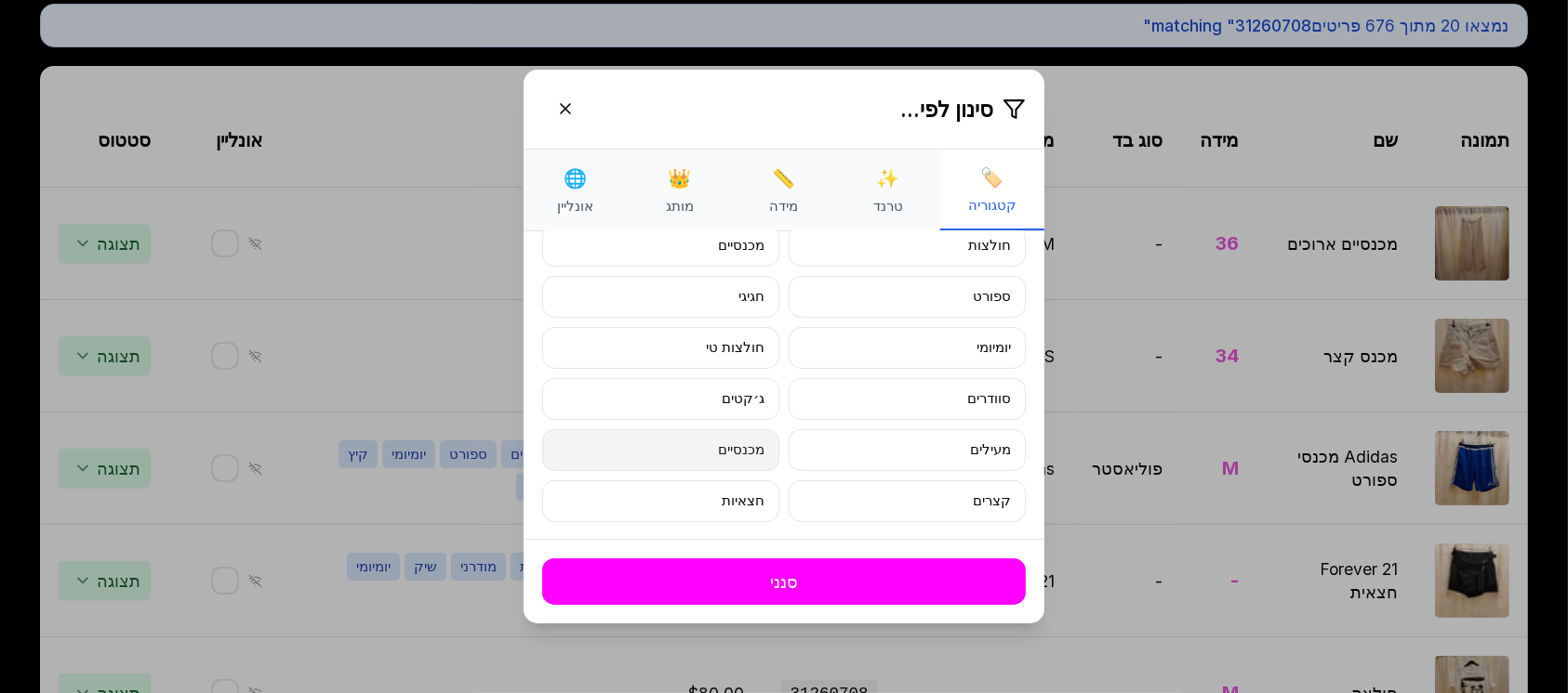
click at [767, 441] on button "מכנסיים" at bounding box center [661, 450] width 237 height 42
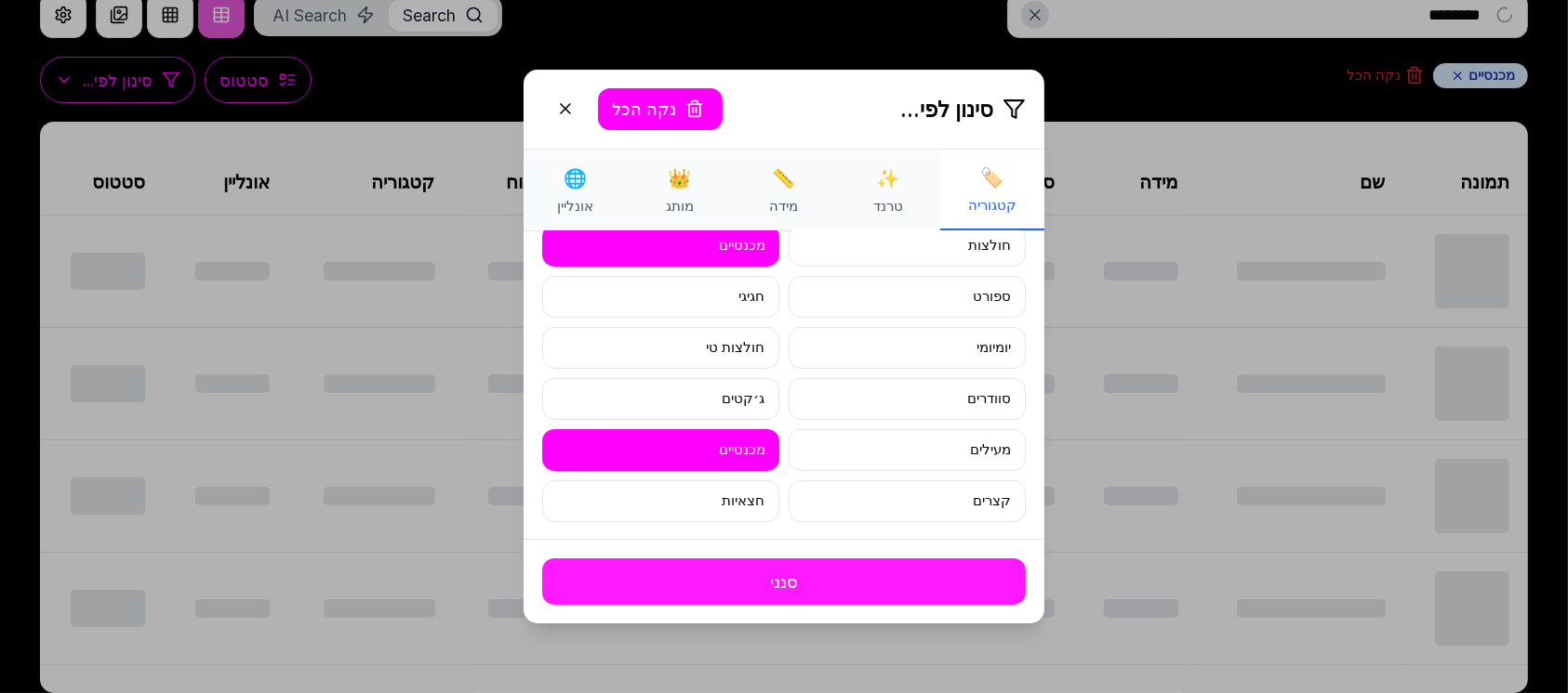
scroll to position [0, 0]
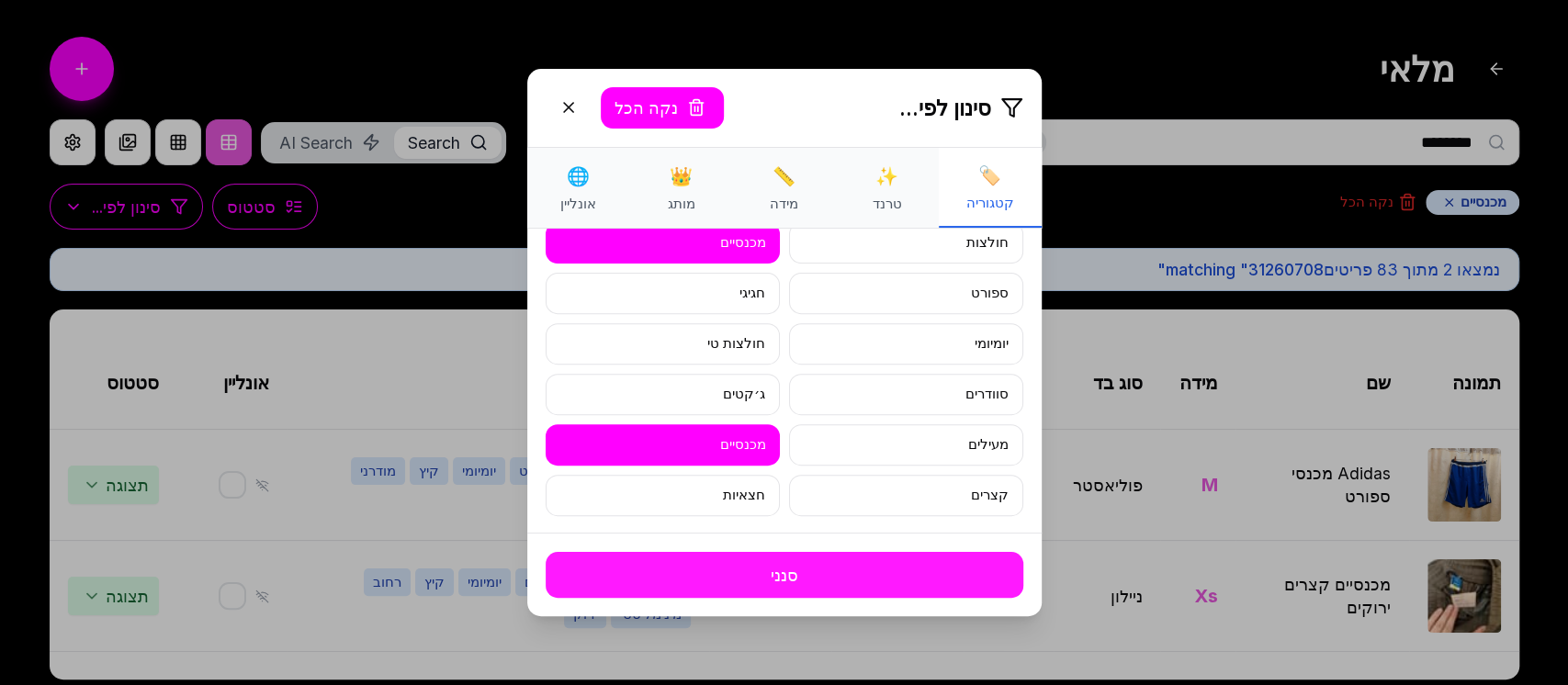
click at [899, 581] on button "סנני" at bounding box center [784, 576] width 477 height 46
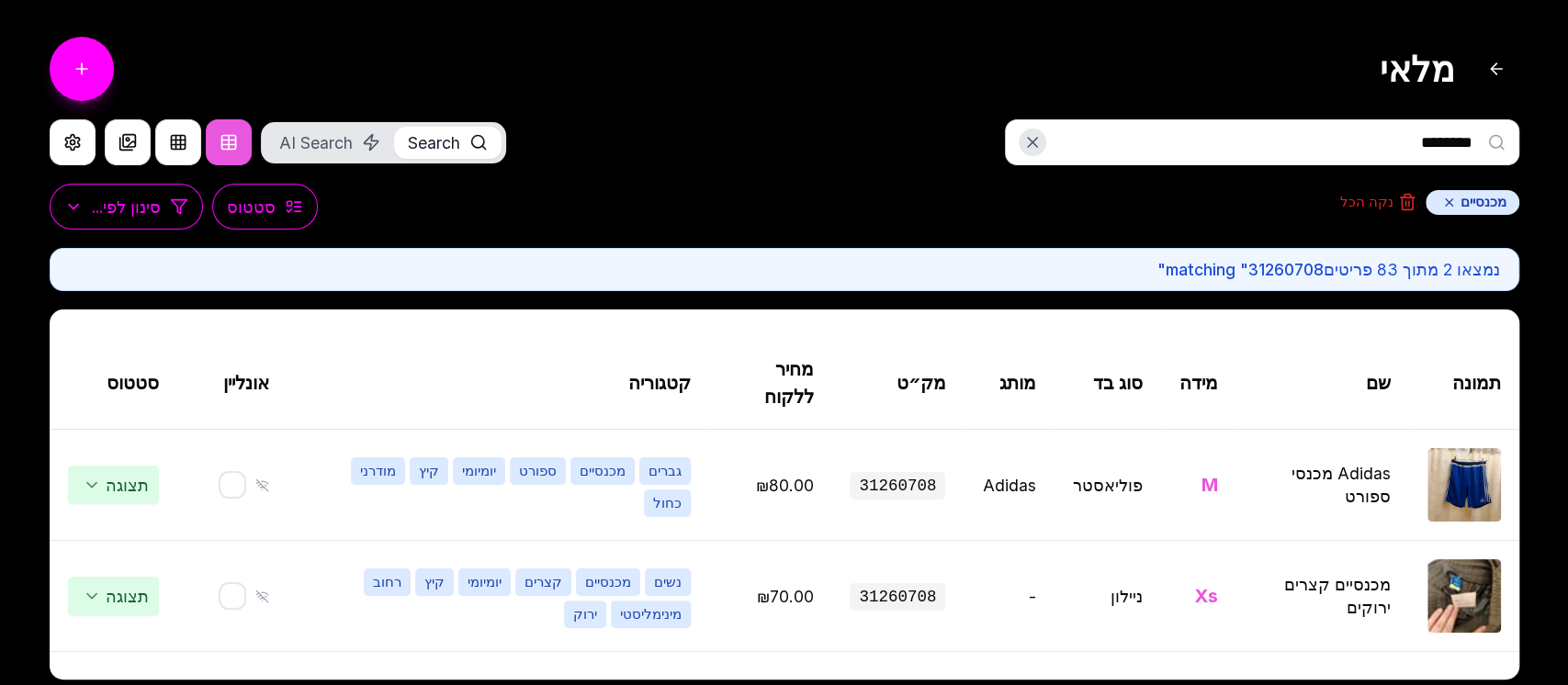
click at [1029, 254] on div "נמצאו 2 מתוך 83 פריטים matching " 31260708 "" at bounding box center [785, 270] width 1470 height 44
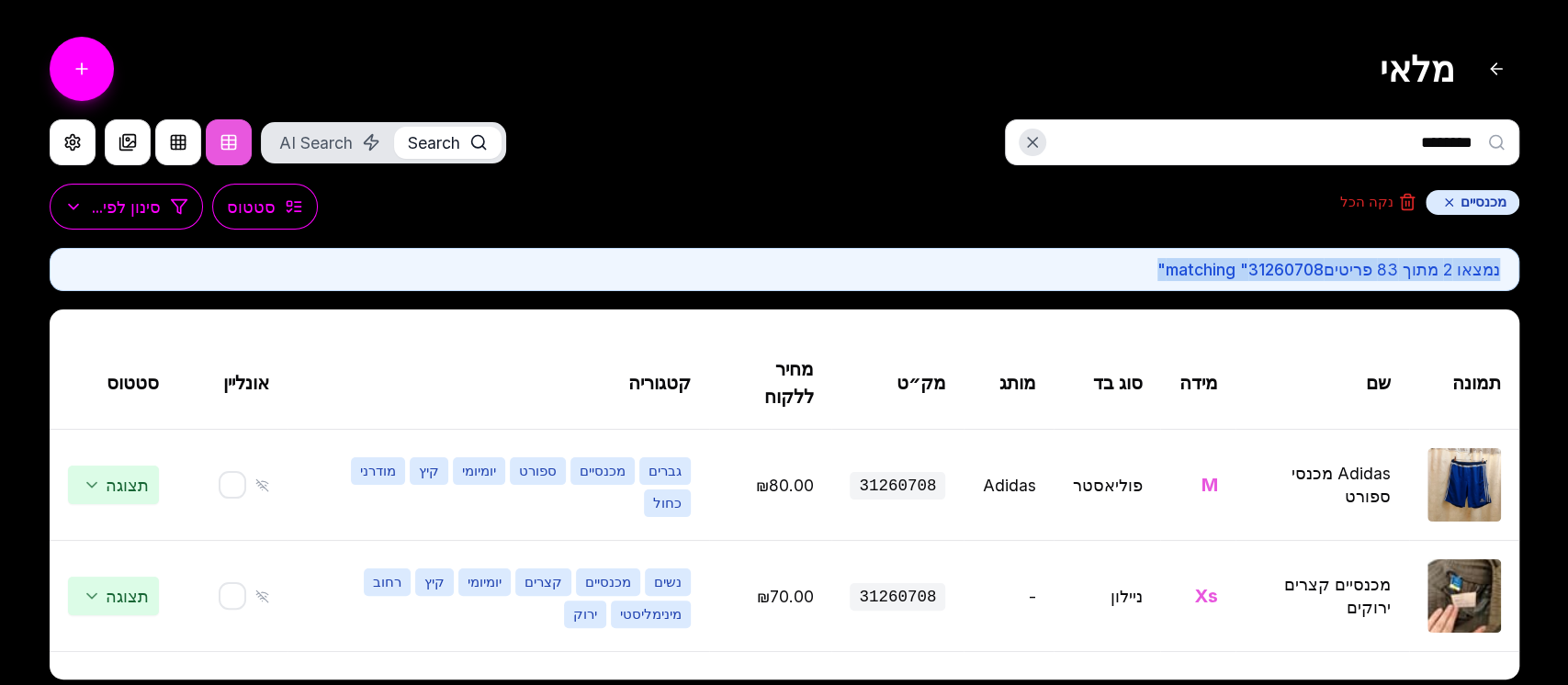
click at [1029, 254] on div "נמצאו 2 מתוך 83 פריטים matching " 31260708 "" at bounding box center [785, 270] width 1470 height 44
click at [1183, 268] on span "matching " 31260708 "" at bounding box center [1240, 269] width 166 height 19
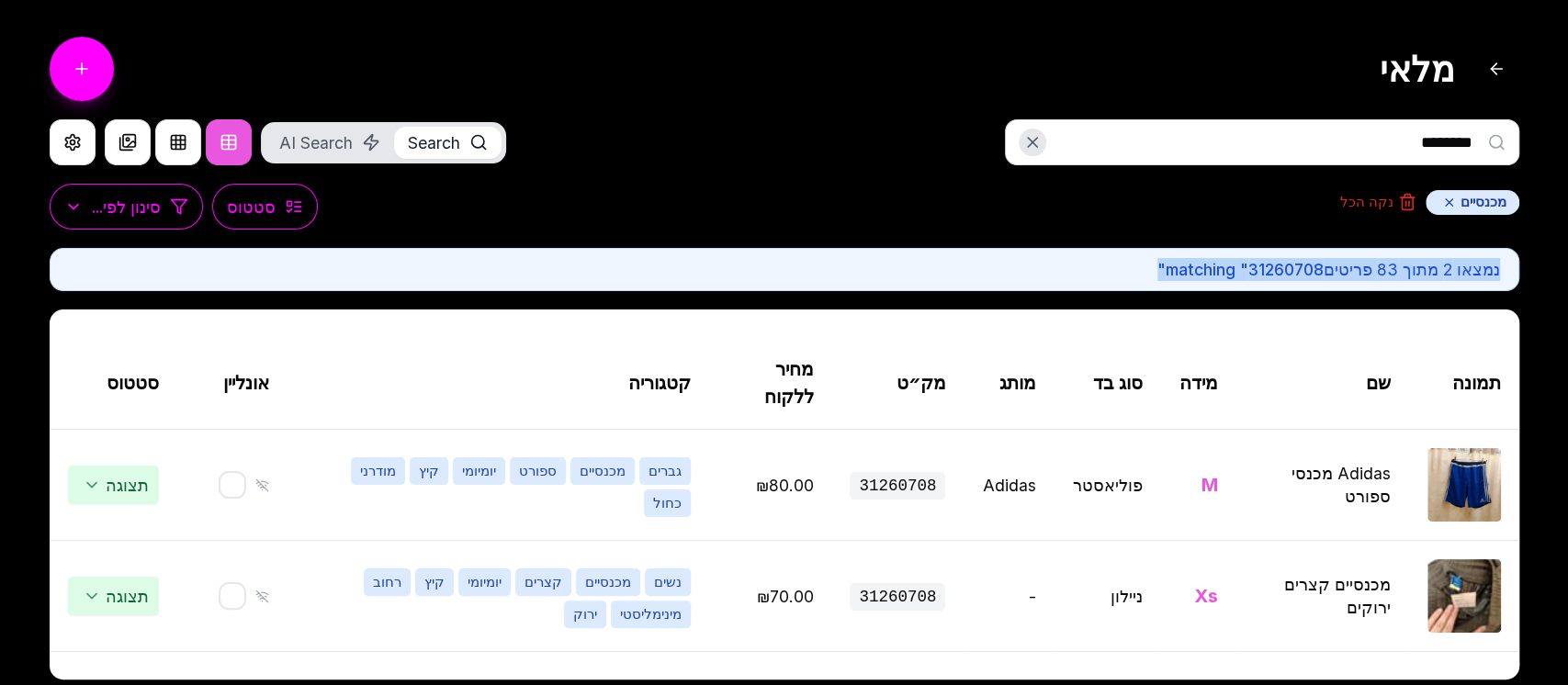
click at [1183, 268] on span "matching " 31260708 "" at bounding box center [1240, 269] width 166 height 19
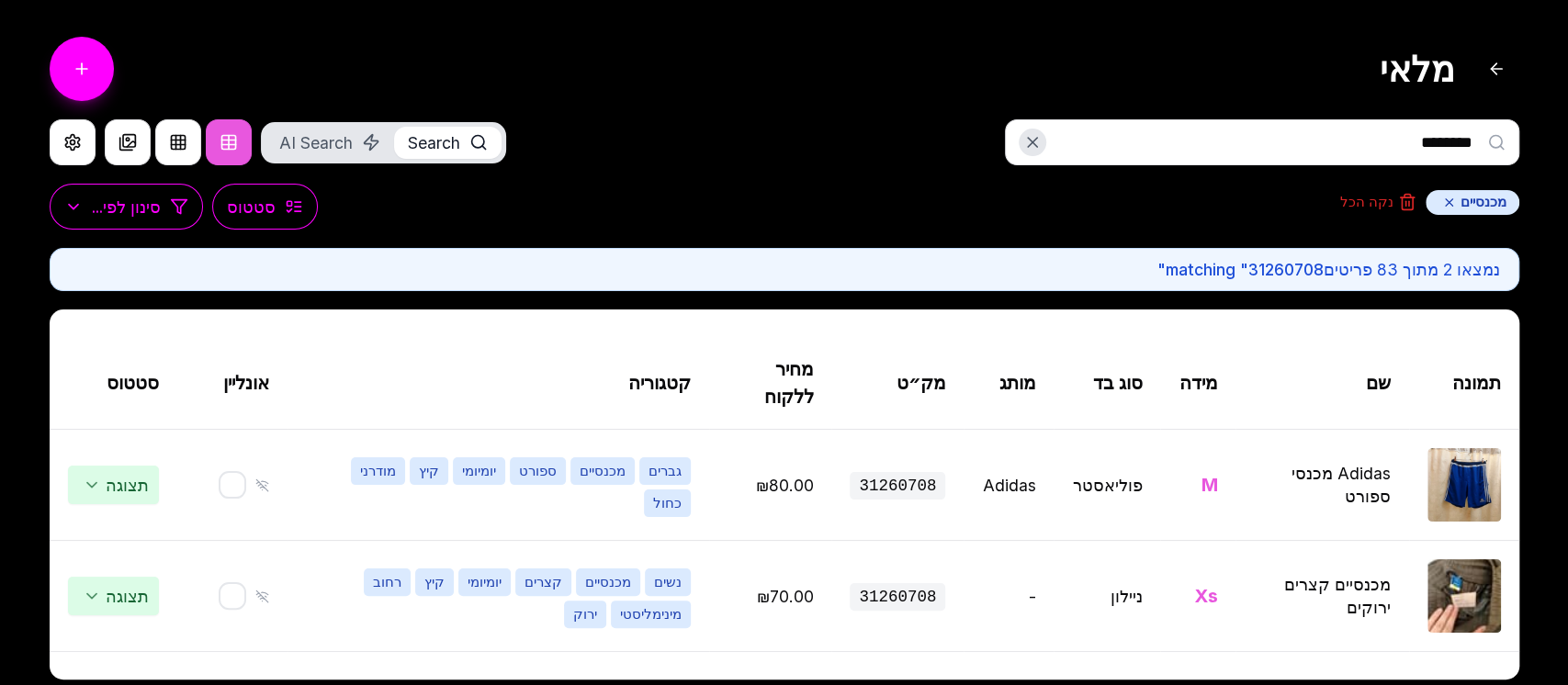
click at [1157, 260] on span "matching " 31260708 "" at bounding box center [1240, 269] width 166 height 19
click at [1364, 197] on button "נקה הכל" at bounding box center [1378, 202] width 76 height 19
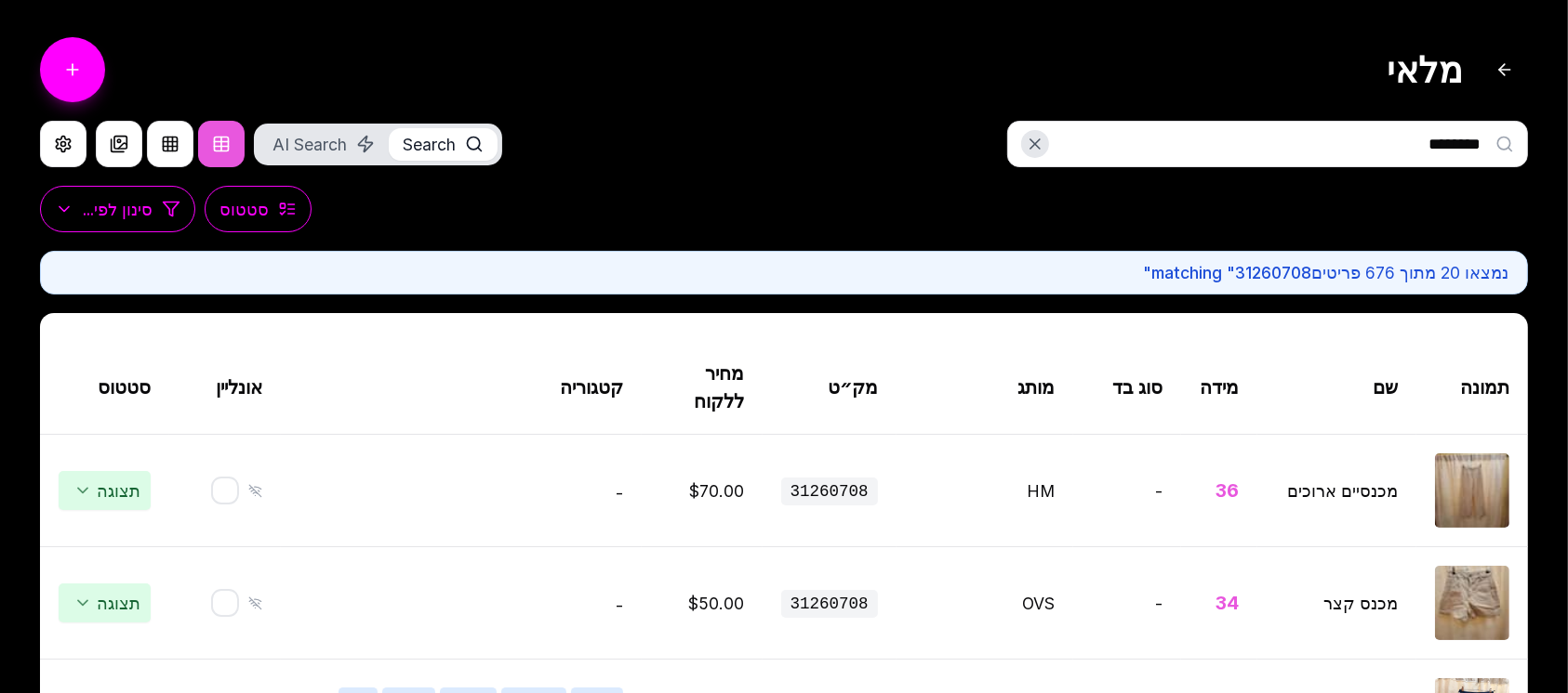
click at [1237, 141] on input "********" at bounding box center [1267, 144] width 521 height 47
drag, startPoint x: 1443, startPoint y: 274, endPoint x: 1415, endPoint y: 275, distance: 28.0
click at [1415, 275] on p "נמצאו 20 מתוך 676 פריטים matching " 31260708 "" at bounding box center [784, 273] width 1449 height 23
click at [1414, 274] on p "נמצאו 20 מתוך 676 פריטים matching " 31260708 "" at bounding box center [784, 273] width 1449 height 23
click at [855, 500] on span "31260708" at bounding box center [830, 491] width 97 height 28
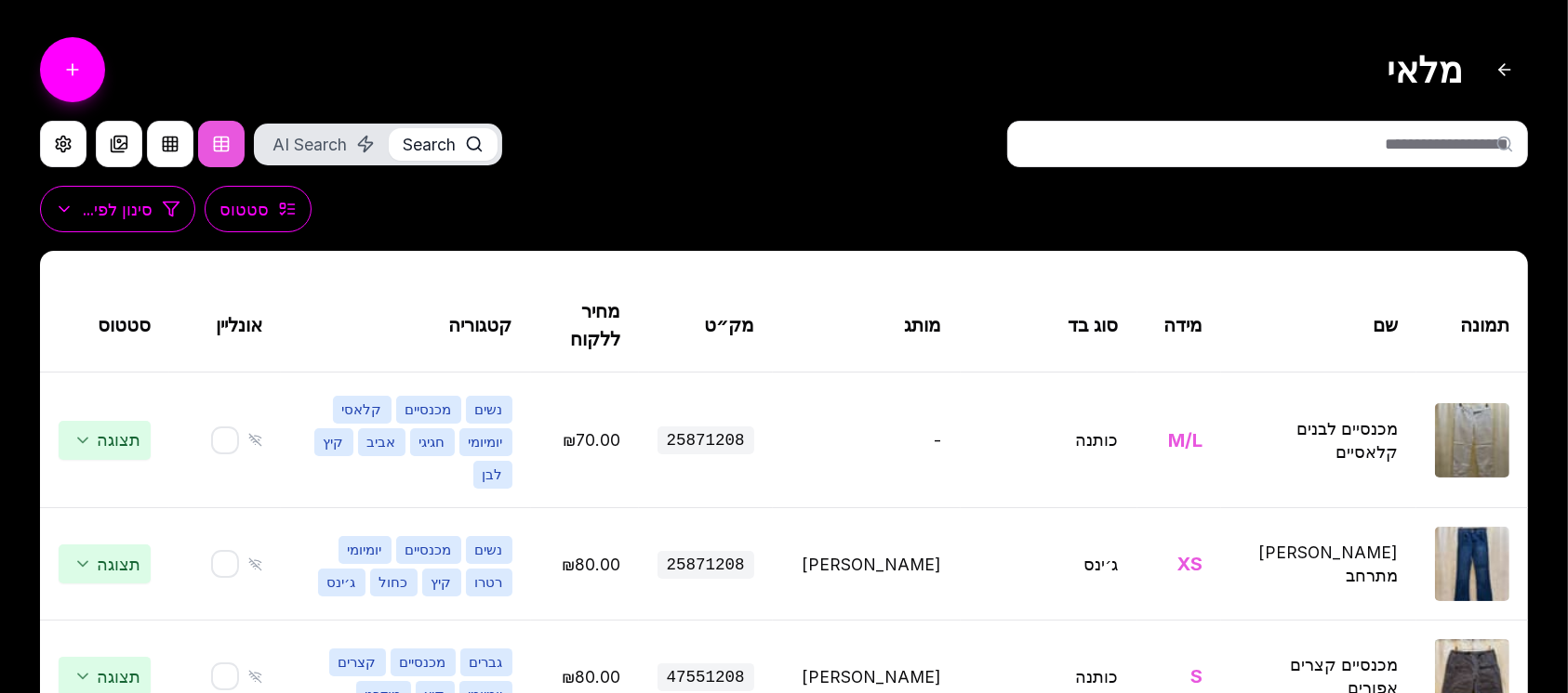
click at [1256, 149] on input "text" at bounding box center [1267, 144] width 521 height 47
type input "********"
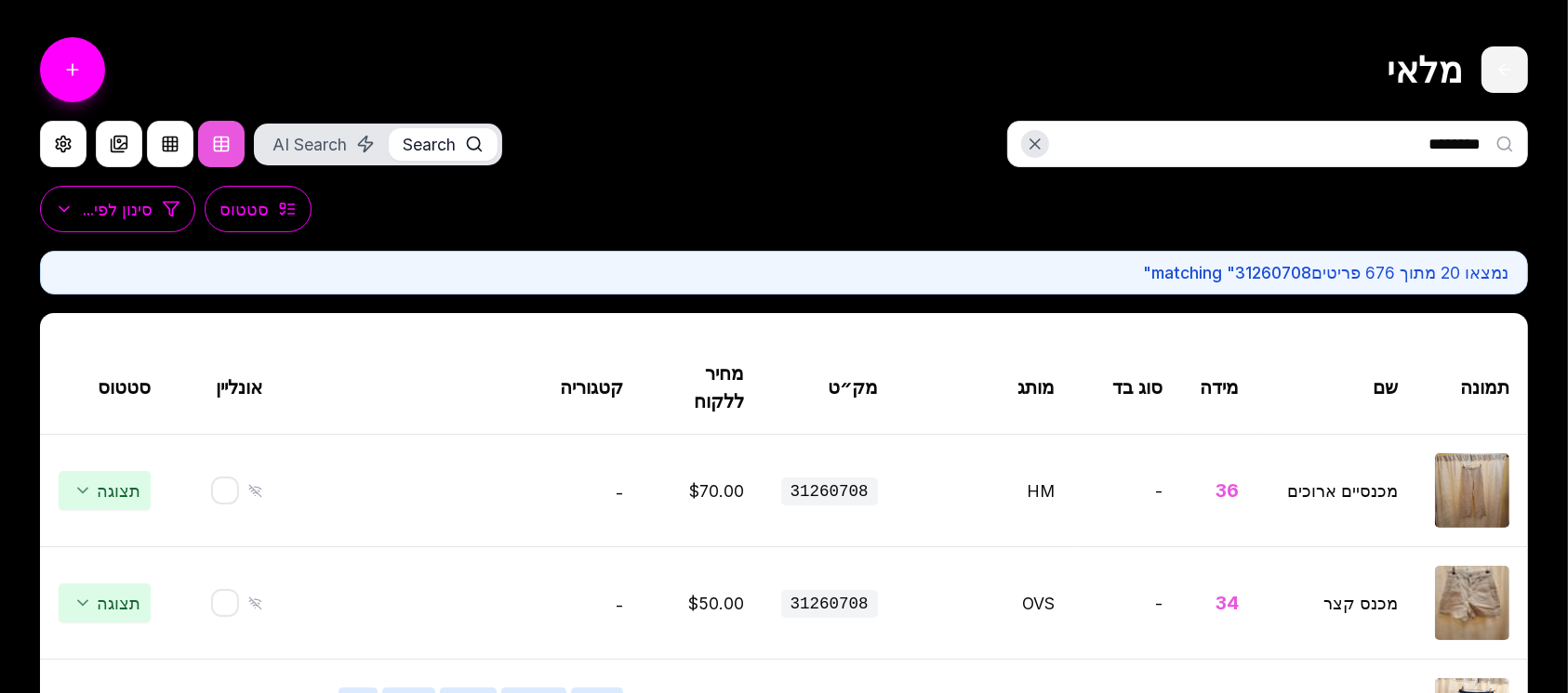
click at [1511, 69] on button at bounding box center [1505, 70] width 47 height 47
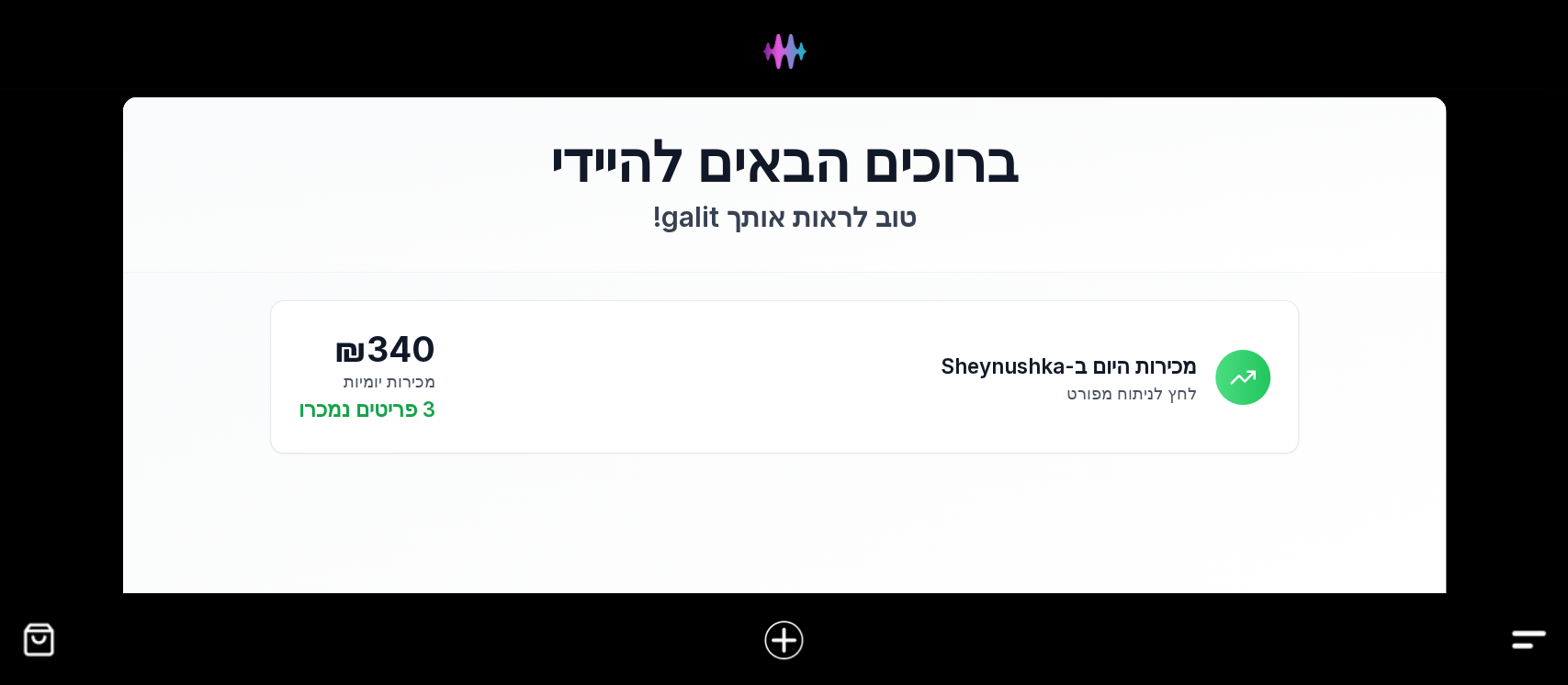
click at [1522, 635] on img "Drawer" at bounding box center [1528, 640] width 42 height 42
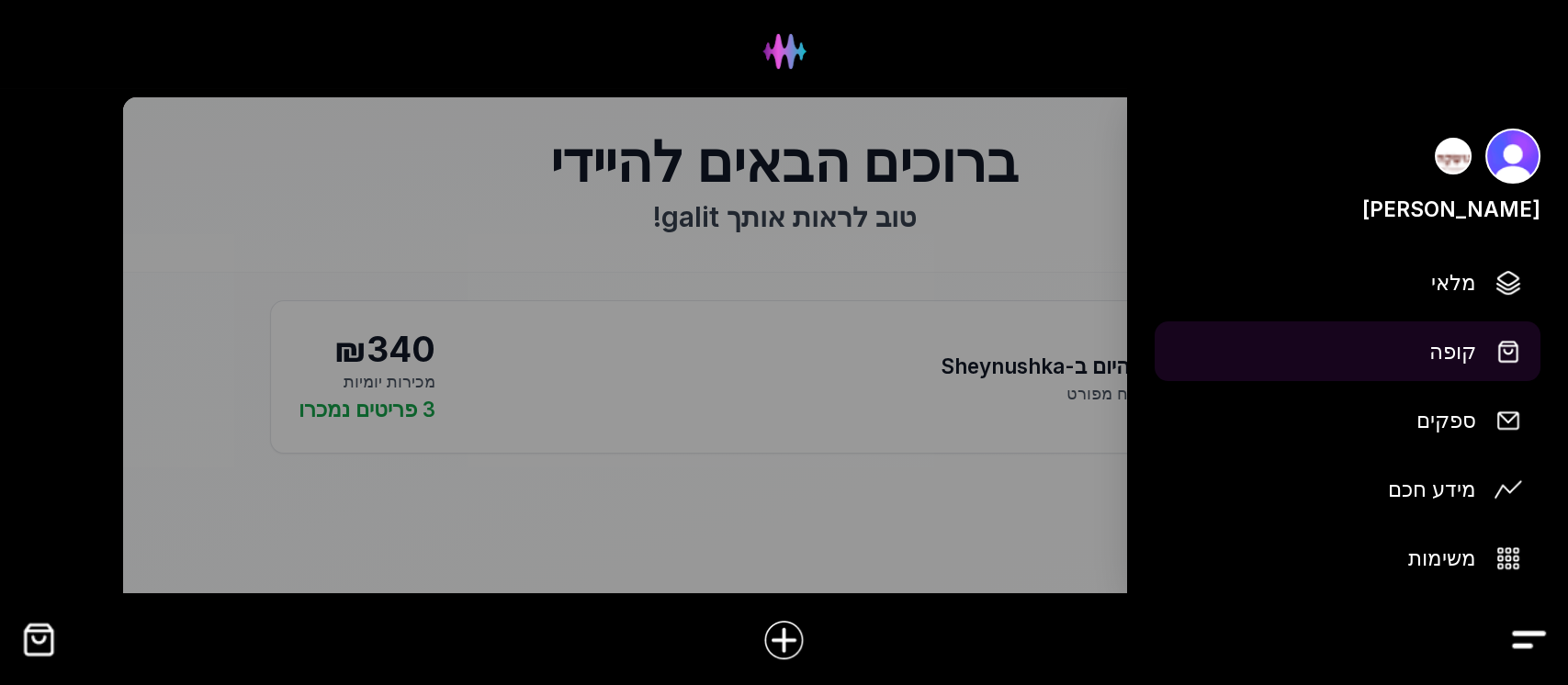
click at [1462, 348] on span "קופה" at bounding box center [1452, 351] width 47 height 32
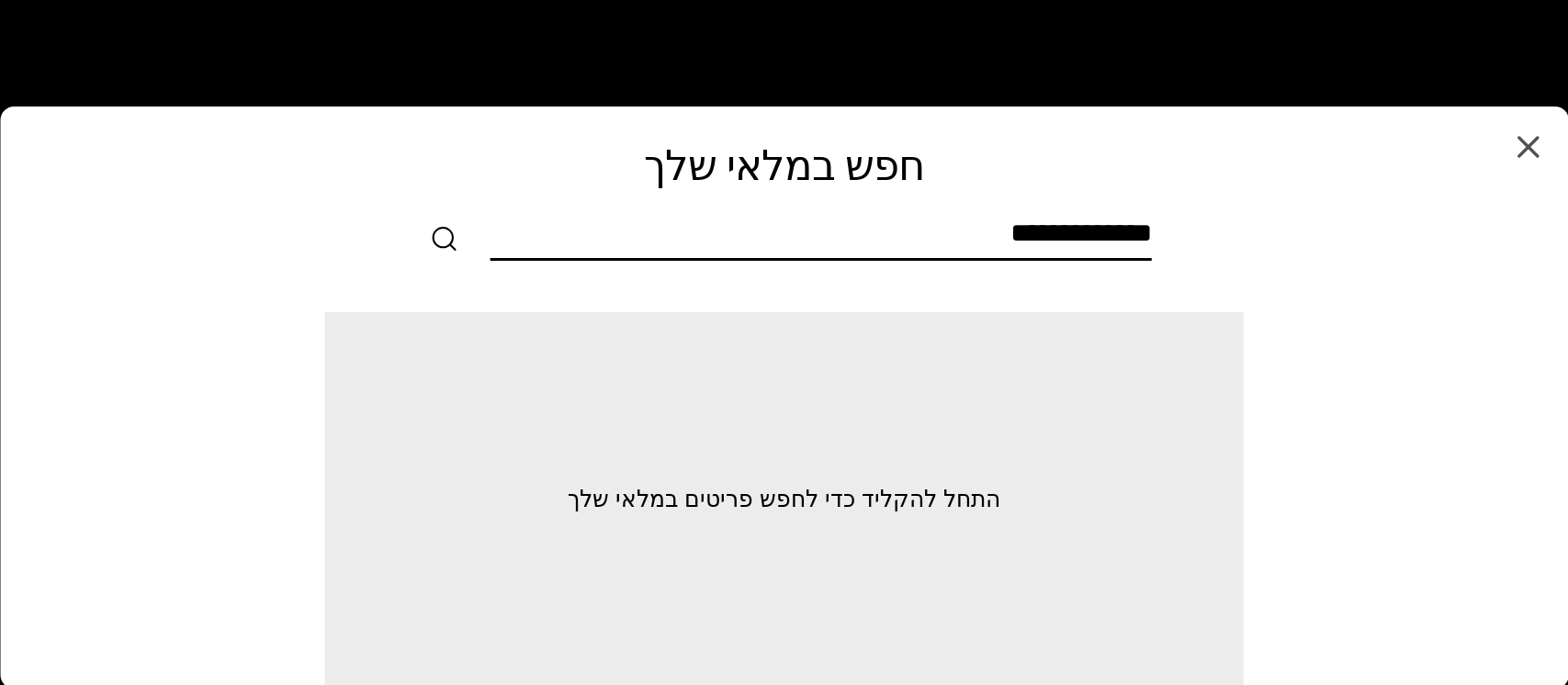
click at [783, 222] on input "text" at bounding box center [821, 237] width 662 height 42
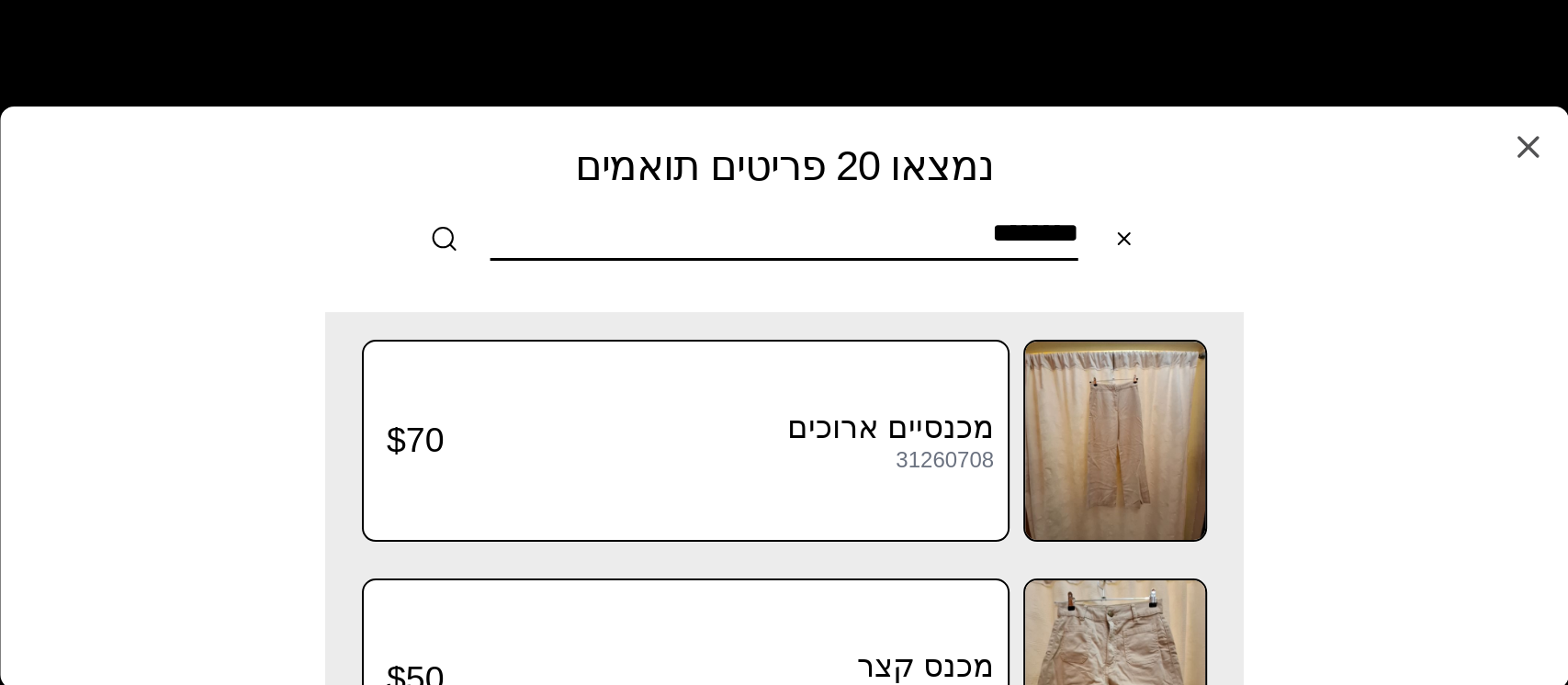
type input "********"
click at [233, 387] on div "מכנסיים ארוכים 31260708 $70 מכנס קצר 31260708 $50 Adidas מכנסי ספורט 31260708 ₪…" at bounding box center [784, 499] width 1561 height 373
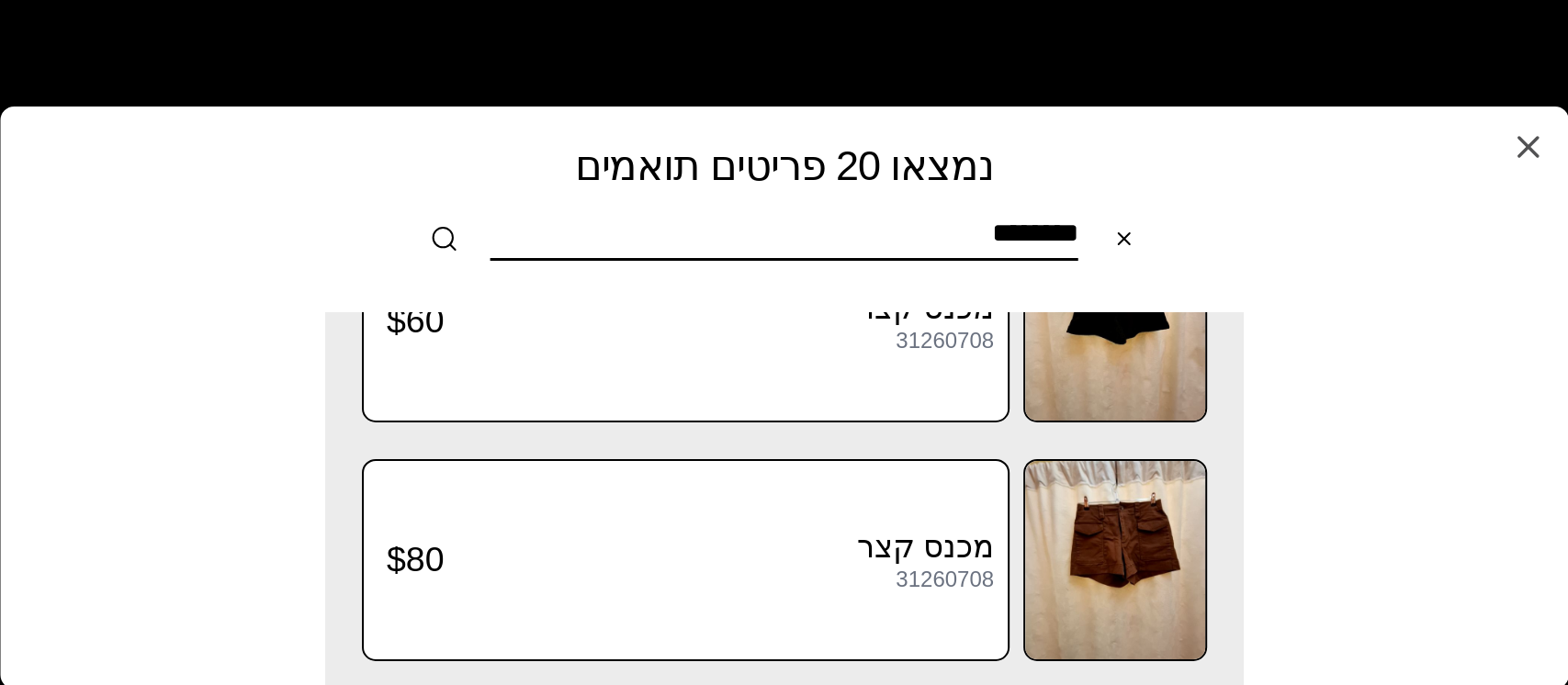
scroll to position [4421, 0]
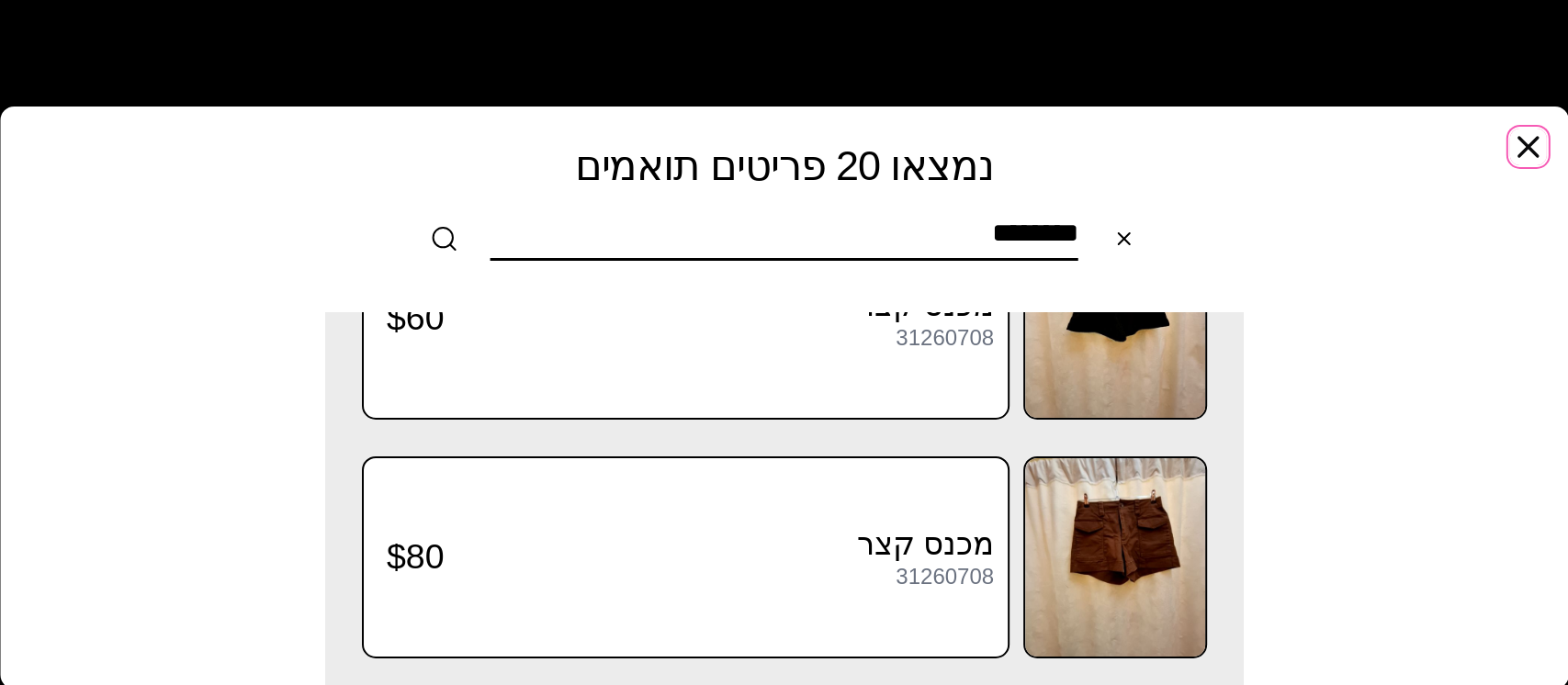
click at [1530, 149] on icon "button" at bounding box center [1527, 147] width 19 height 19
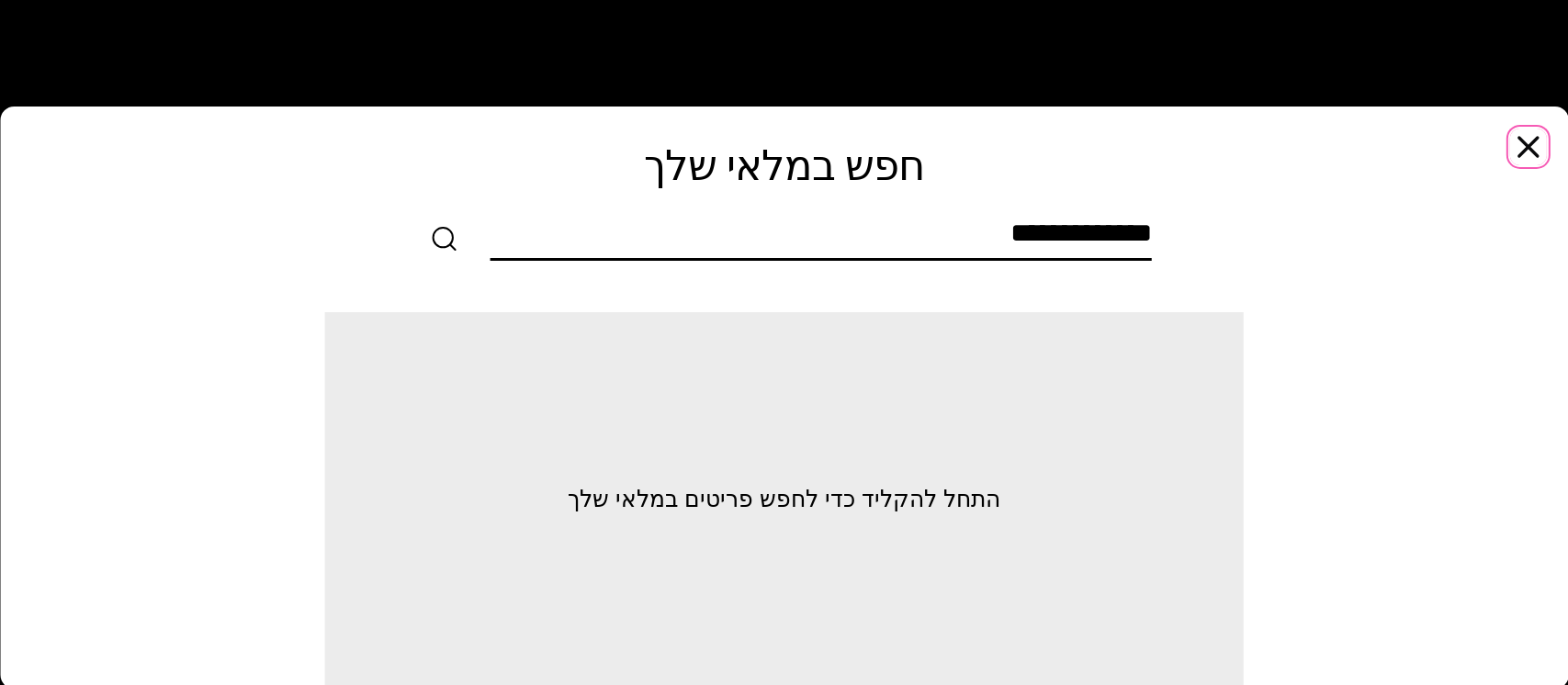
scroll to position [0, 0]
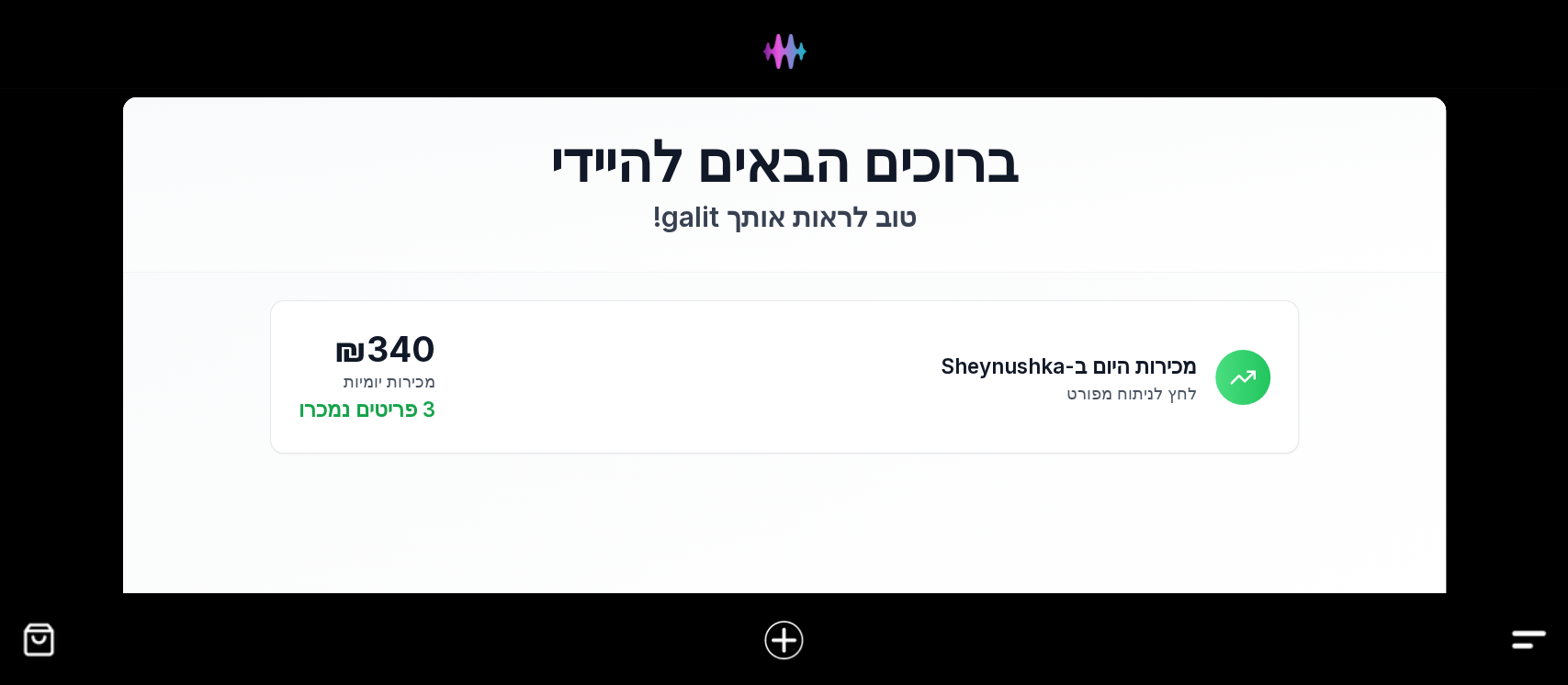
click at [1525, 645] on img "Drawer" at bounding box center [1528, 640] width 42 height 42
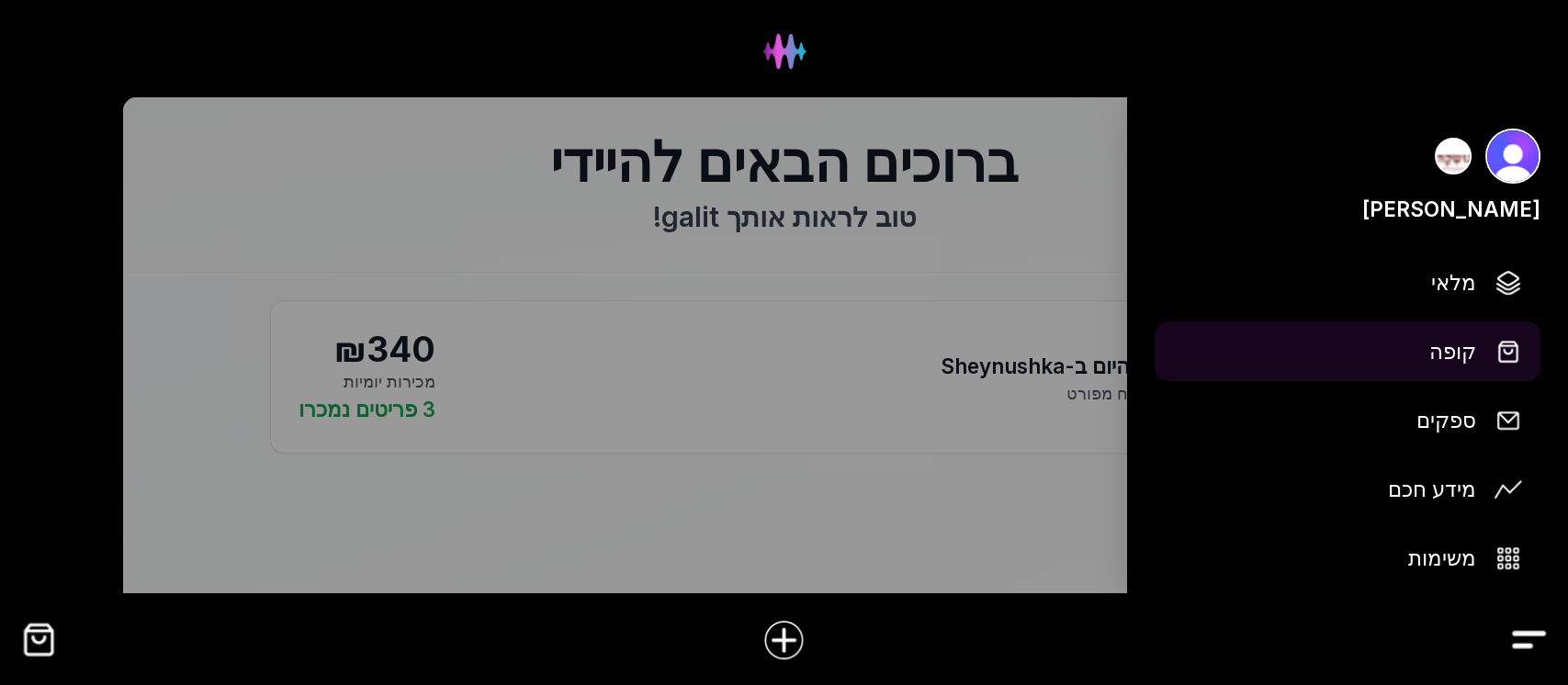
click at [1475, 351] on span "קופה" at bounding box center [1452, 351] width 47 height 32
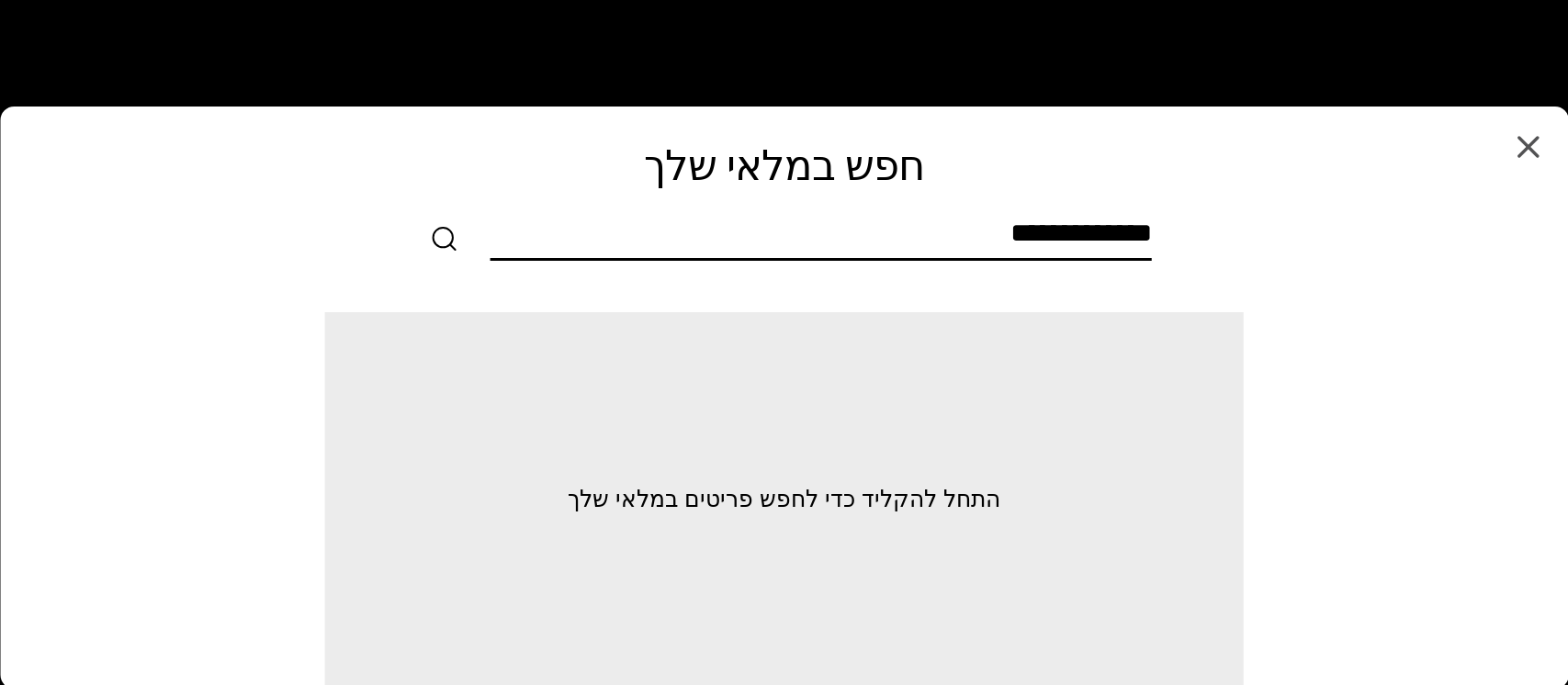
click at [682, 250] on input "text" at bounding box center [821, 237] width 662 height 42
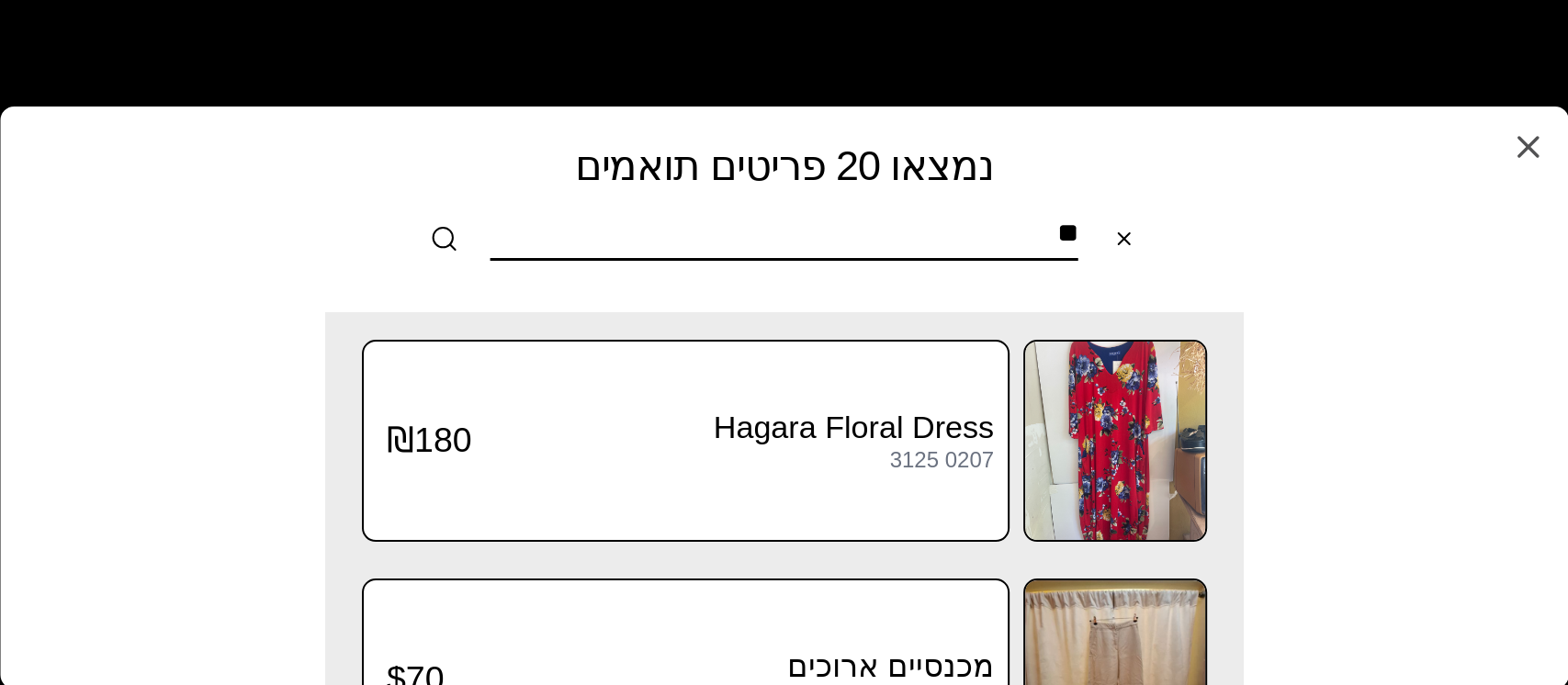
type input "*"
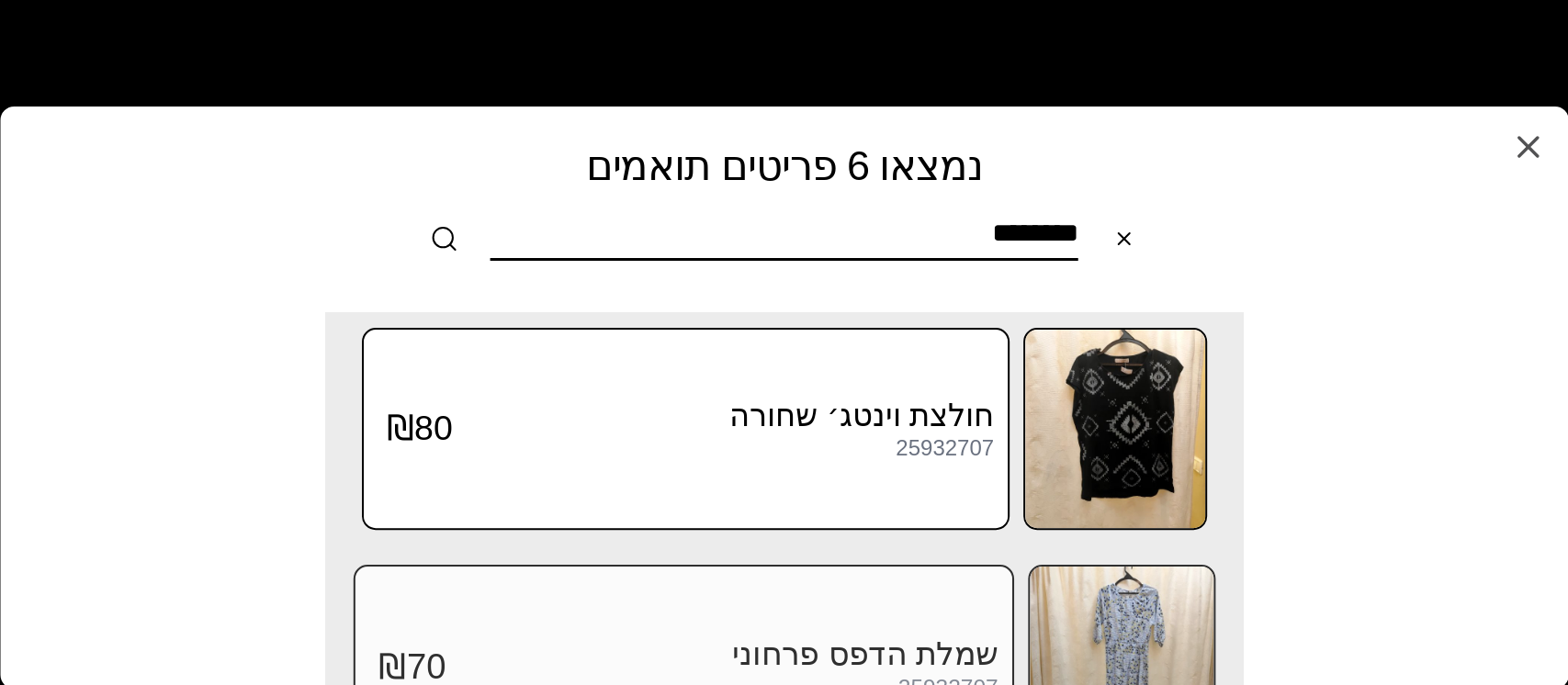
scroll to position [857, 0]
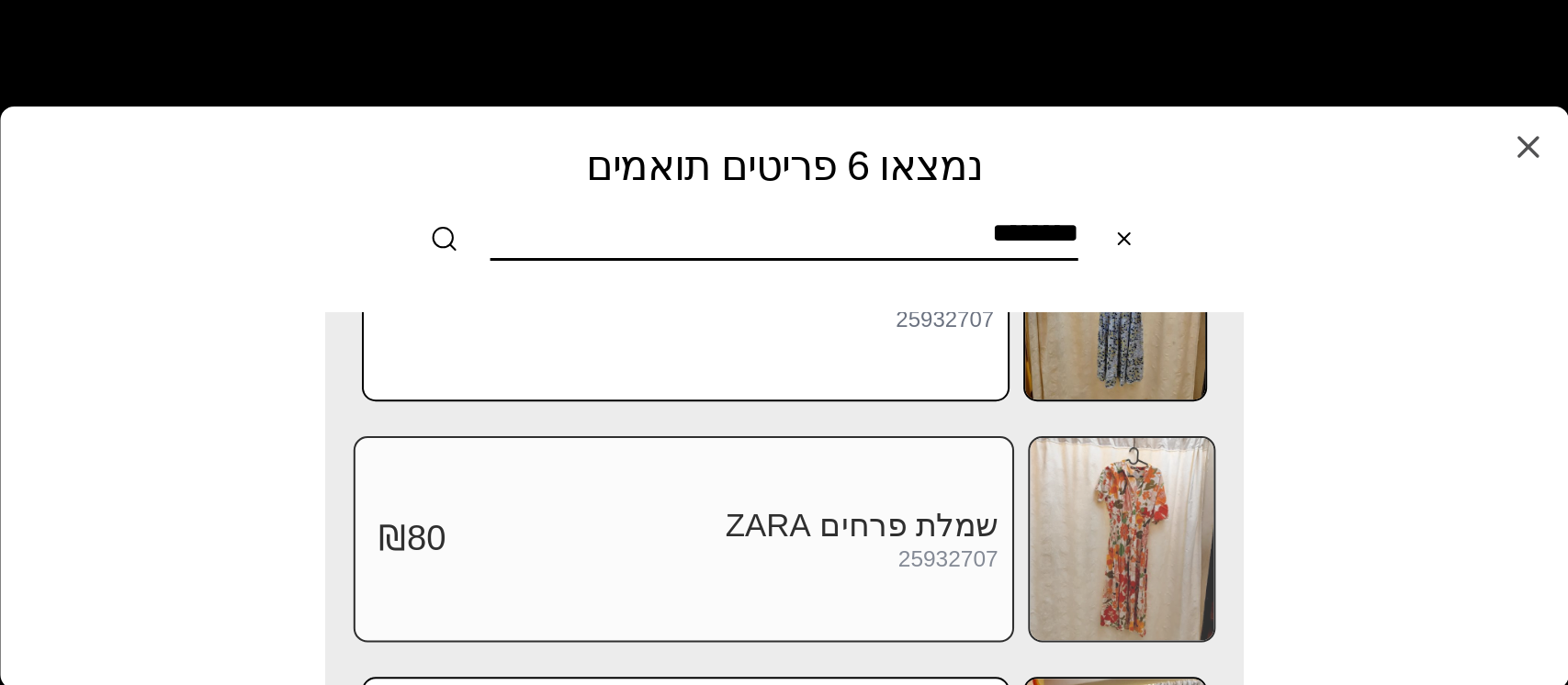
type input "********"
click at [1104, 534] on img at bounding box center [1121, 539] width 183 height 202
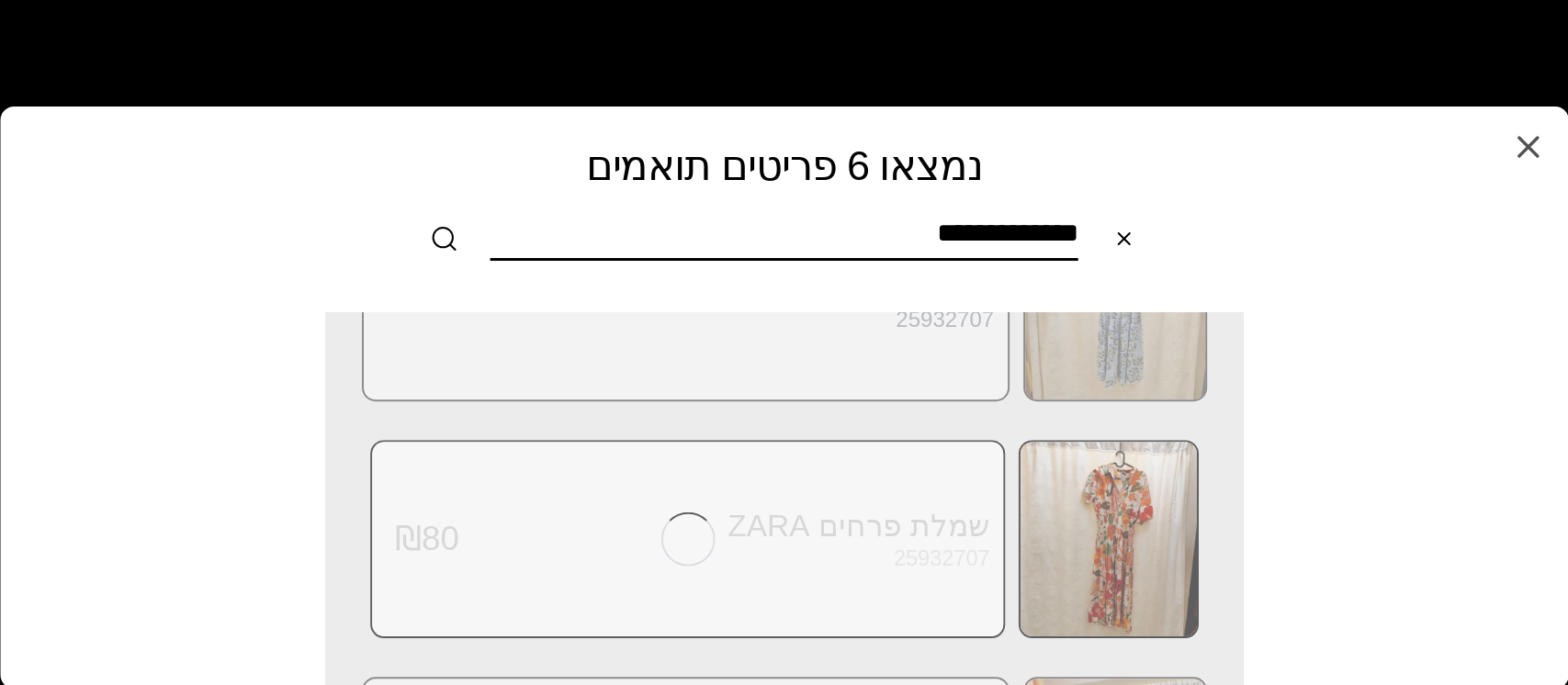
scroll to position [0, 0]
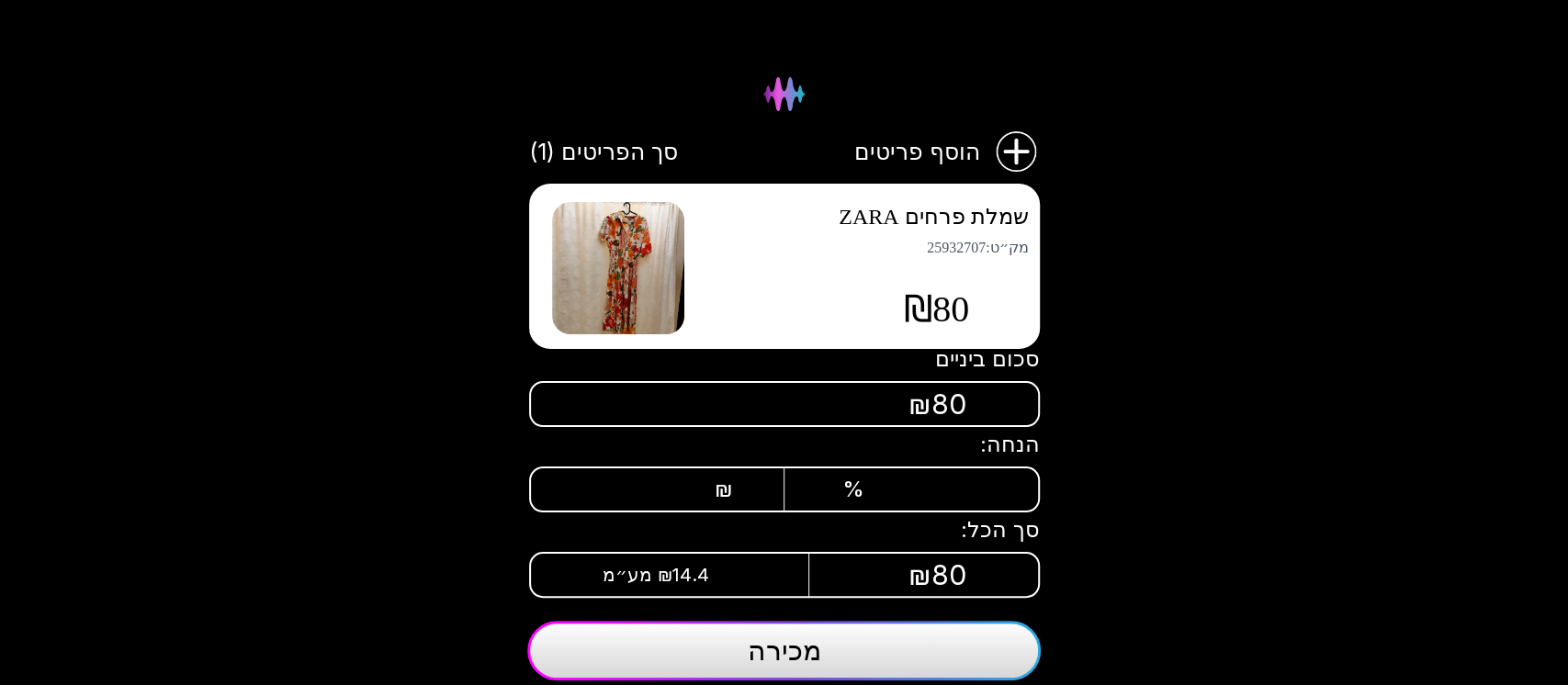
click at [878, 651] on button "מכירה" at bounding box center [784, 651] width 513 height 59
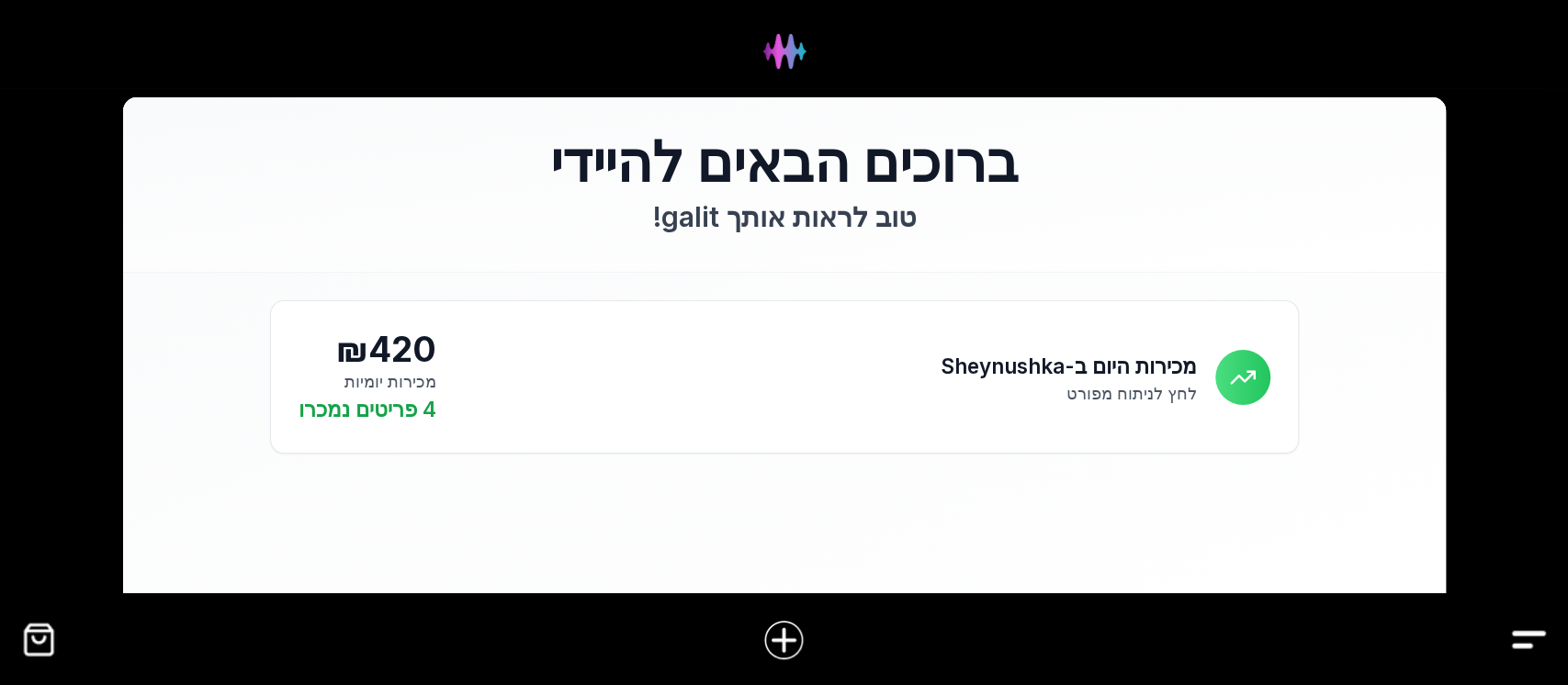
click at [1516, 634] on img "Drawer" at bounding box center [1528, 640] width 42 height 42
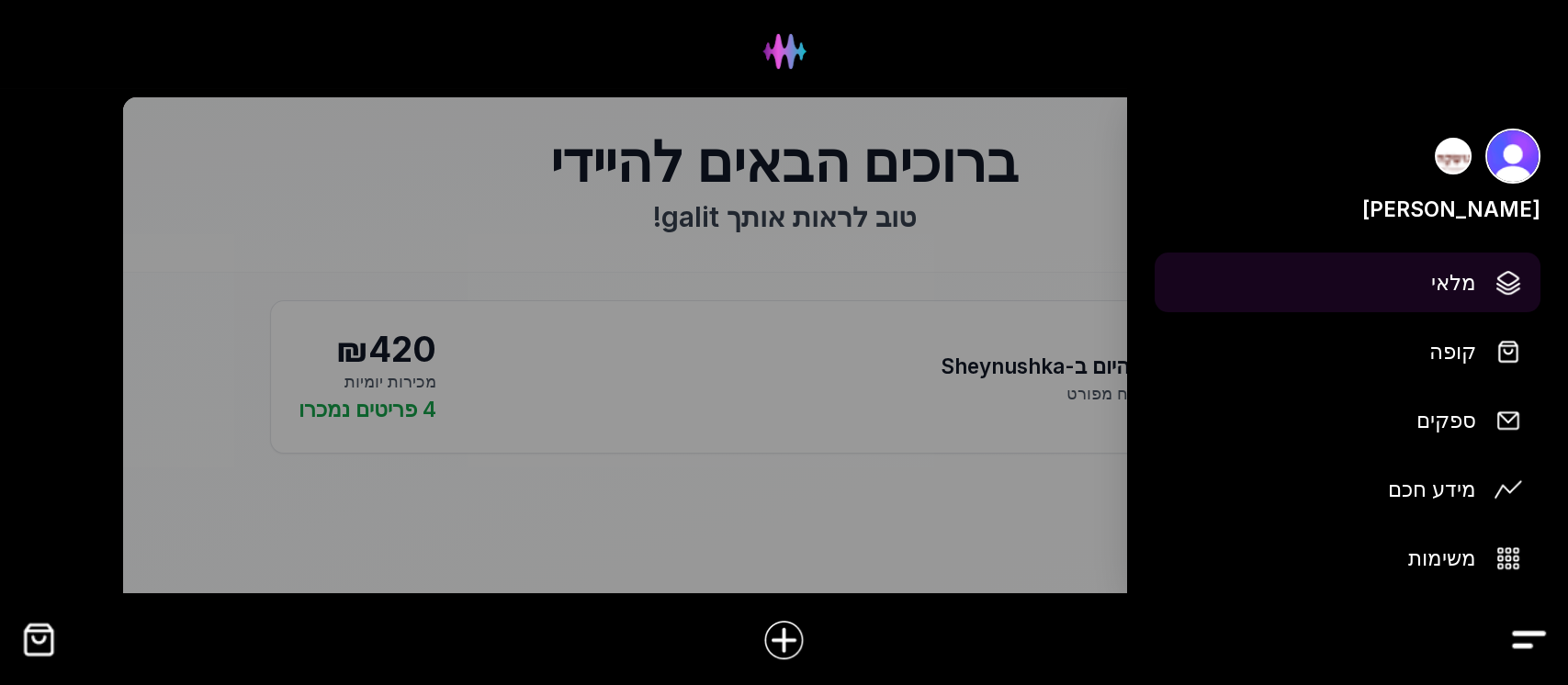
click at [1473, 275] on span "מלאי" at bounding box center [1453, 282] width 45 height 32
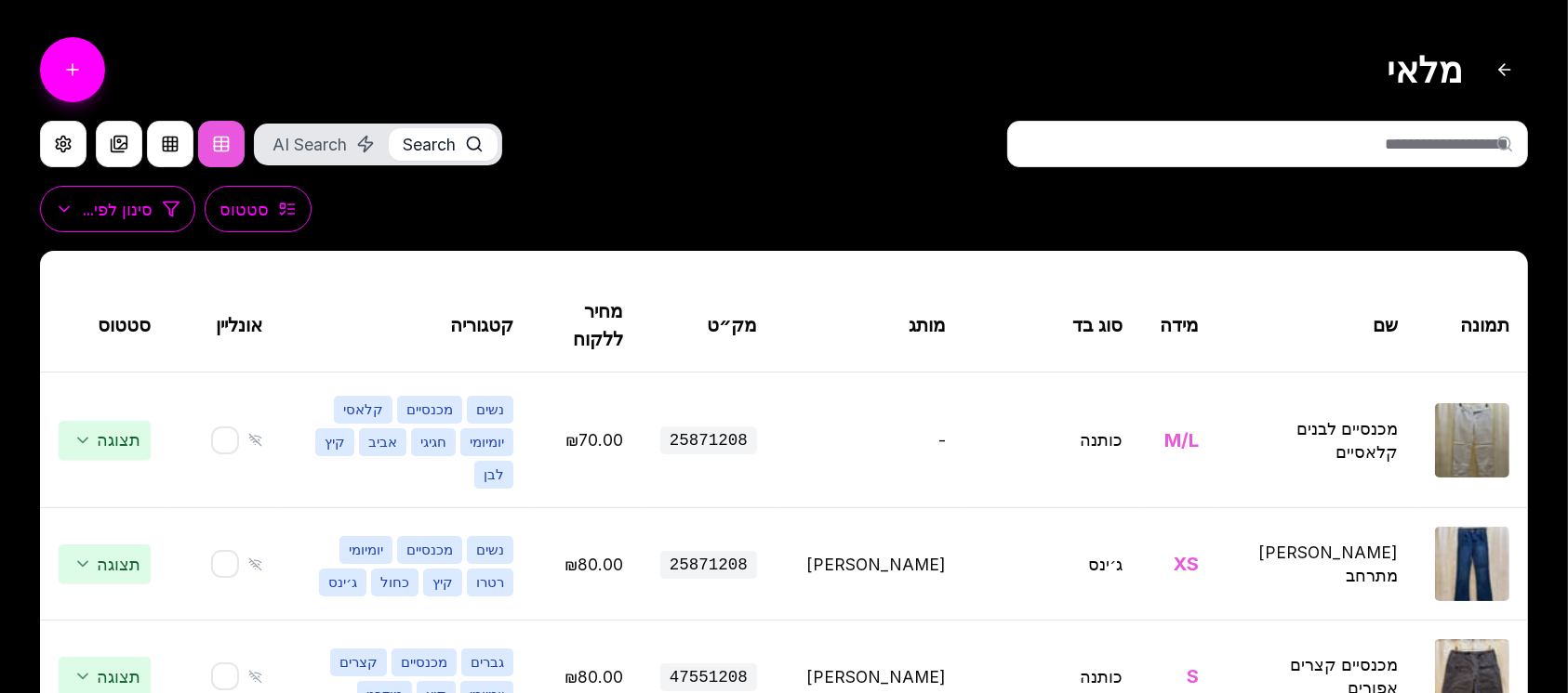
click at [1180, 151] on input "text" at bounding box center [1267, 144] width 521 height 47
type input "*"
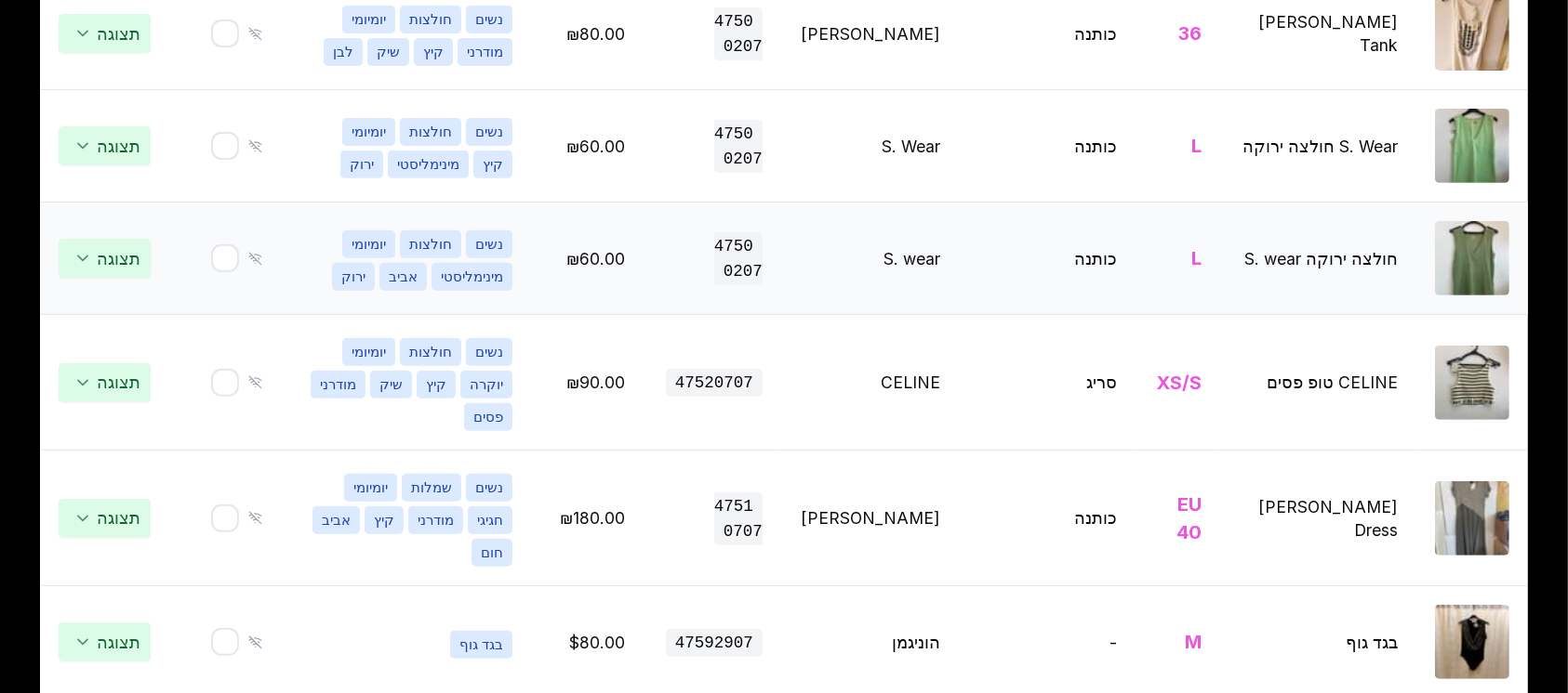
scroll to position [744, 0]
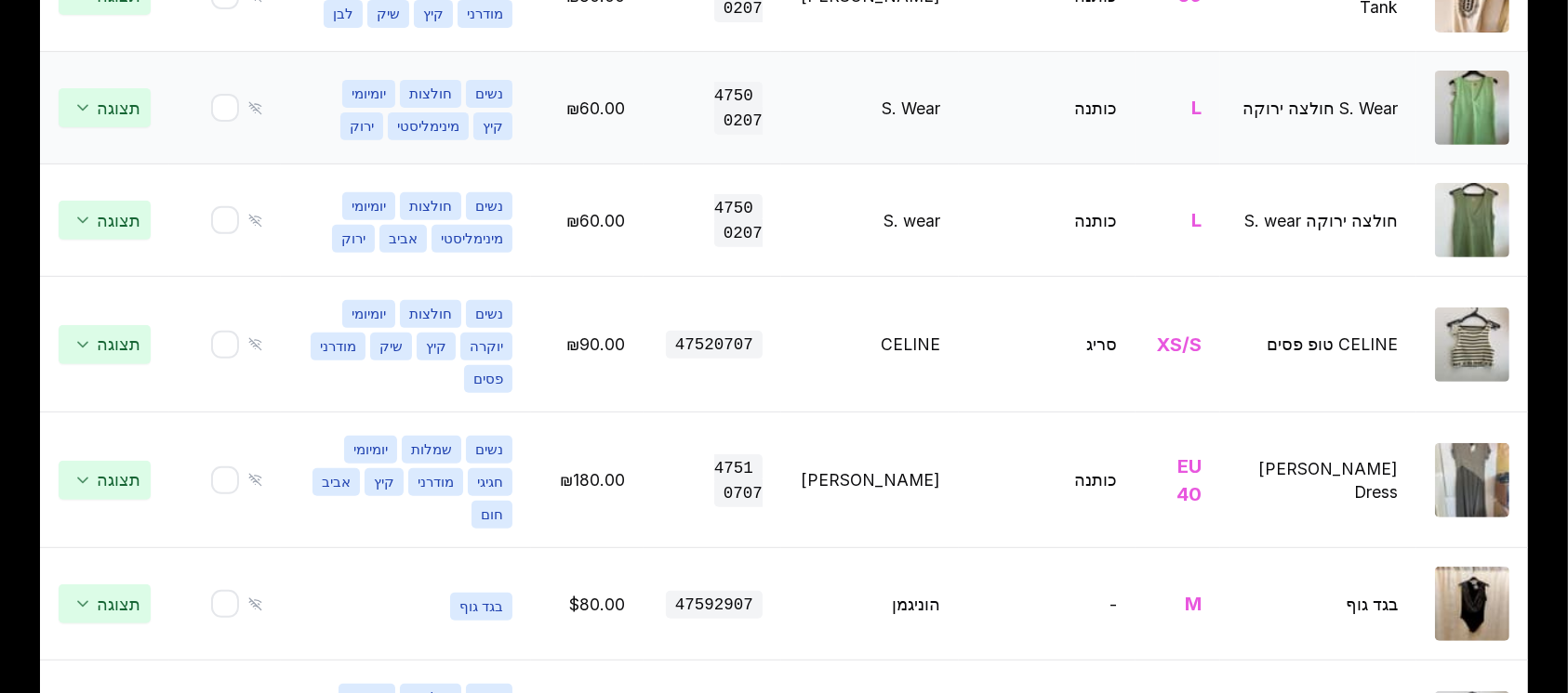
type input "********"
click at [1384, 100] on td "S. Wear חולצה ירוקה" at bounding box center [1317, 109] width 196 height 113
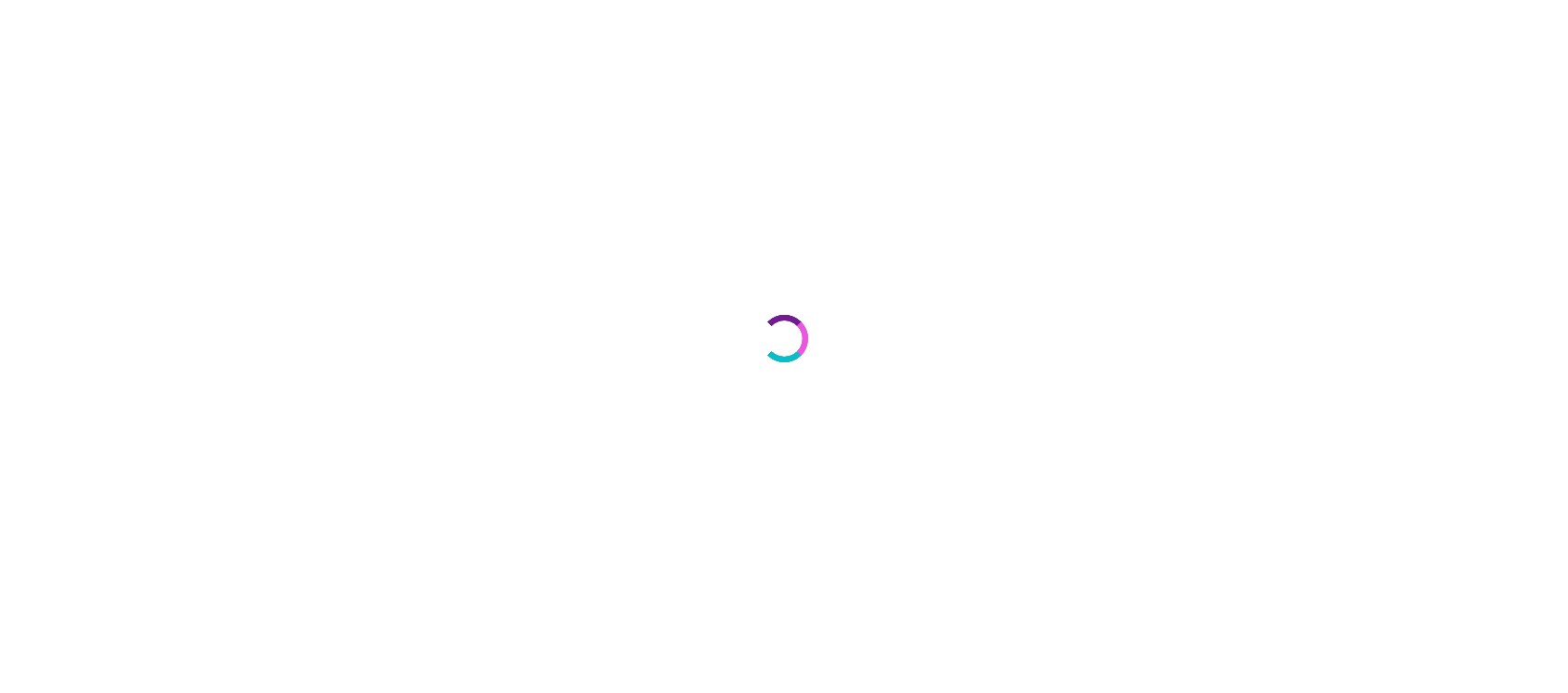
select select "***"
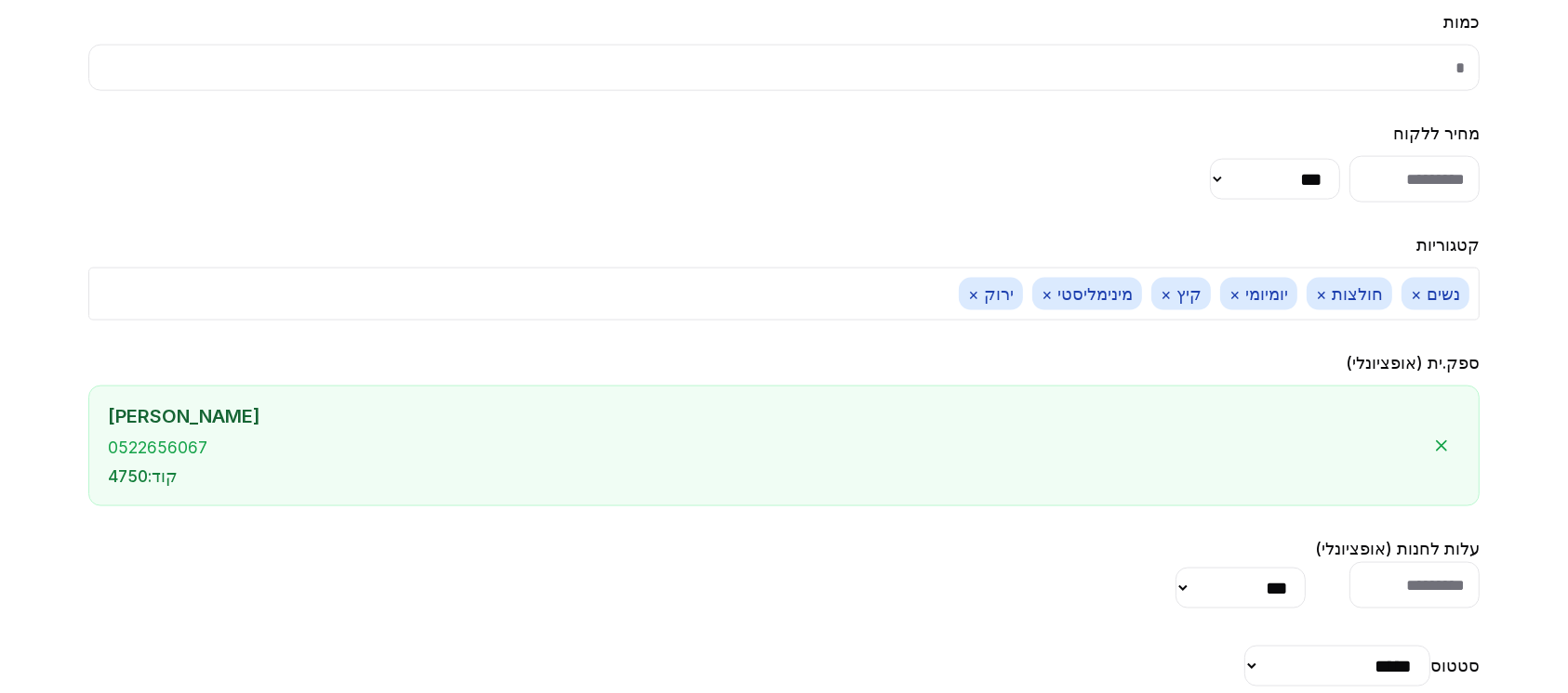
scroll to position [2649, 0]
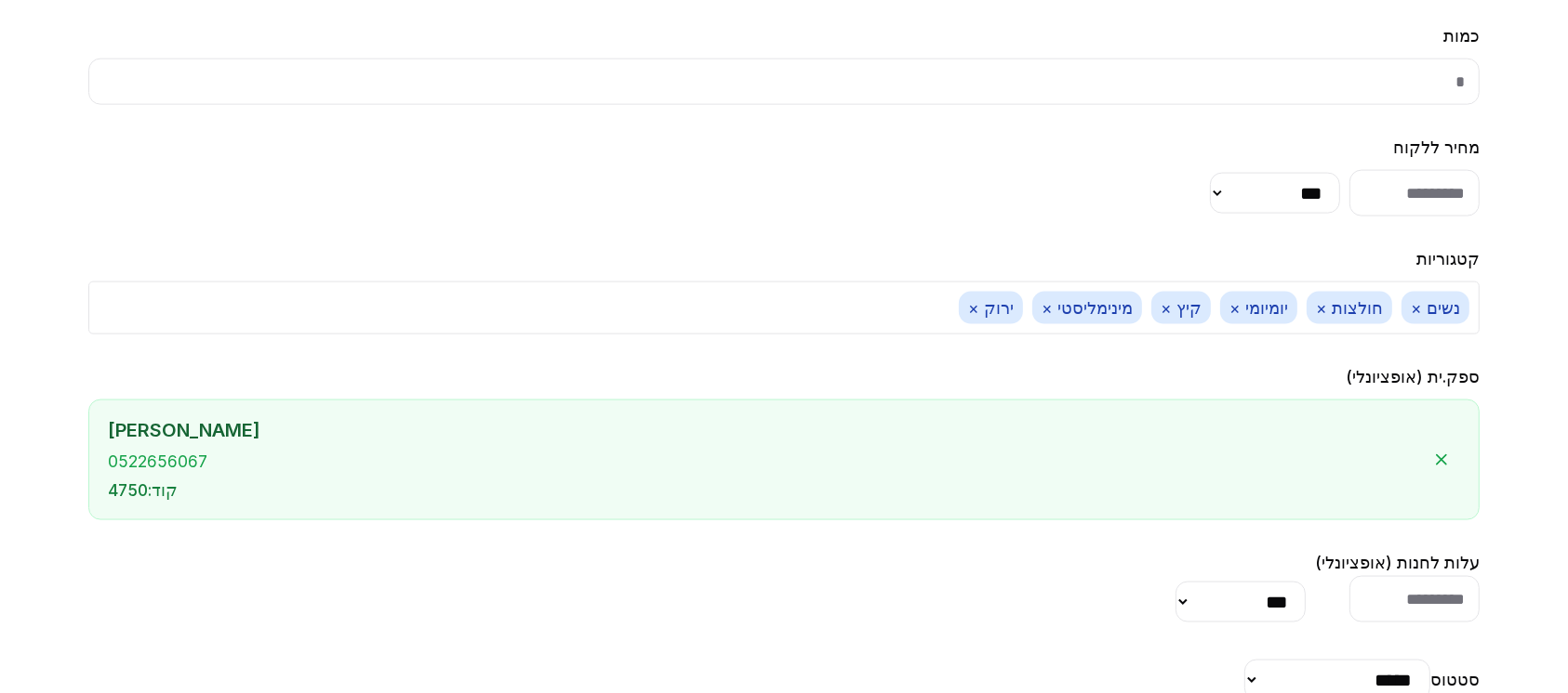
scroll to position [2649, 0]
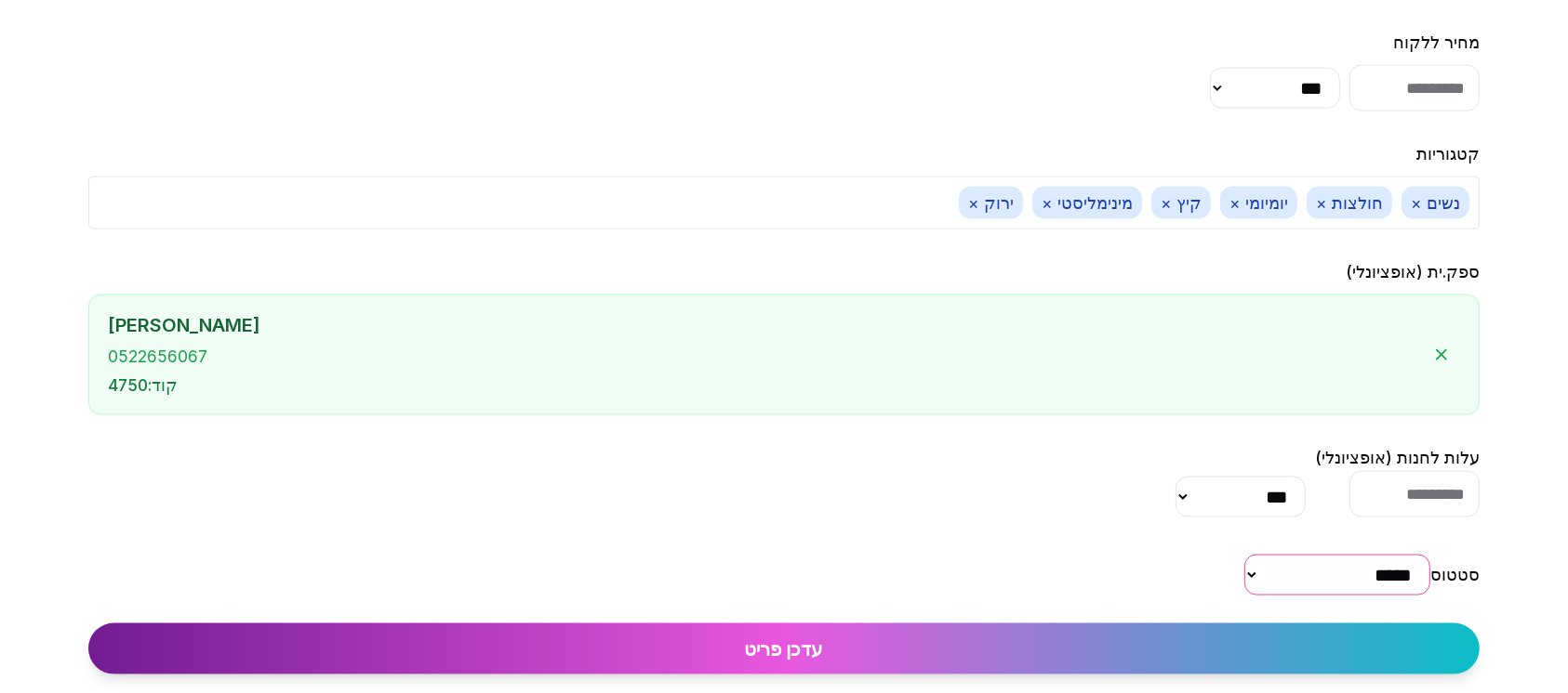
click at [1368, 576] on select "***** **** **** **** ****" at bounding box center [1337, 576] width 186 height 41
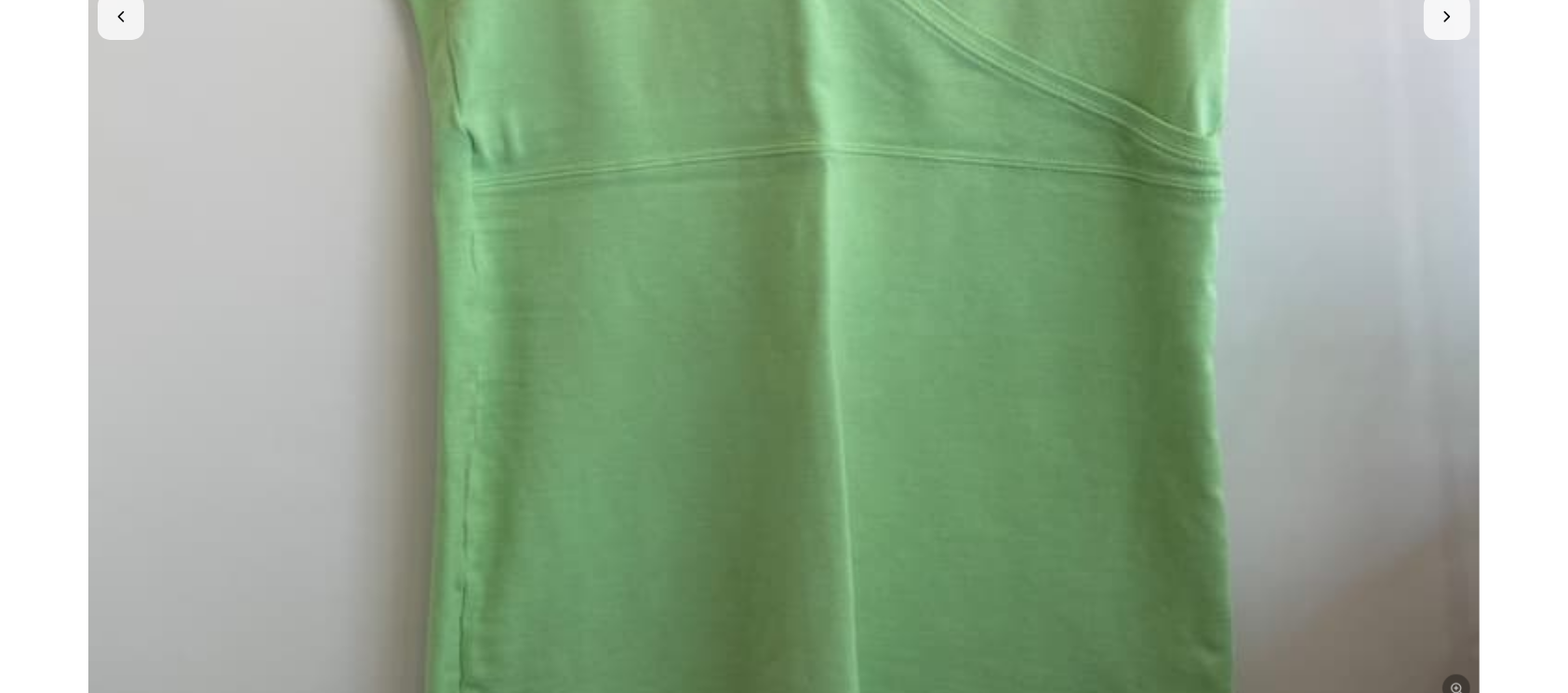
scroll to position [47, 0]
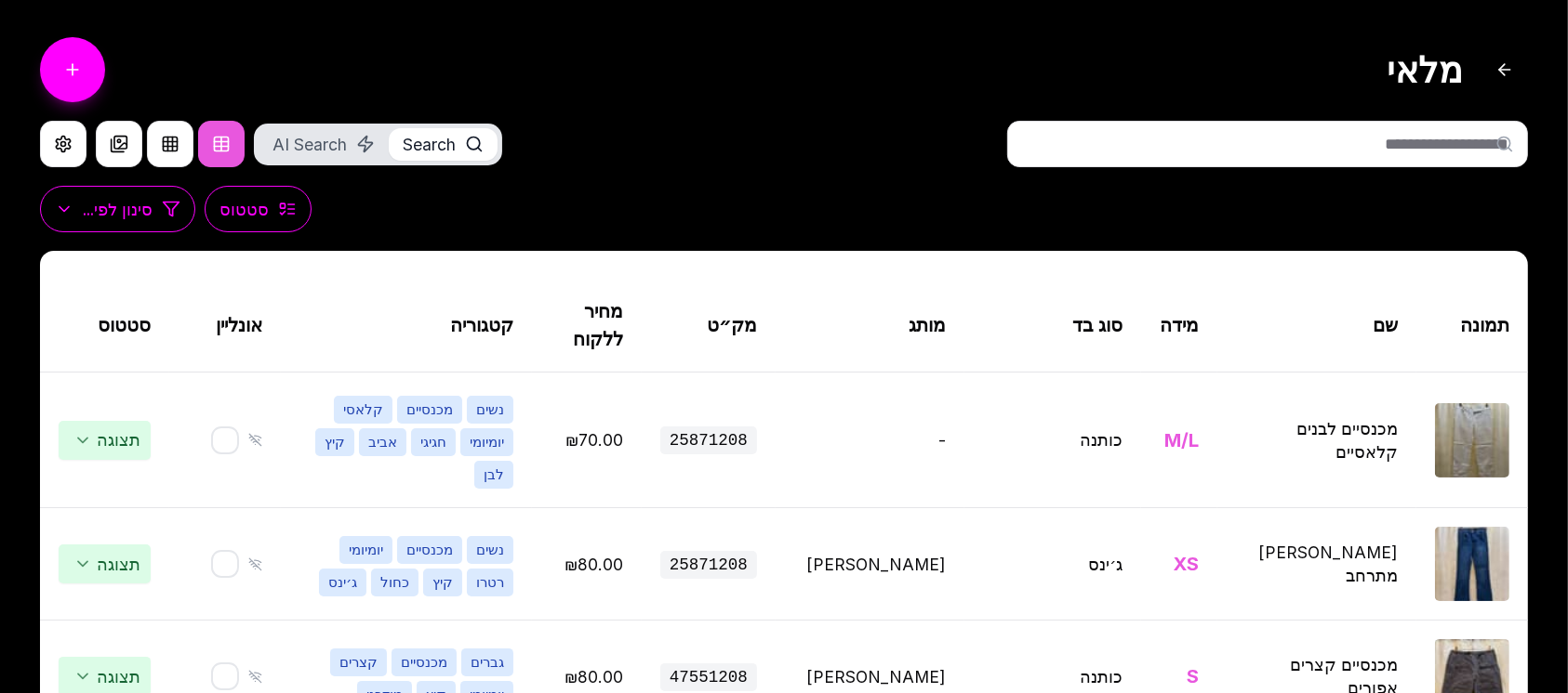
click at [1303, 149] on input "text" at bounding box center [1267, 144] width 521 height 47
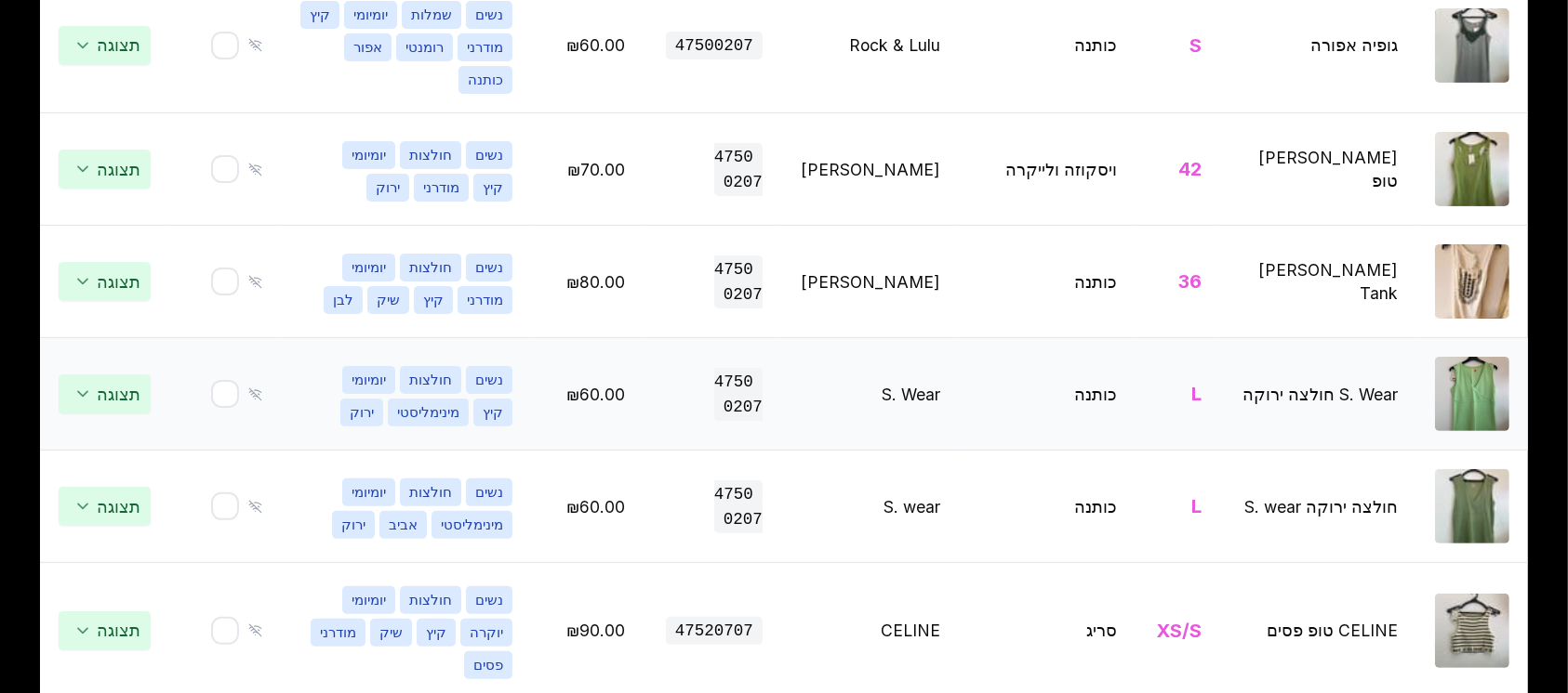
scroll to position [495, 0]
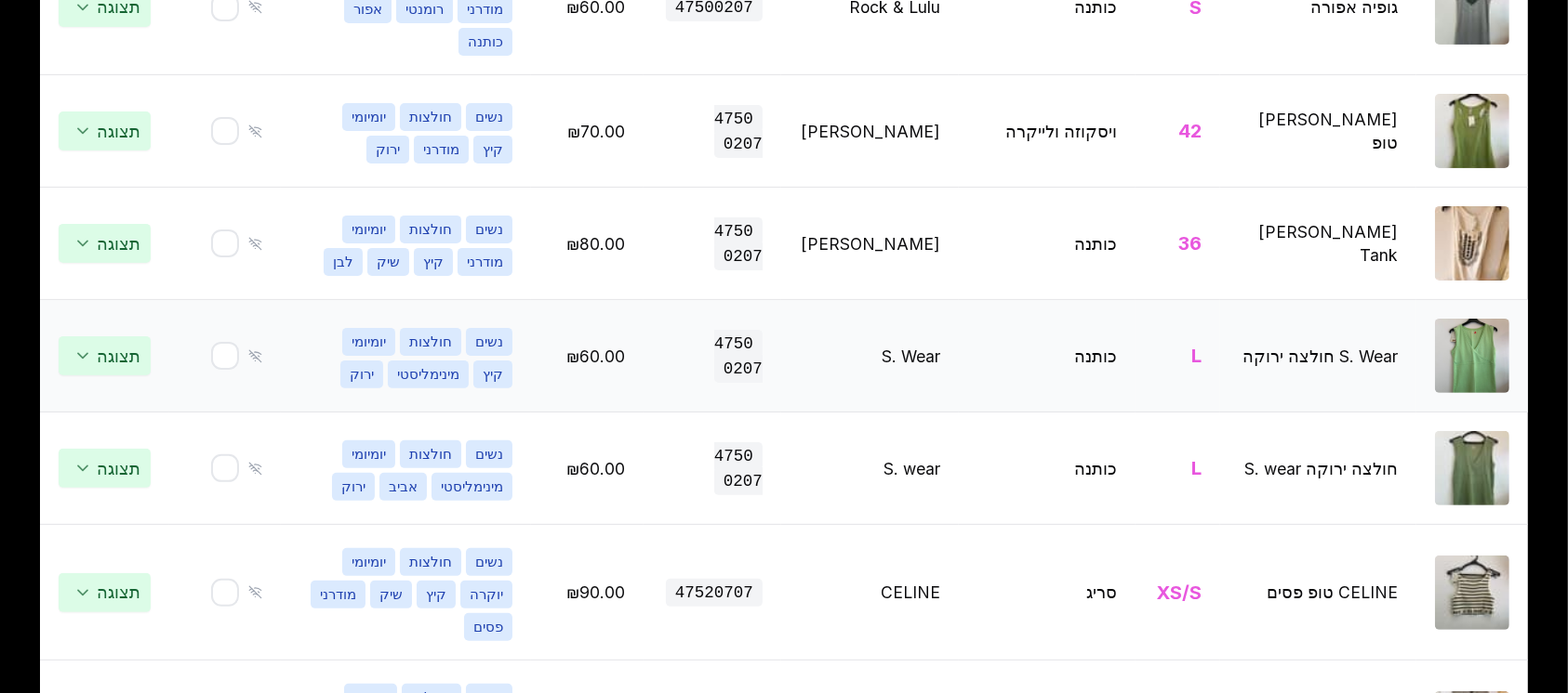
type input "********"
click at [1351, 361] on td "S. Wear חולצה ירוקה" at bounding box center [1317, 356] width 196 height 113
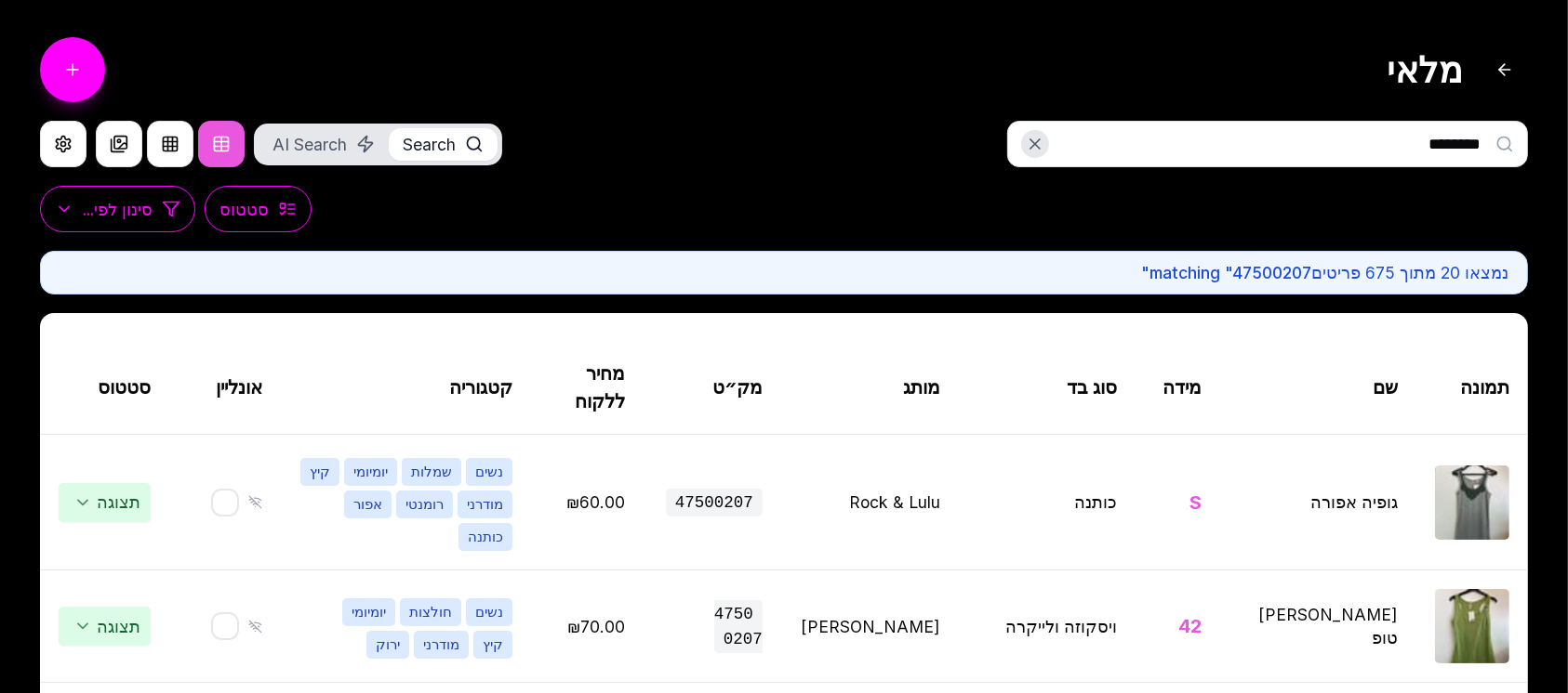
select select "***"
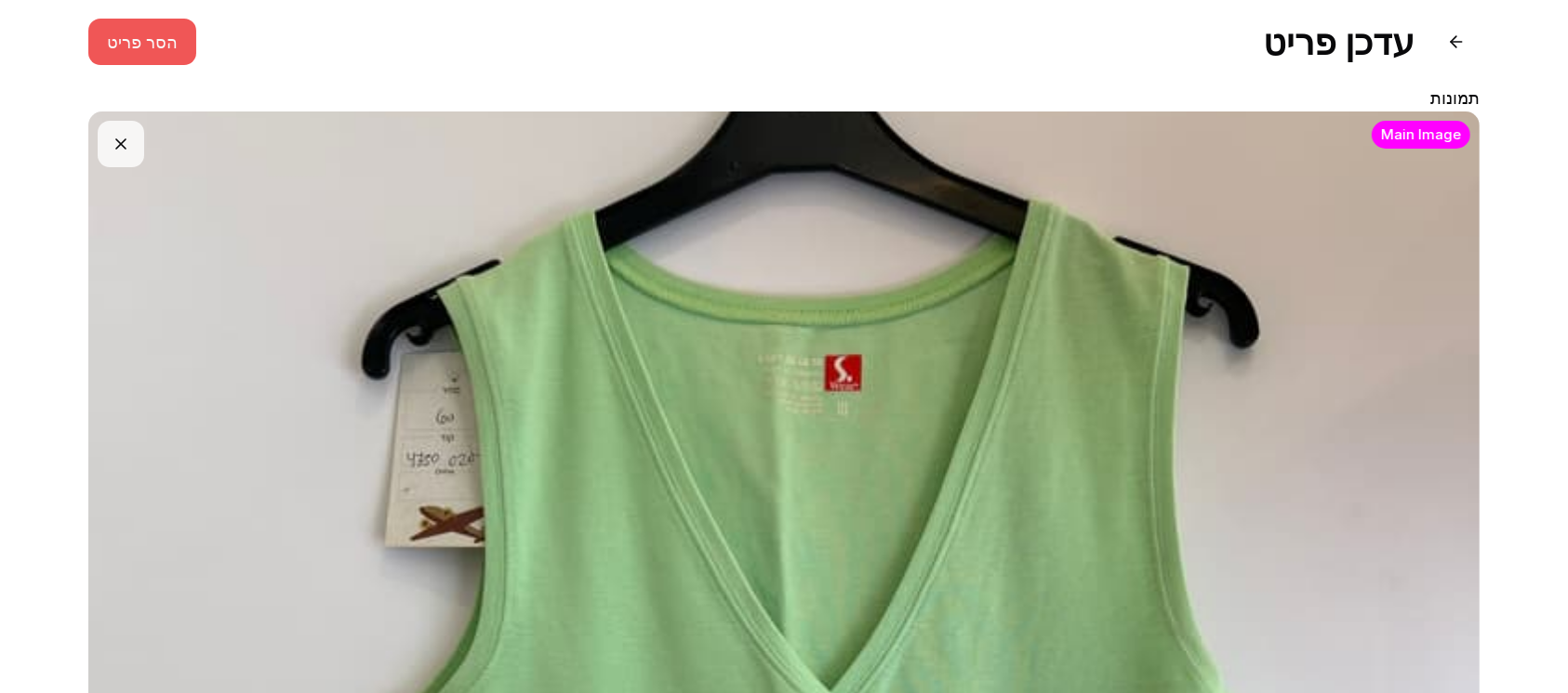
click at [138, 46] on button "הסר פריט" at bounding box center [142, 42] width 108 height 47
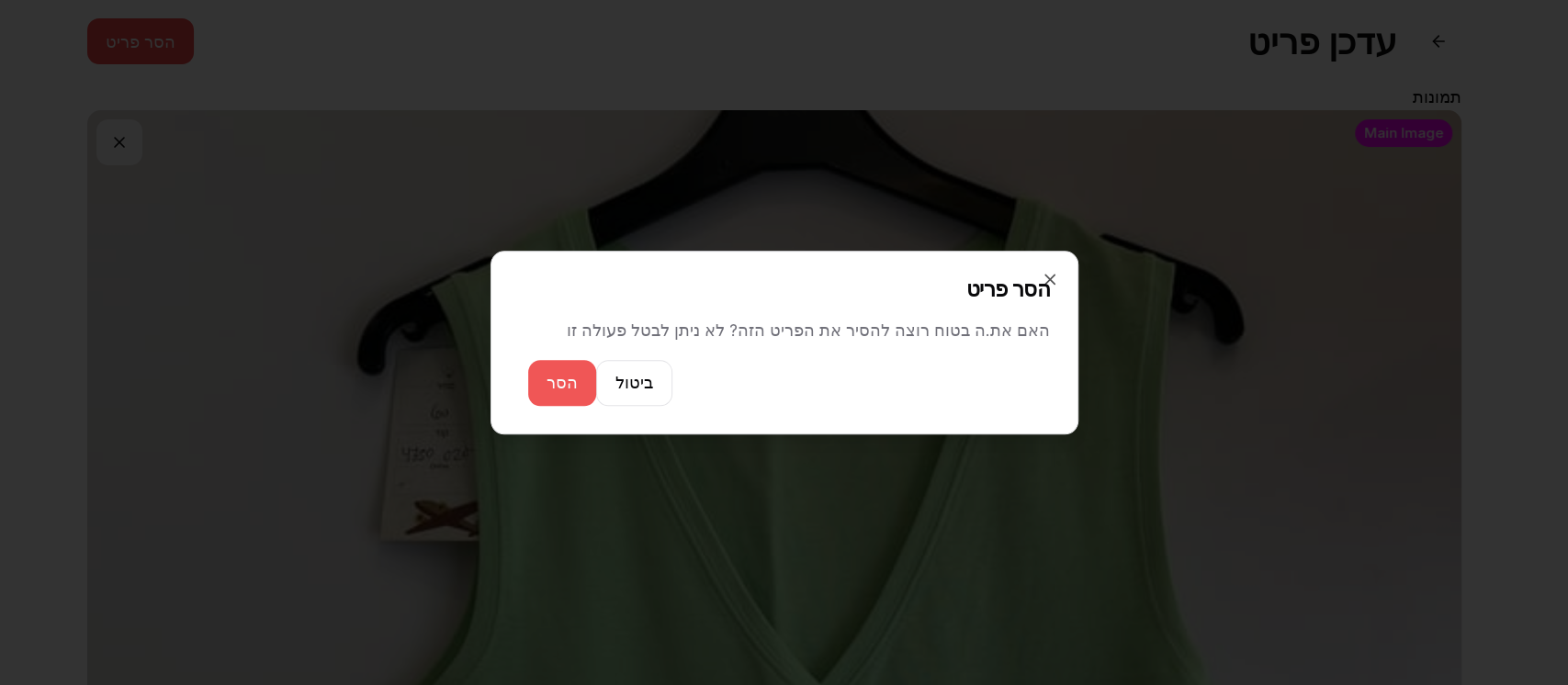
click at [566, 406] on button "הסר" at bounding box center [562, 384] width 68 height 46
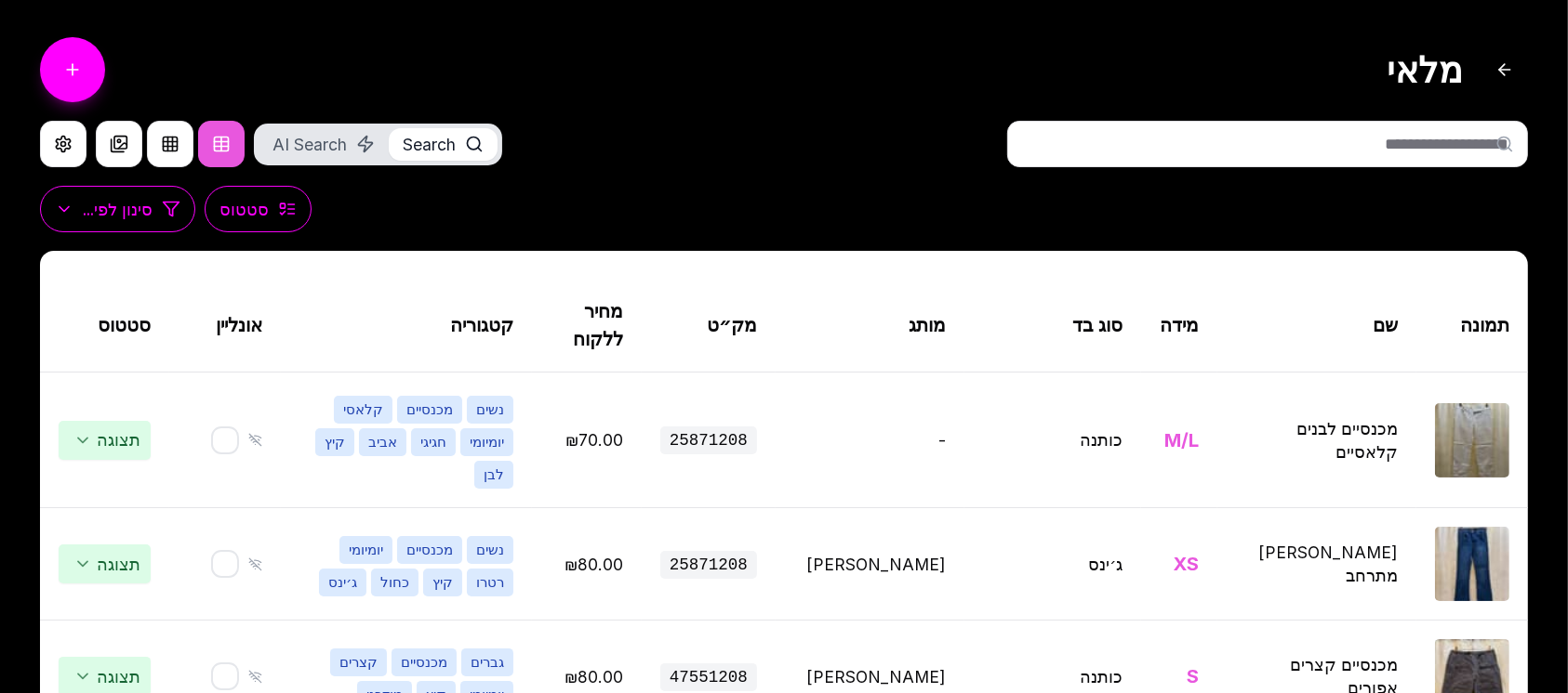
click at [1245, 143] on input "text" at bounding box center [1267, 144] width 521 height 47
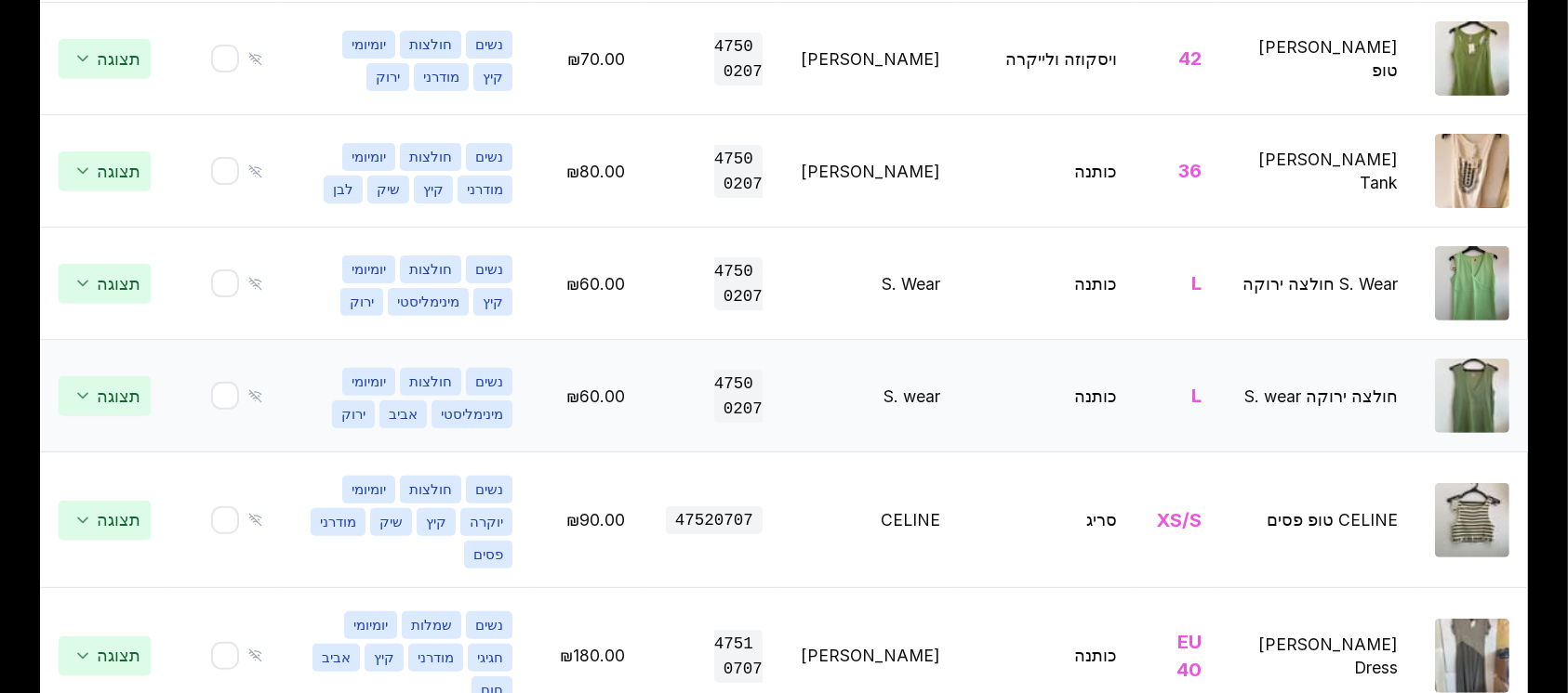
scroll to position [619, 0]
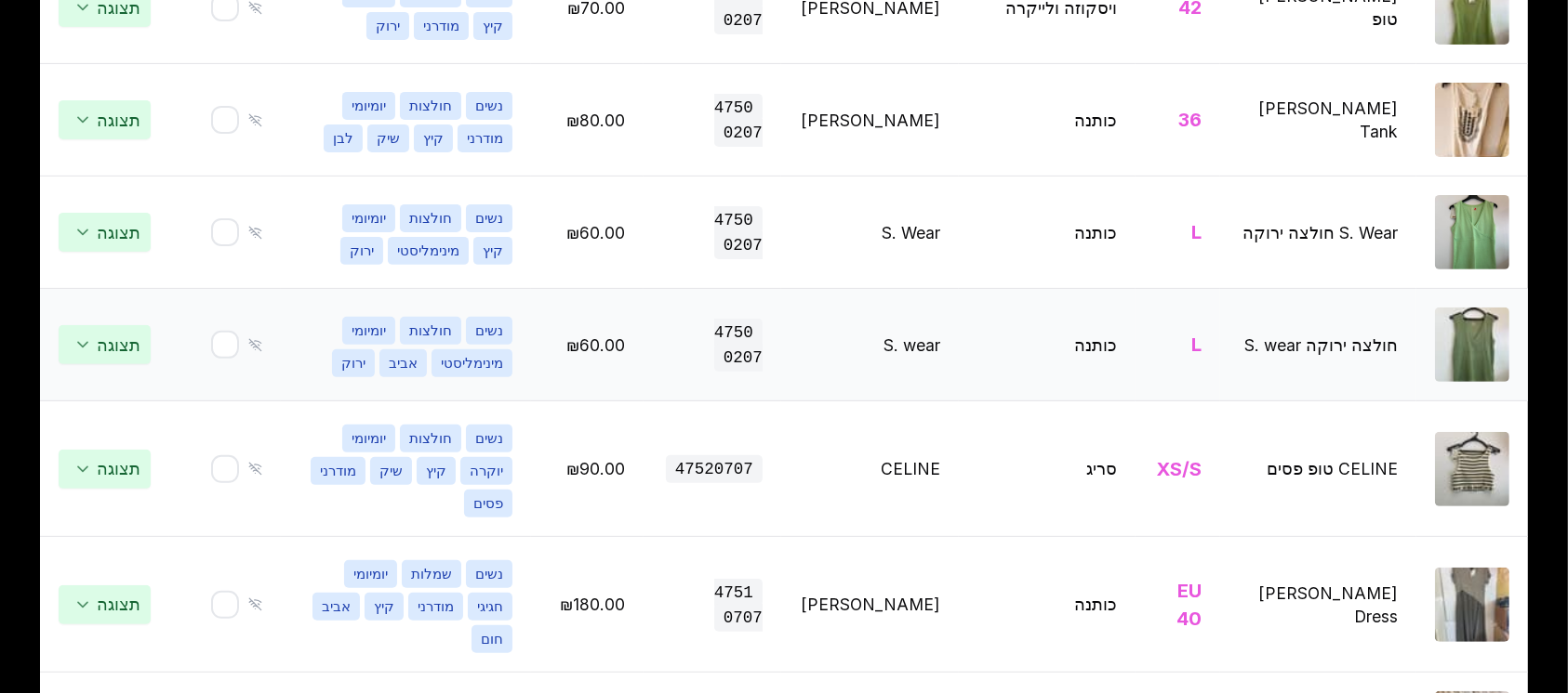
type input "********"
click at [1332, 347] on td "חולצה ירוקה S. wear" at bounding box center [1317, 345] width 196 height 113
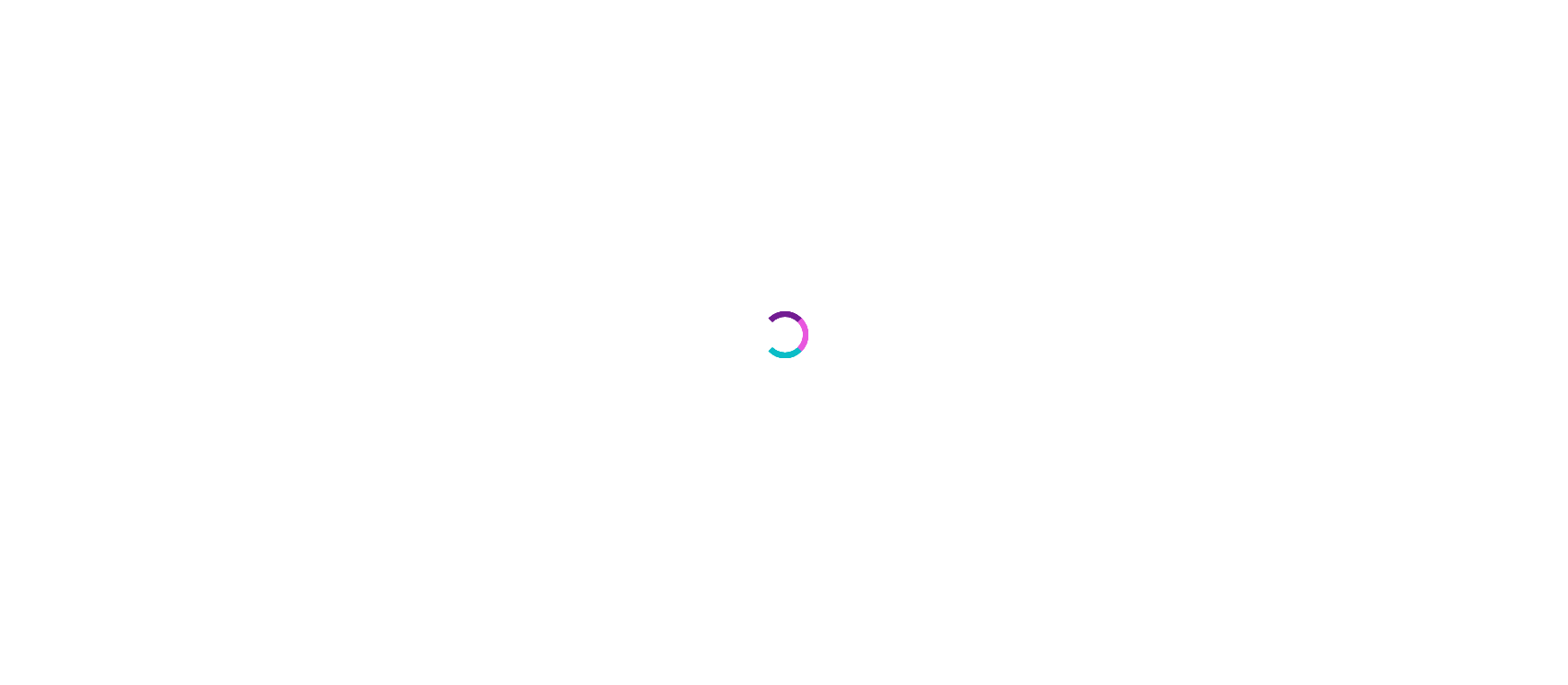
select select "***"
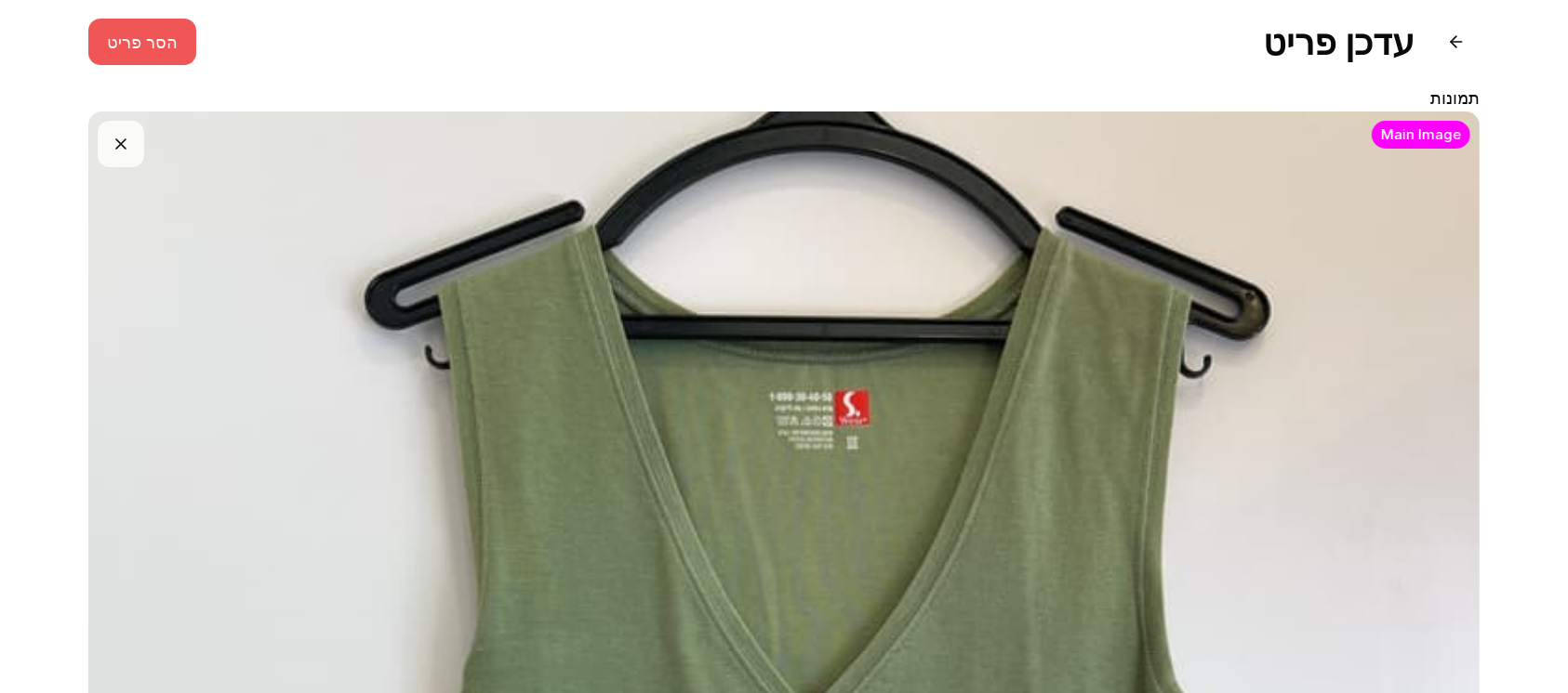
click at [113, 38] on button "הסר פריט" at bounding box center [142, 42] width 108 height 47
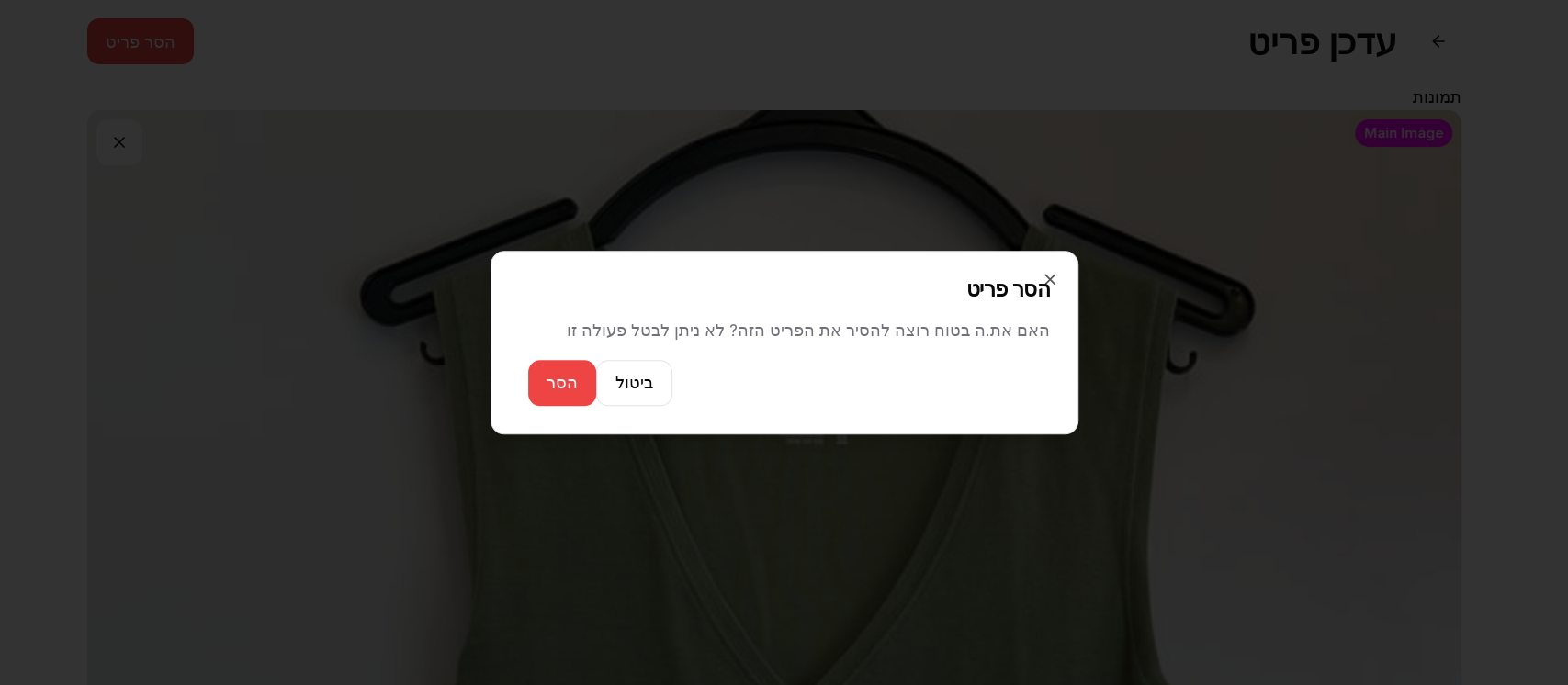
click at [563, 394] on button "הסר" at bounding box center [562, 384] width 68 height 46
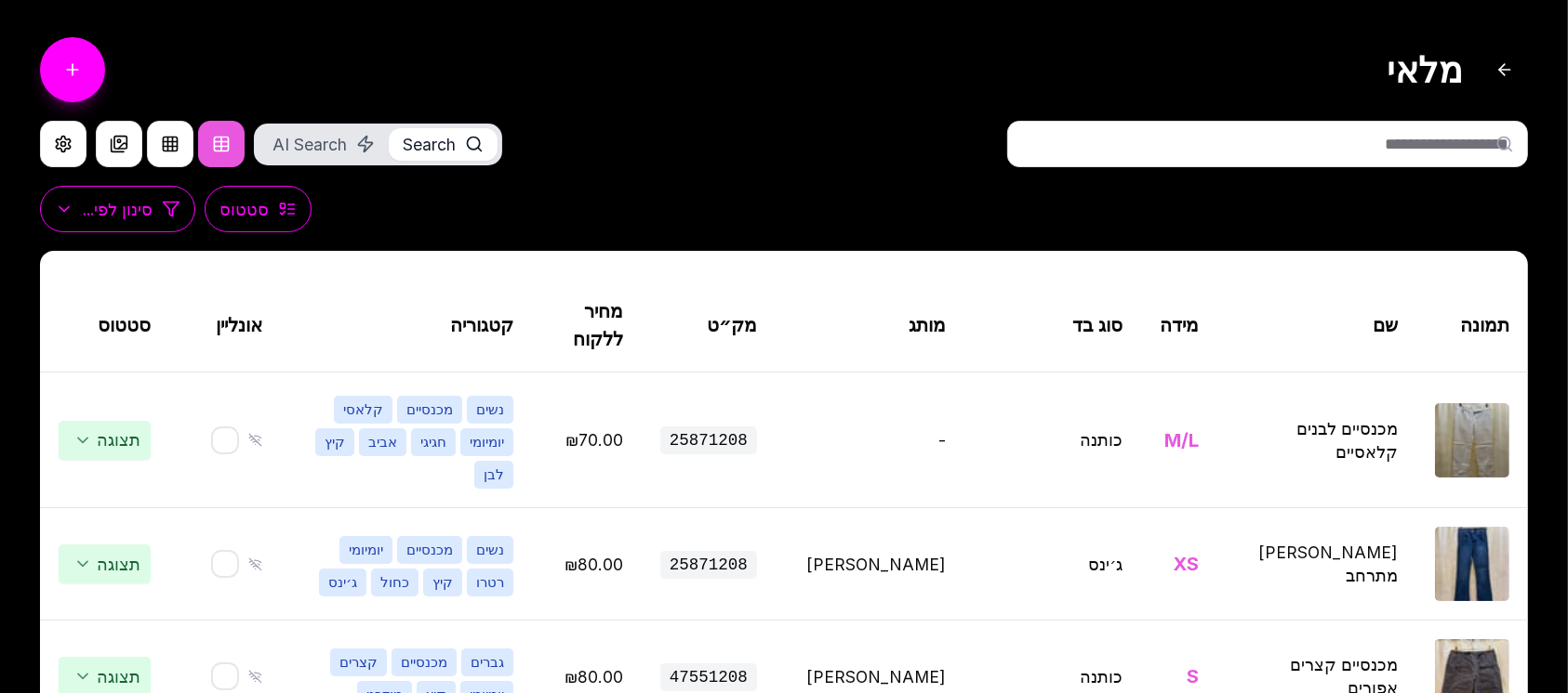
click at [1439, 73] on h1 "מלאי" at bounding box center [1424, 70] width 76 height 42
click at [1503, 70] on button at bounding box center [1505, 70] width 47 height 47
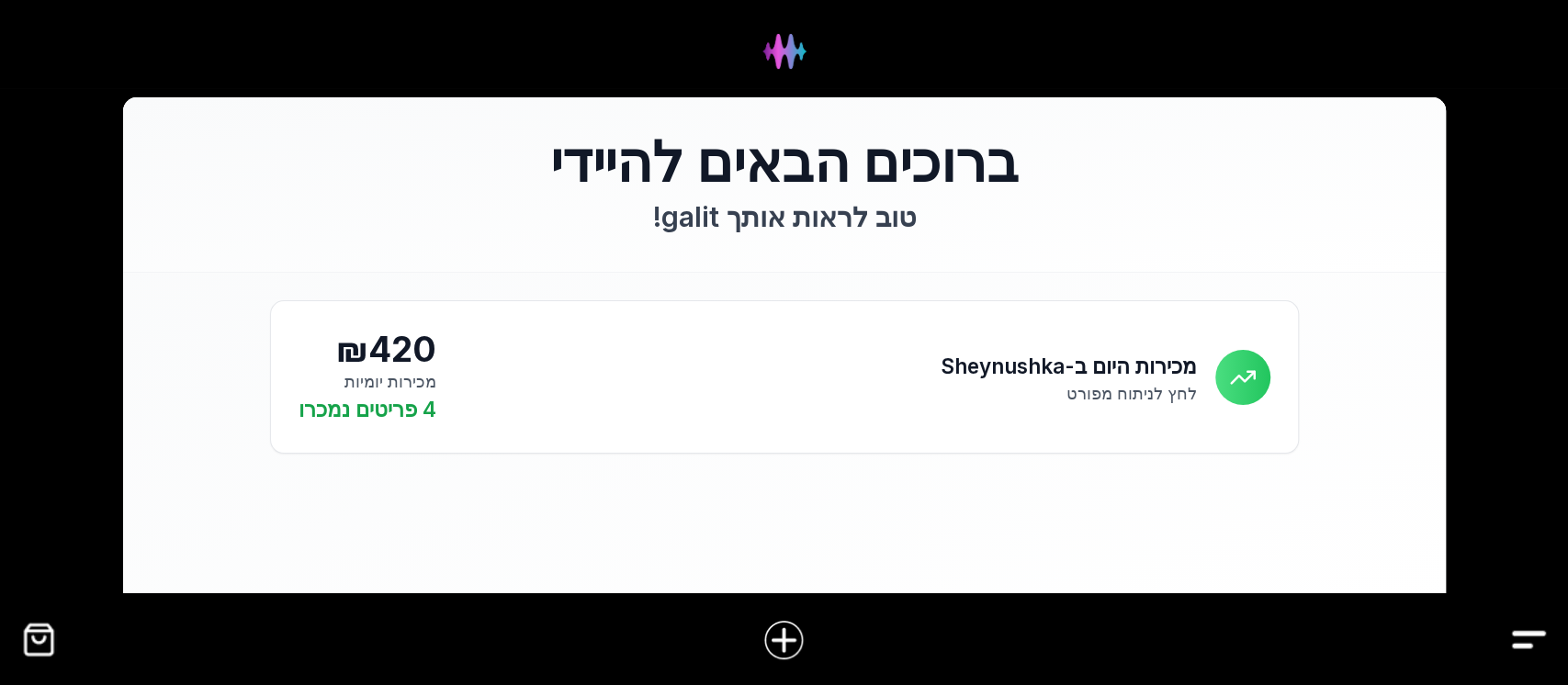
click at [1540, 641] on img "Drawer" at bounding box center [1528, 640] width 42 height 42
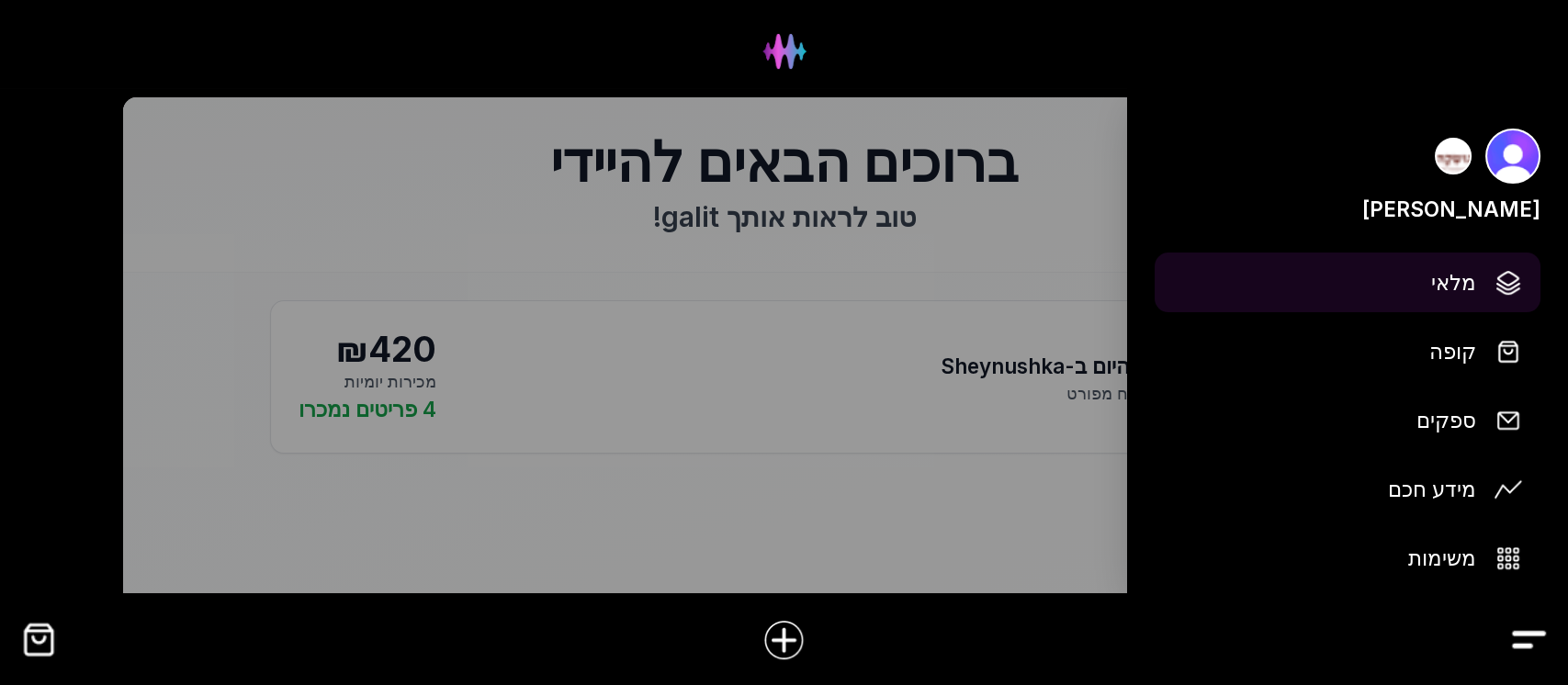
click at [1462, 276] on span "מלאי" at bounding box center [1453, 282] width 45 height 32
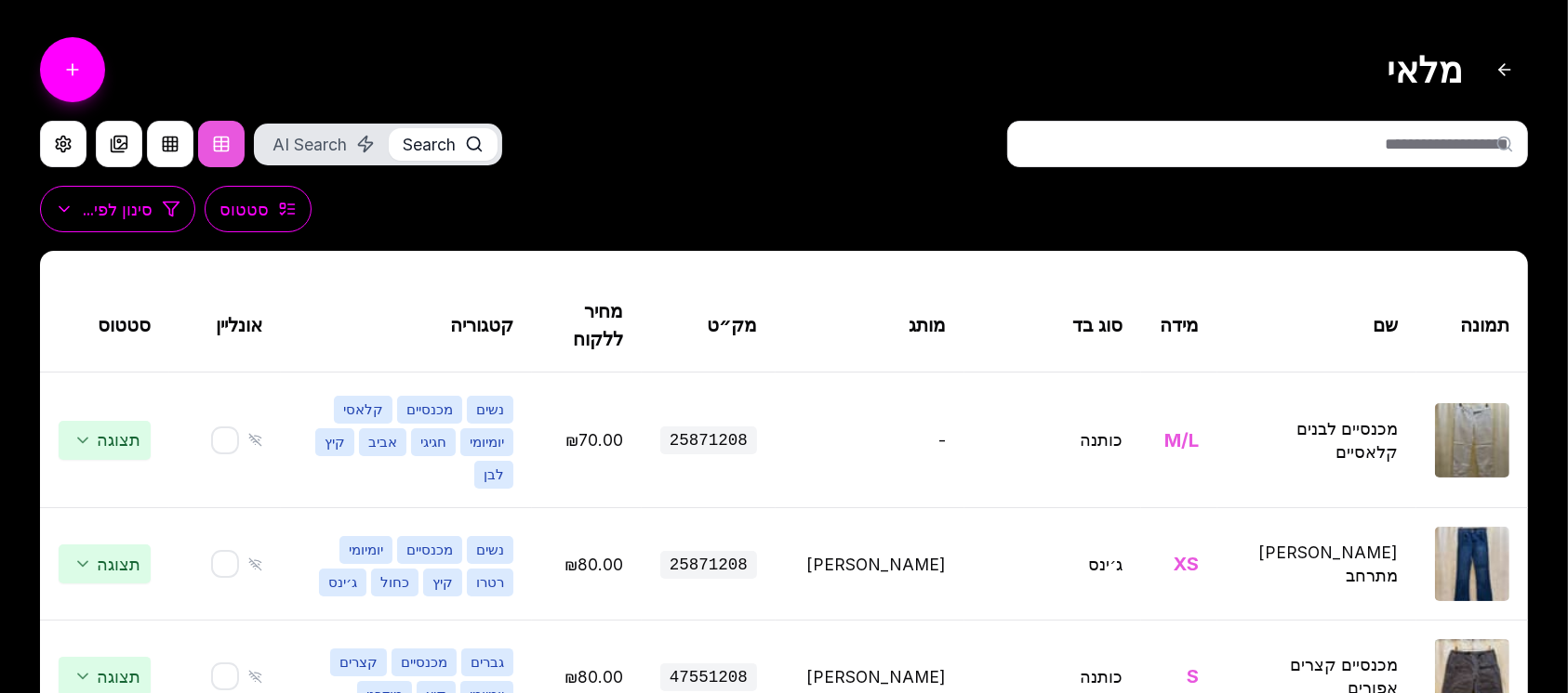
click at [1104, 144] on input "text" at bounding box center [1267, 144] width 521 height 47
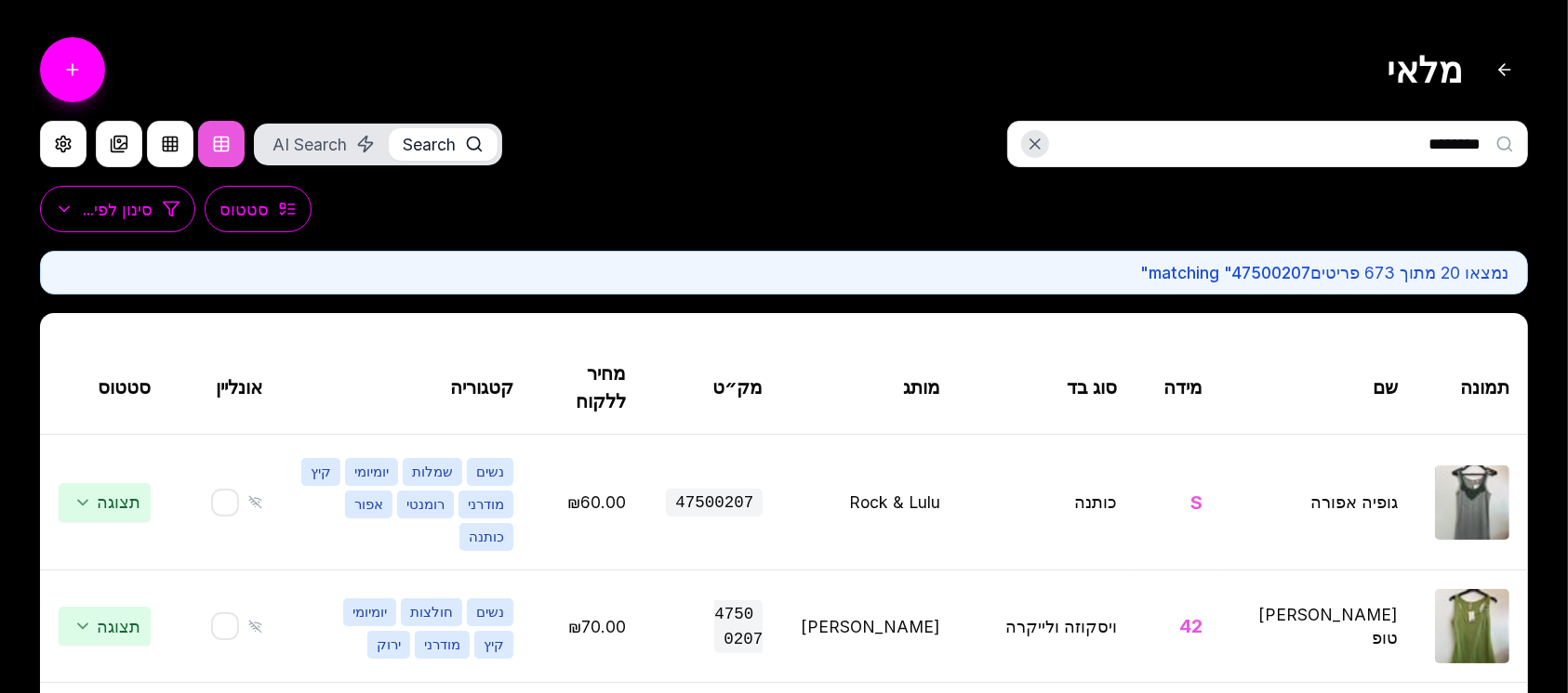
type input "********"
click at [1393, 278] on p "נמצאו 20 מתוך 673 פריטים matching " 47500207 "" at bounding box center [784, 273] width 1449 height 23
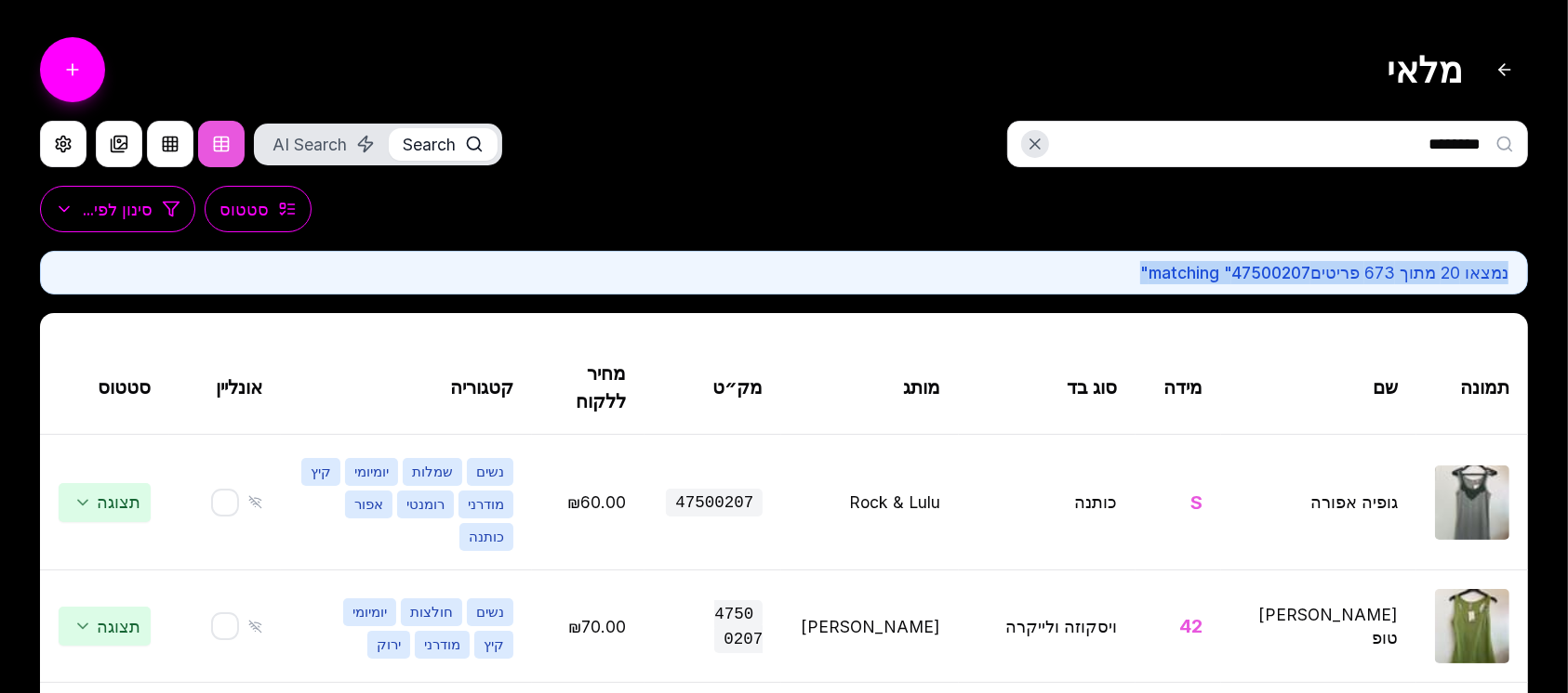
click at [1393, 278] on p "נמצאו 20 מתוך 673 פריטים matching " 47500207 "" at bounding box center [784, 273] width 1449 height 23
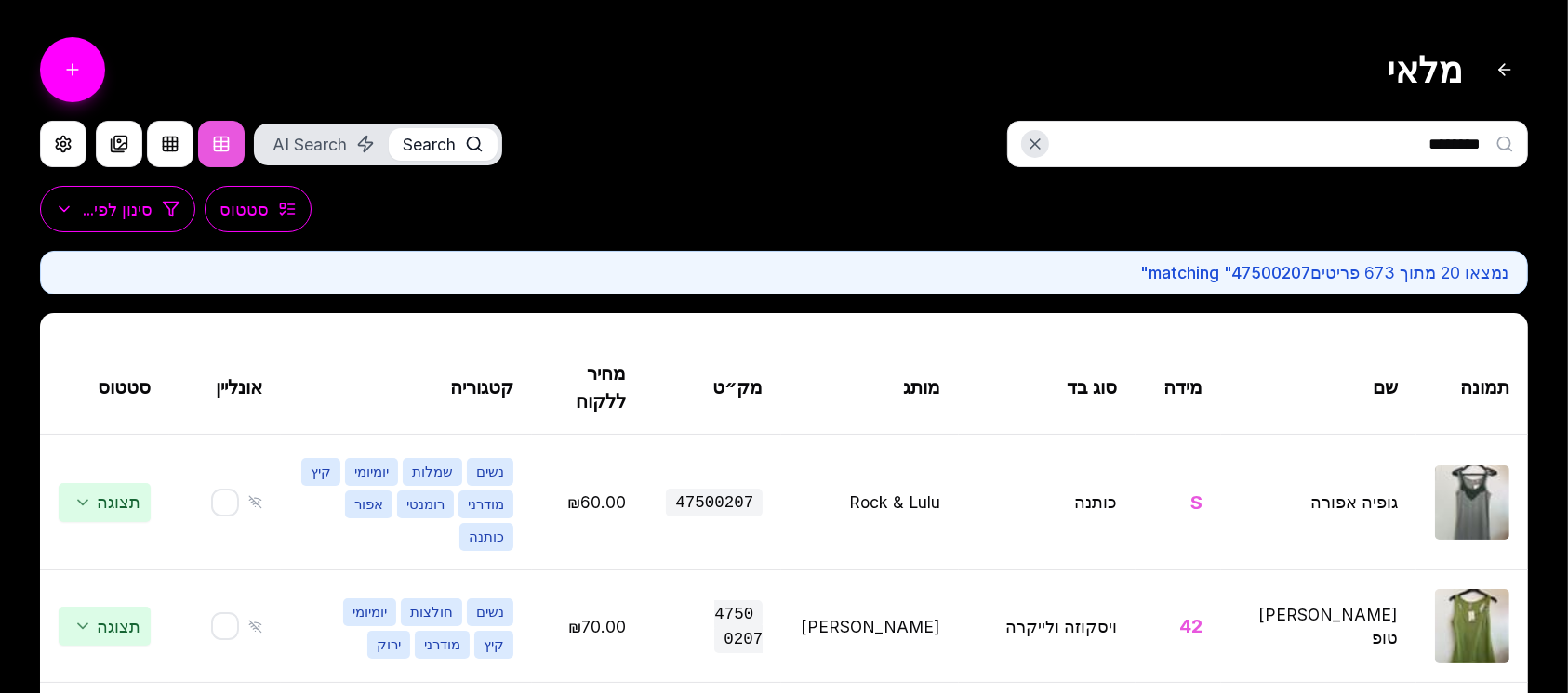
click at [1420, 249] on div "סטטוס סינון לפי..." at bounding box center [784, 218] width 1488 height 65
click at [1443, 63] on h1 "מלאי" at bounding box center [1424, 70] width 76 height 42
click at [1425, 83] on h1 "מלאי" at bounding box center [1424, 70] width 76 height 42
click at [1501, 69] on button at bounding box center [1505, 70] width 47 height 47
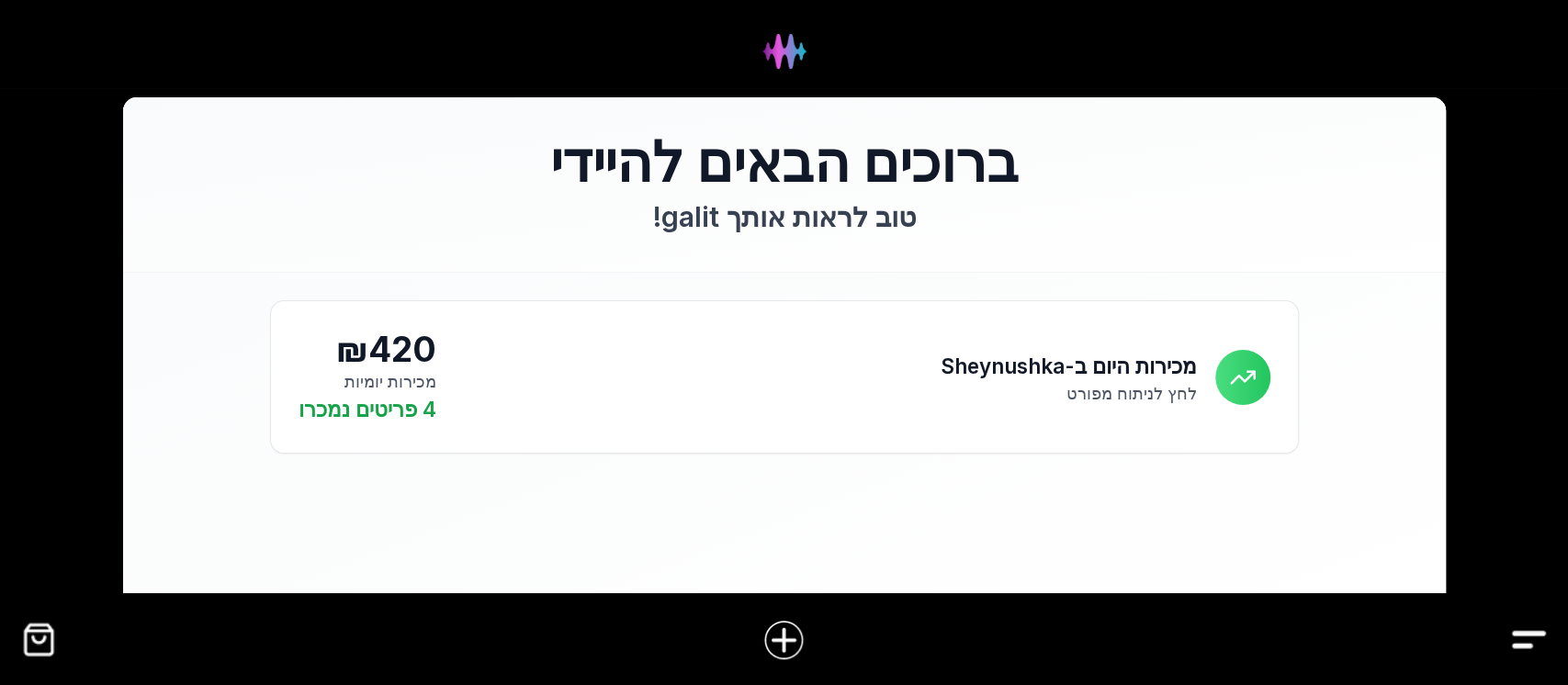
click at [1513, 627] on img "Drawer" at bounding box center [1528, 640] width 42 height 42
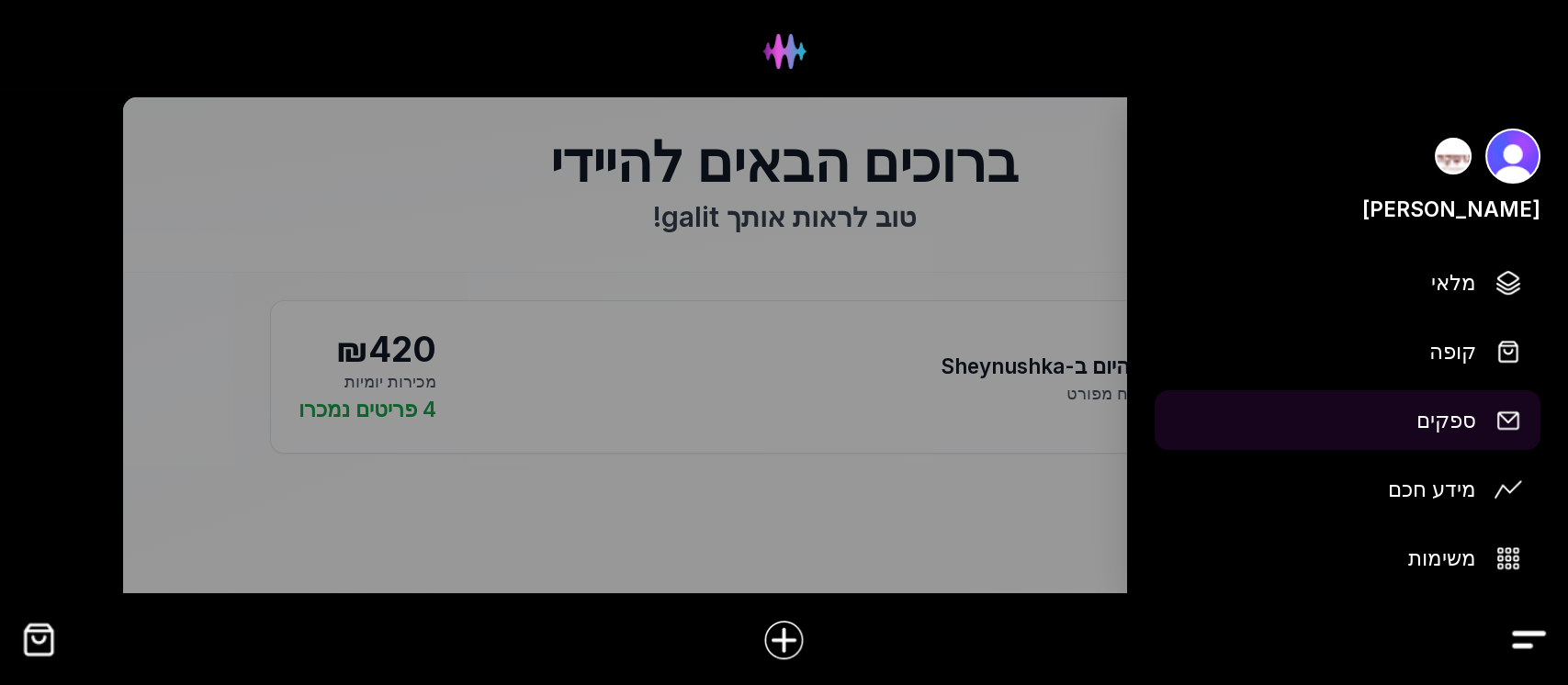
click at [1506, 423] on img at bounding box center [1509, 421] width 28 height 28
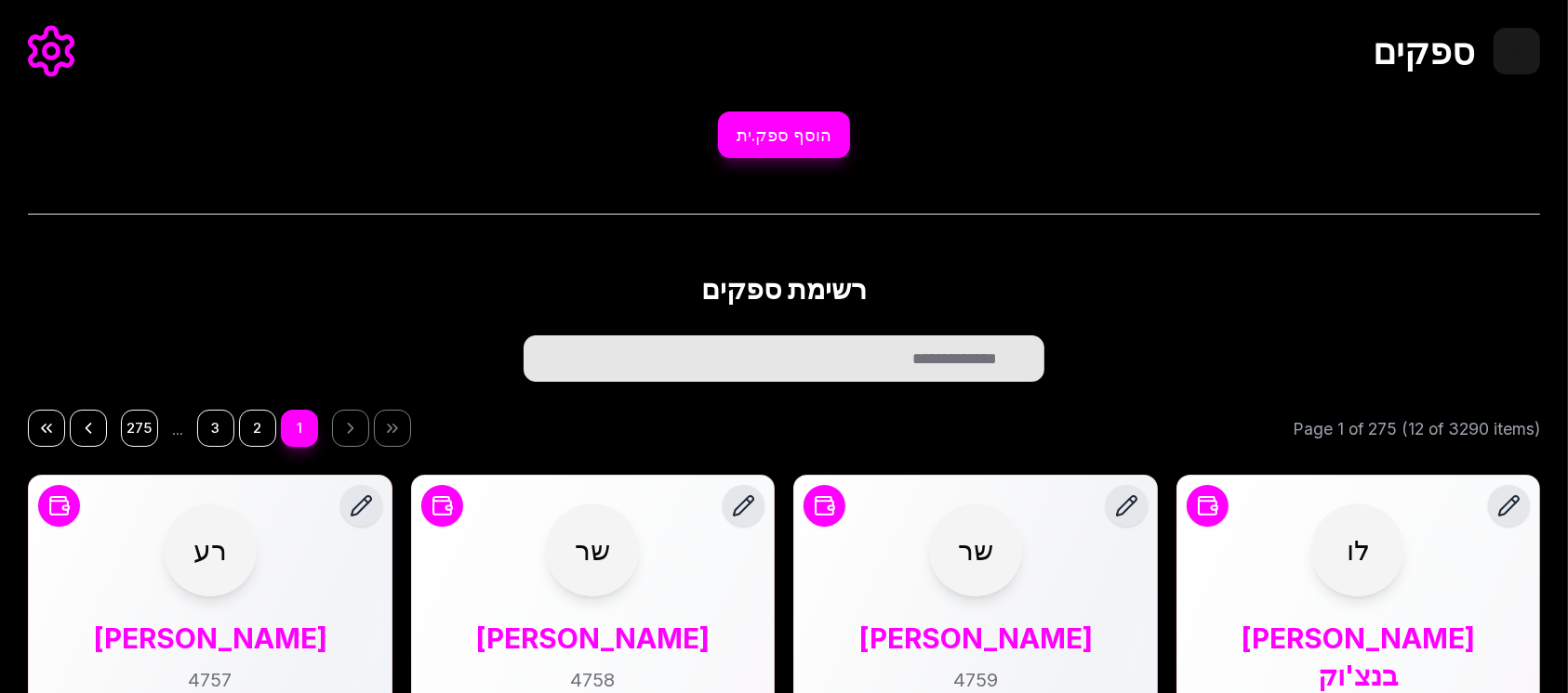
click at [1522, 55] on button "חזור לדף הבית" at bounding box center [1517, 52] width 47 height 47
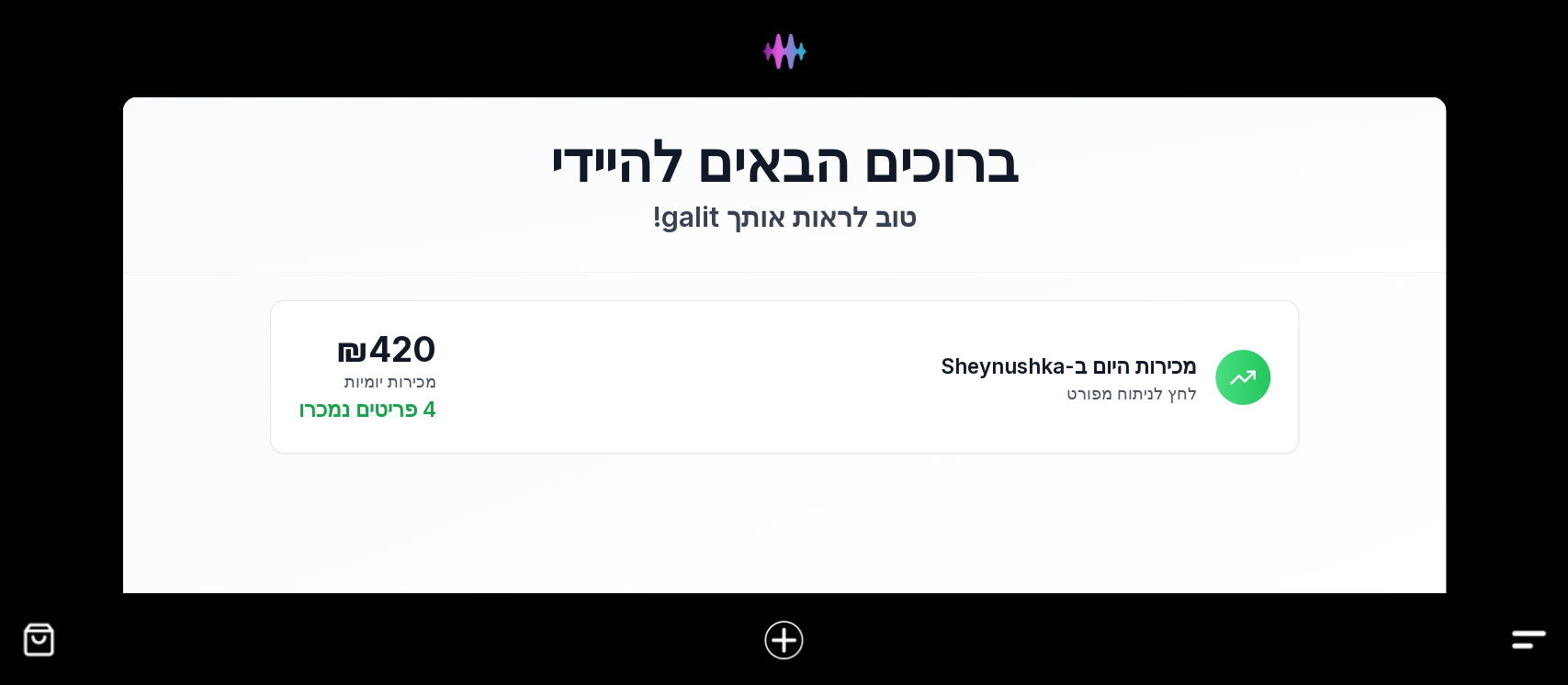
click at [1531, 644] on img "Drawer" at bounding box center [1528, 640] width 42 height 42
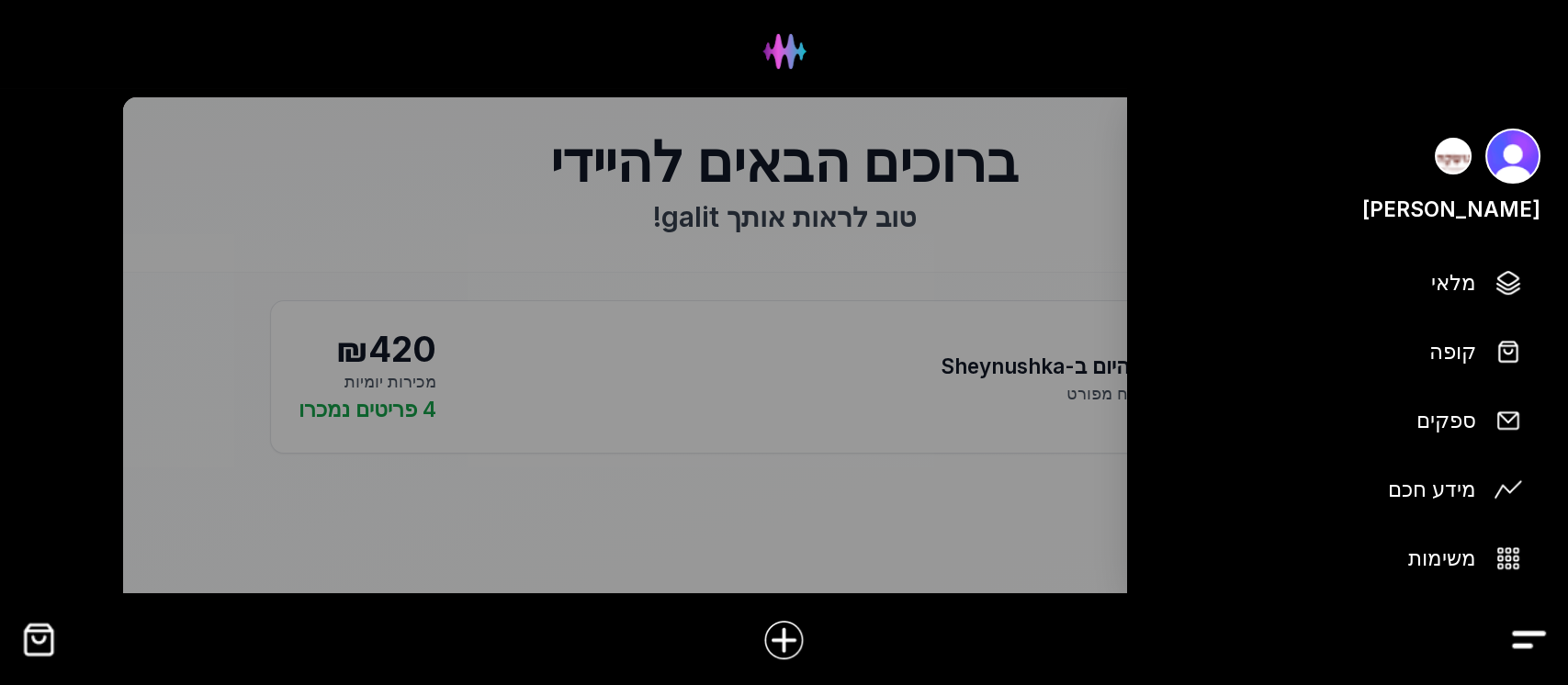
click at [857, 165] on div at bounding box center [784, 297] width 1568 height 593
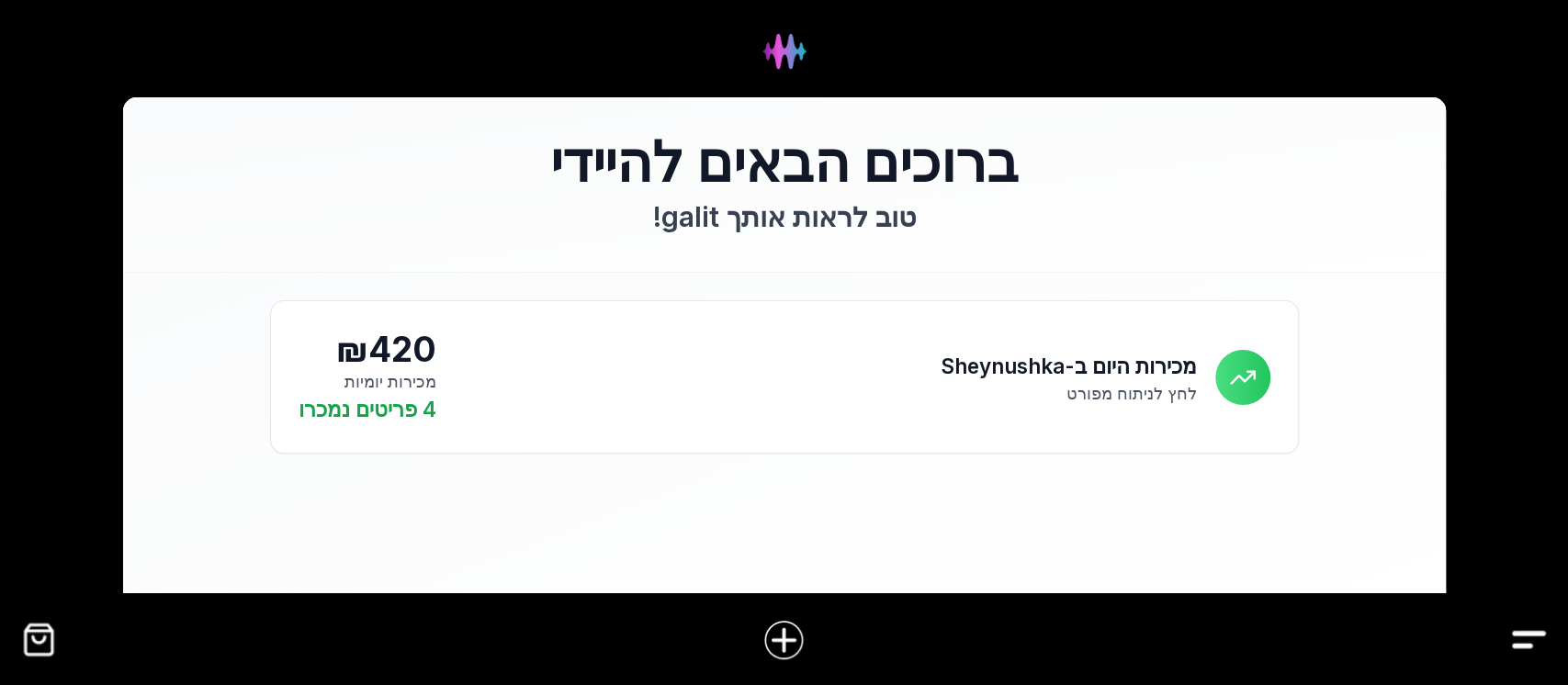
click at [1521, 651] on img "Drawer" at bounding box center [1528, 640] width 42 height 42
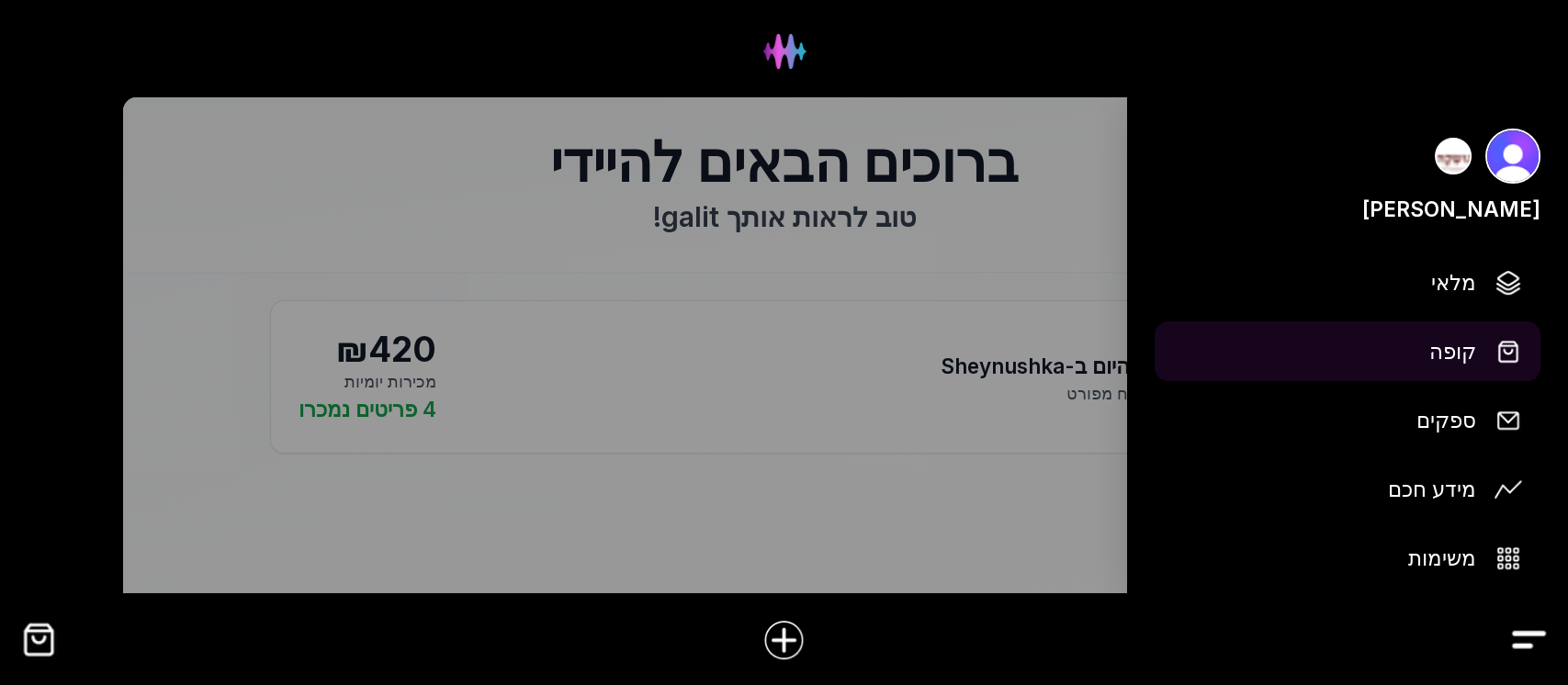
click at [1448, 354] on span "קופה" at bounding box center [1452, 351] width 47 height 32
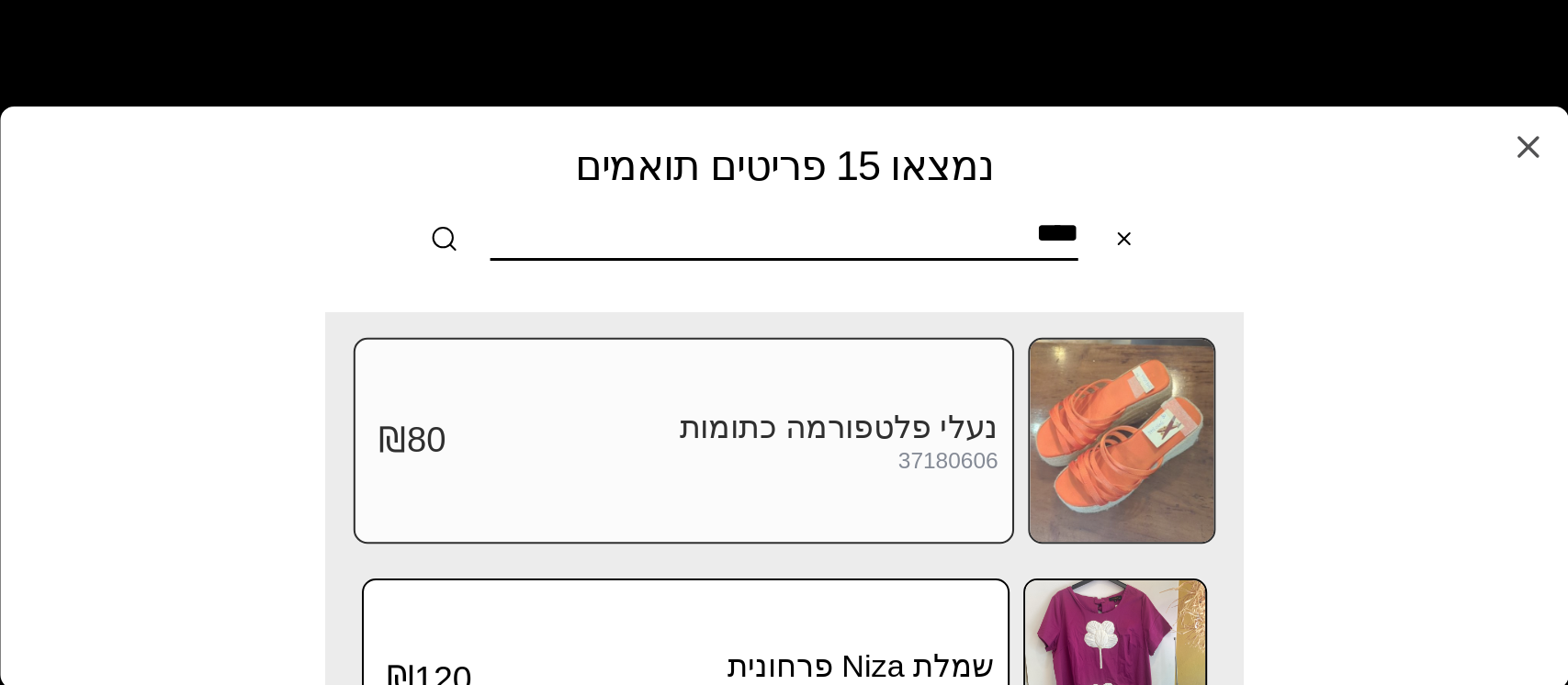
type input "****"
click at [1170, 446] on img at bounding box center [1121, 441] width 183 height 202
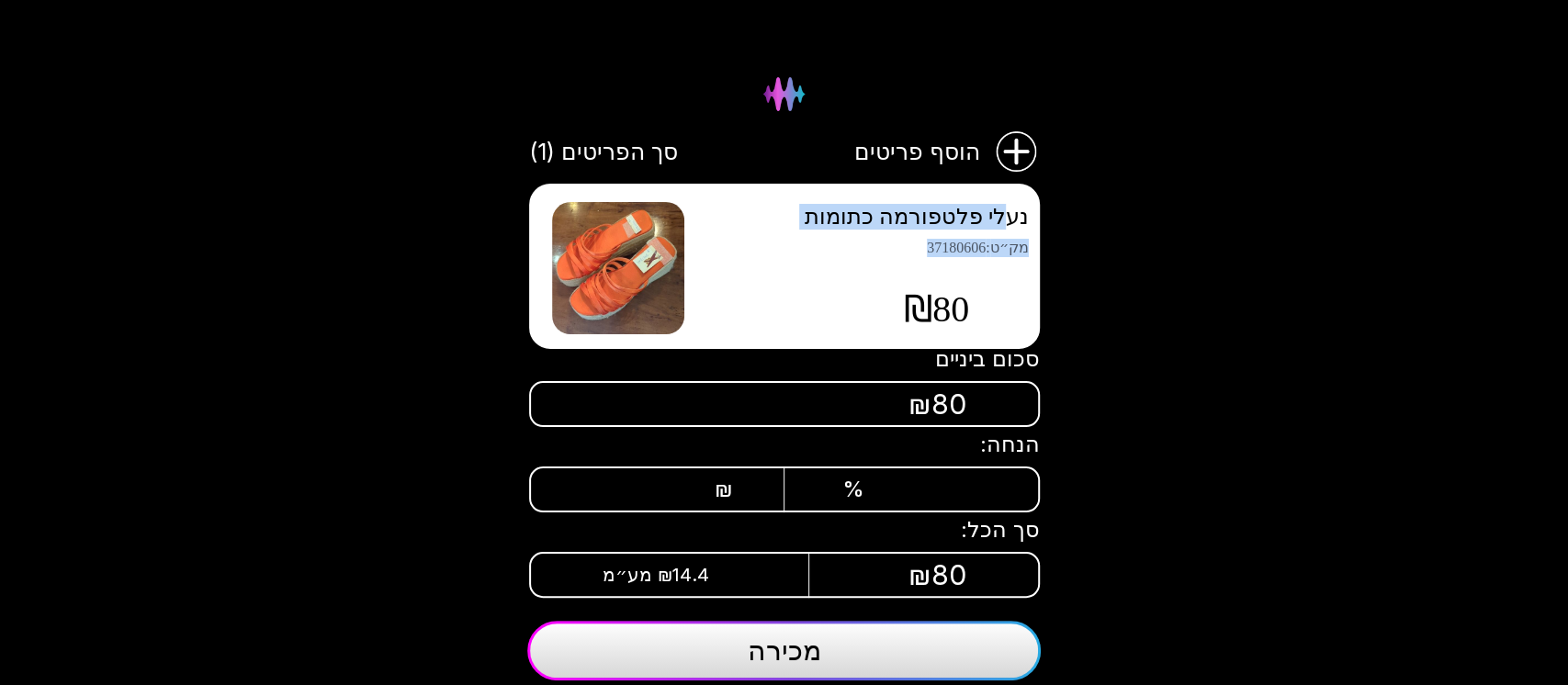
drag, startPoint x: 1008, startPoint y: 225, endPoint x: 1007, endPoint y: 317, distance: 92.0
click at [1007, 317] on div "נעלי פלטפורמה כתומות מק״ט : 37180606 ₪80" at bounding box center [784, 266] width 511 height 165
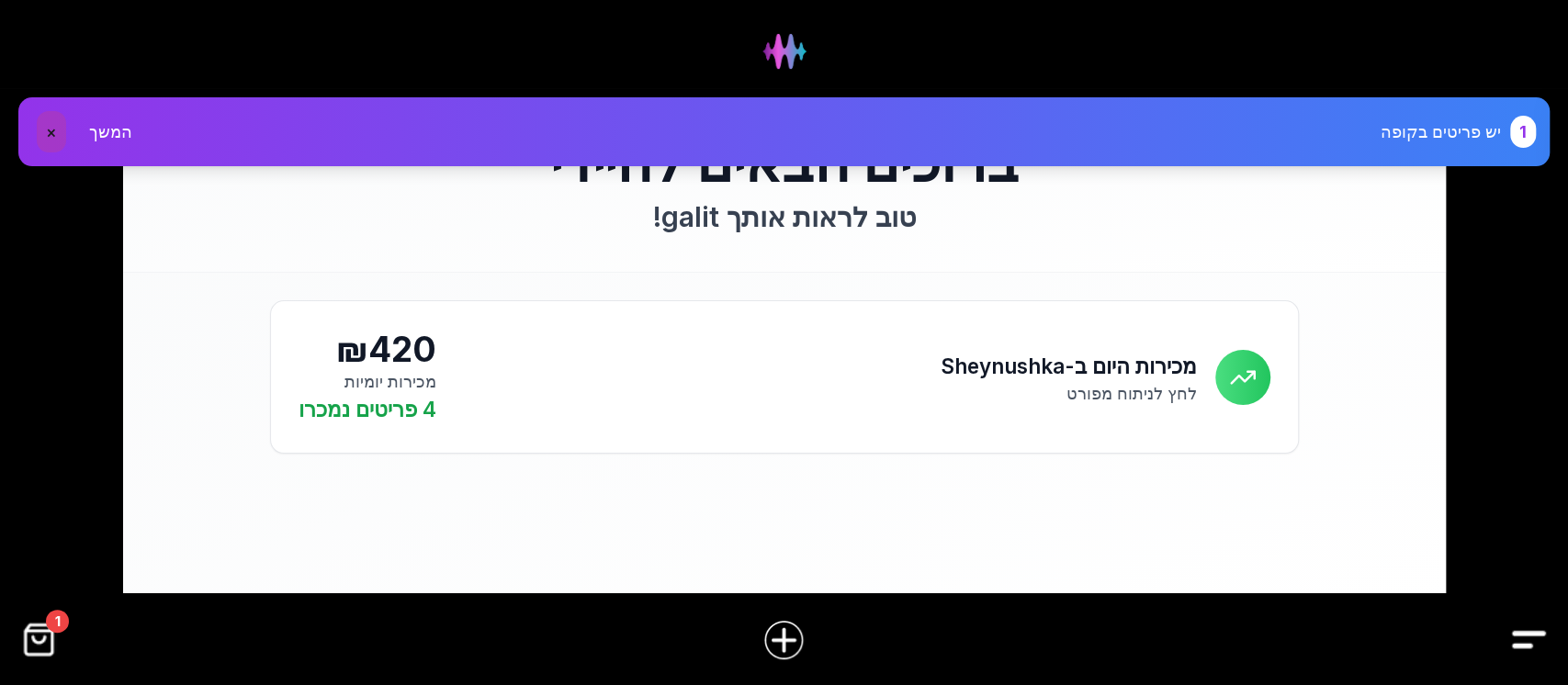
click at [49, 138] on button "×" at bounding box center [52, 132] width 30 height 42
